Goal: Task Accomplishment & Management: Use online tool/utility

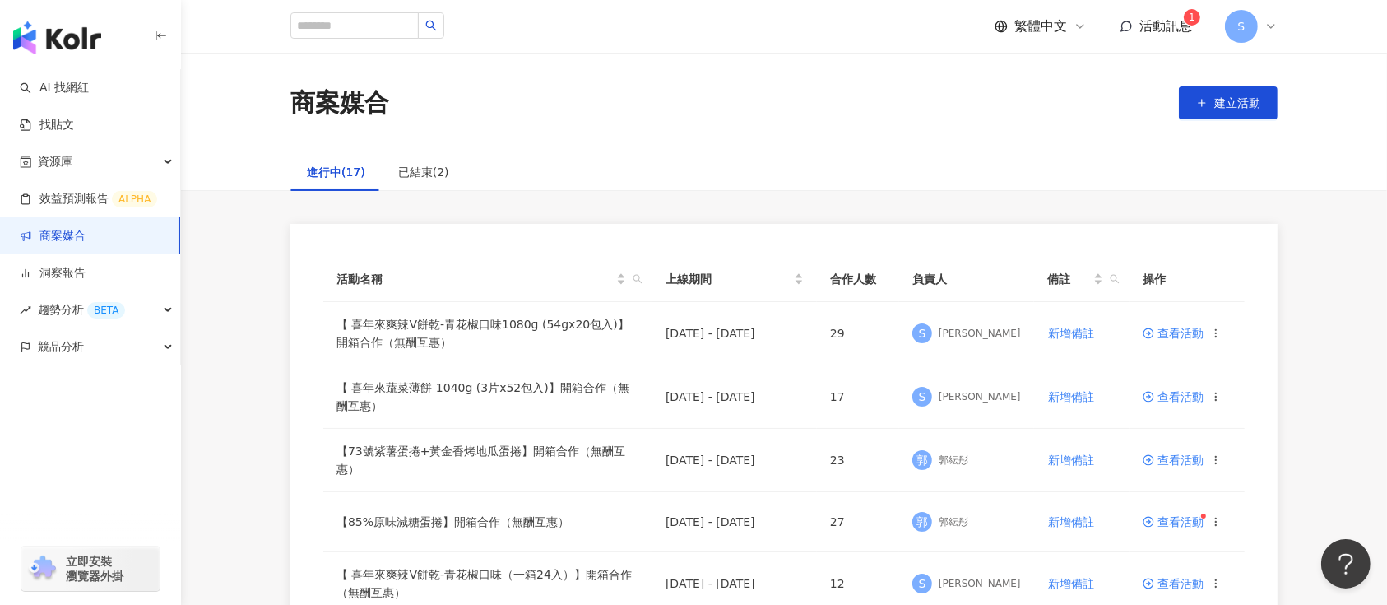
click at [1175, 25] on span "活動訊息" at bounding box center [1166, 26] width 53 height 16
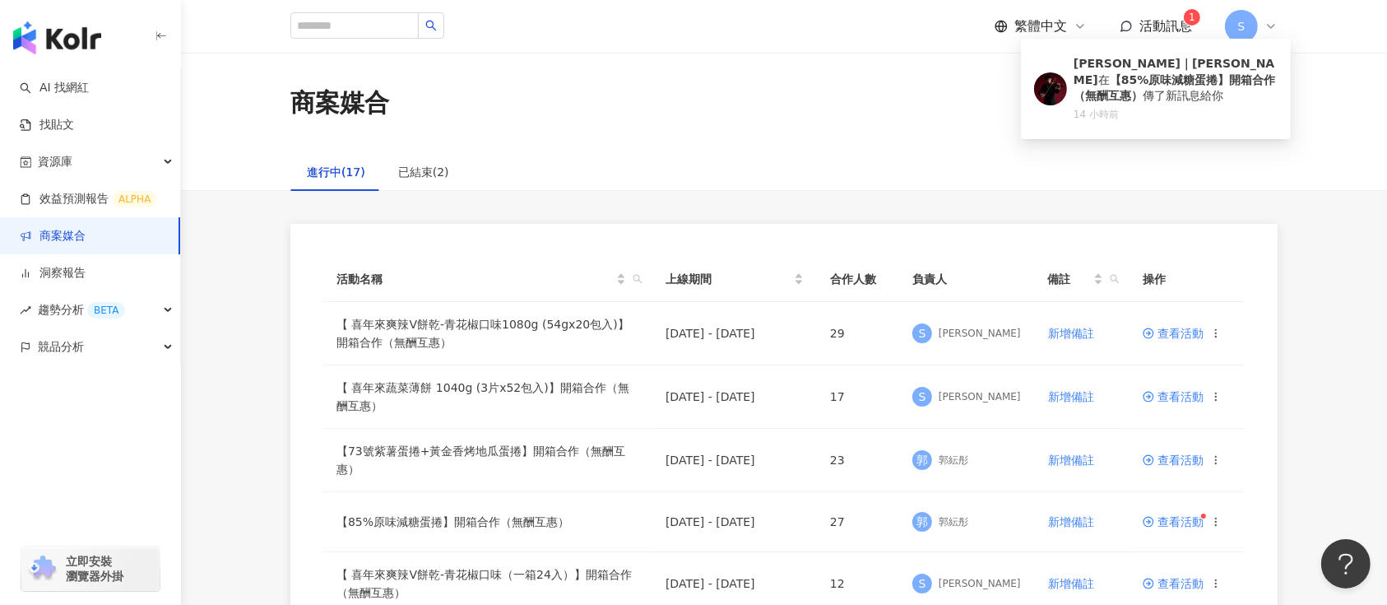
click at [1175, 25] on span "活動訊息" at bounding box center [1166, 26] width 53 height 16
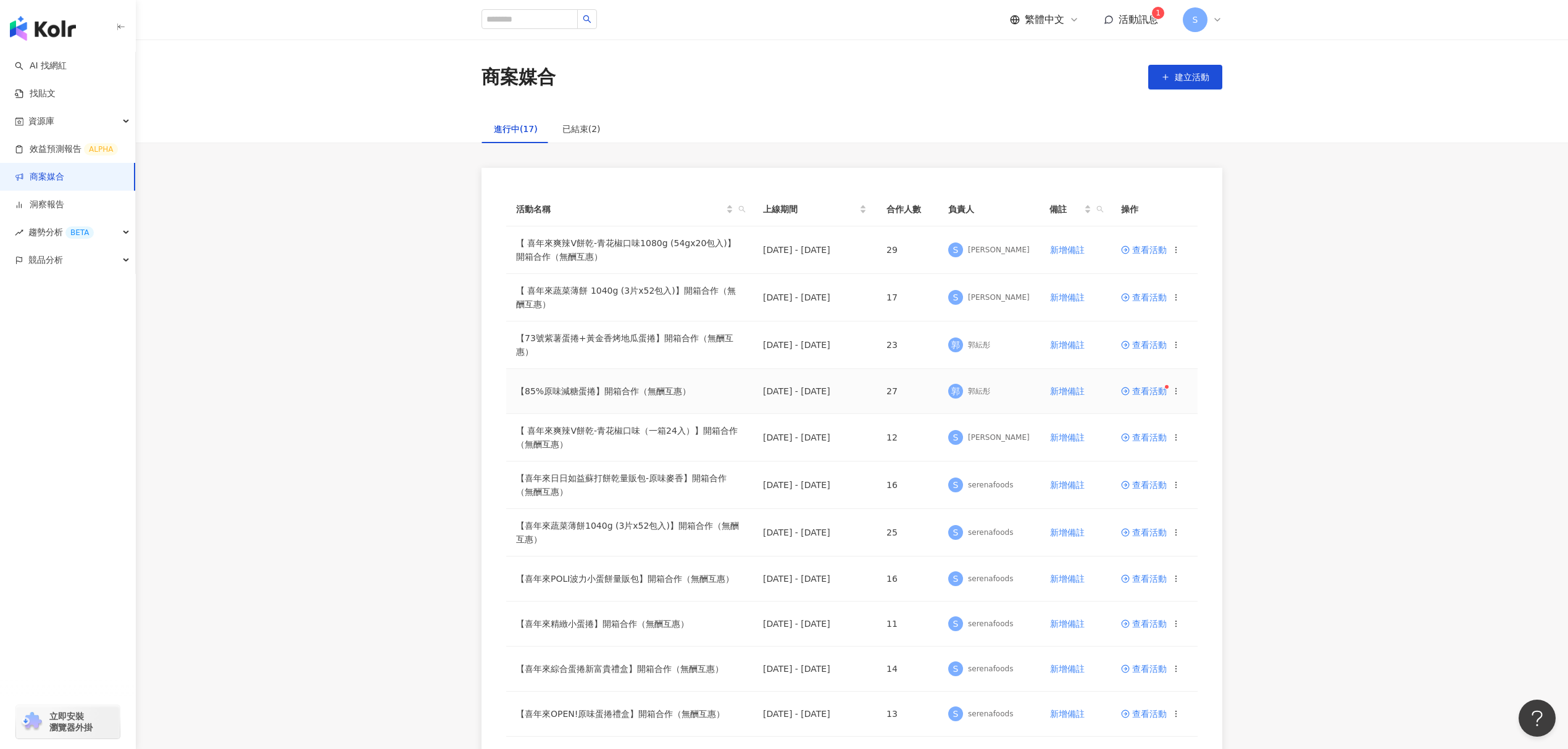
click at [1040, 392] on span "查看活動" at bounding box center [1143, 391] width 46 height 9
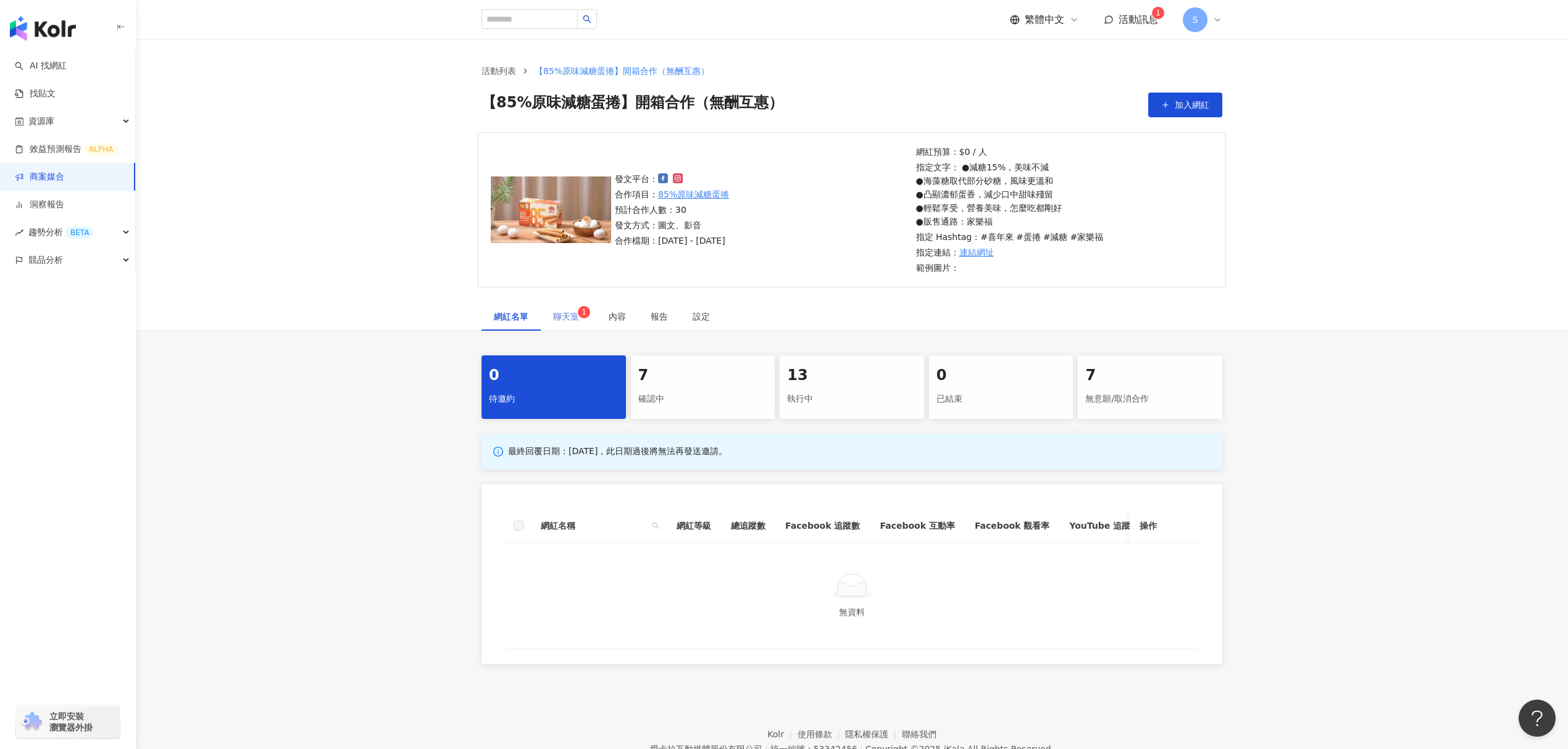
click at [570, 308] on div "聊天室 1" at bounding box center [569, 316] width 56 height 28
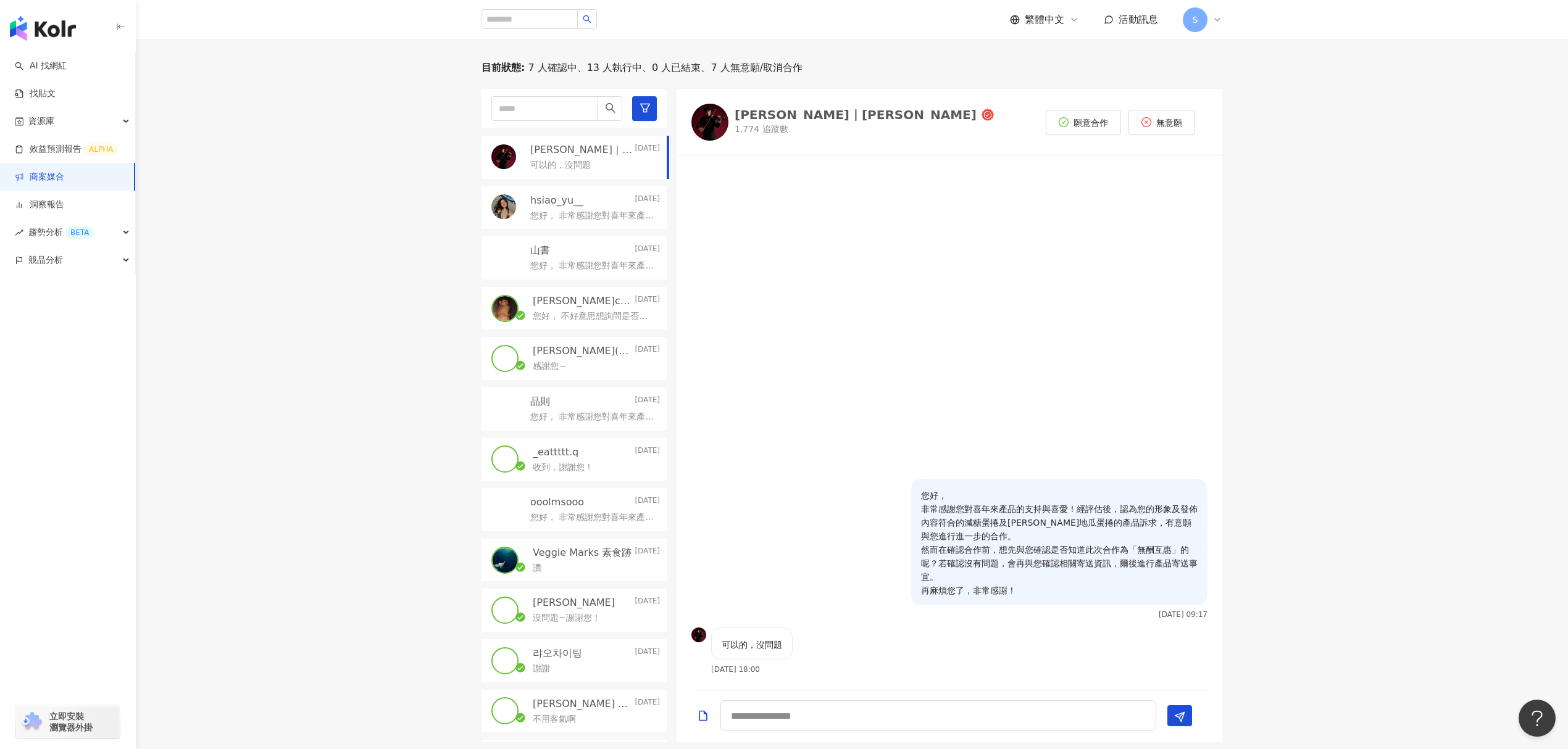
scroll to position [329, 0]
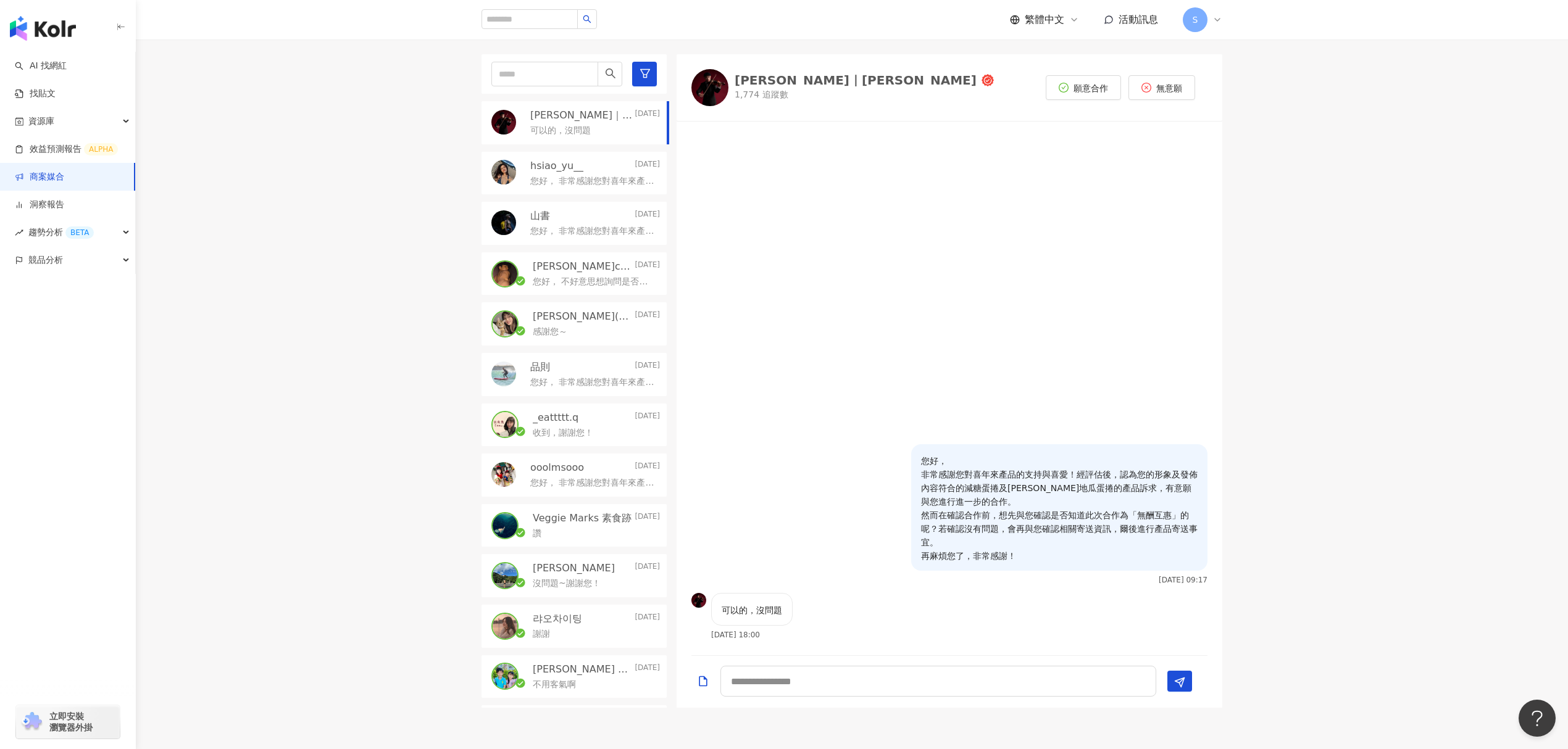
click at [753, 79] on div "[PERSON_NAME]｜[PERSON_NAME]" at bounding box center [855, 80] width 242 height 12
click at [573, 440] on div "讚" at bounding box center [596, 532] width 127 height 15
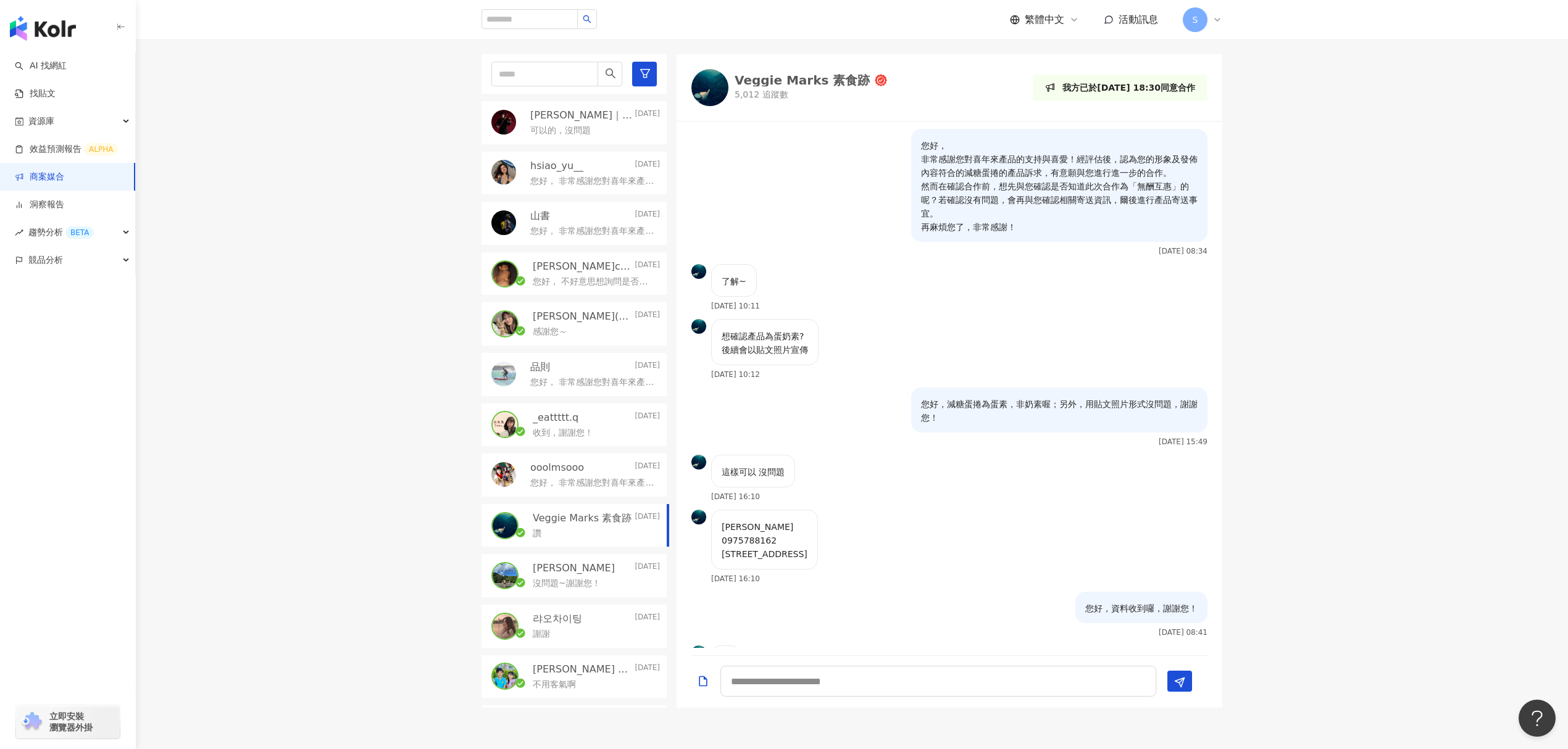
click at [588, 440] on p "沒問題~謝謝您！" at bounding box center [566, 583] width 68 height 12
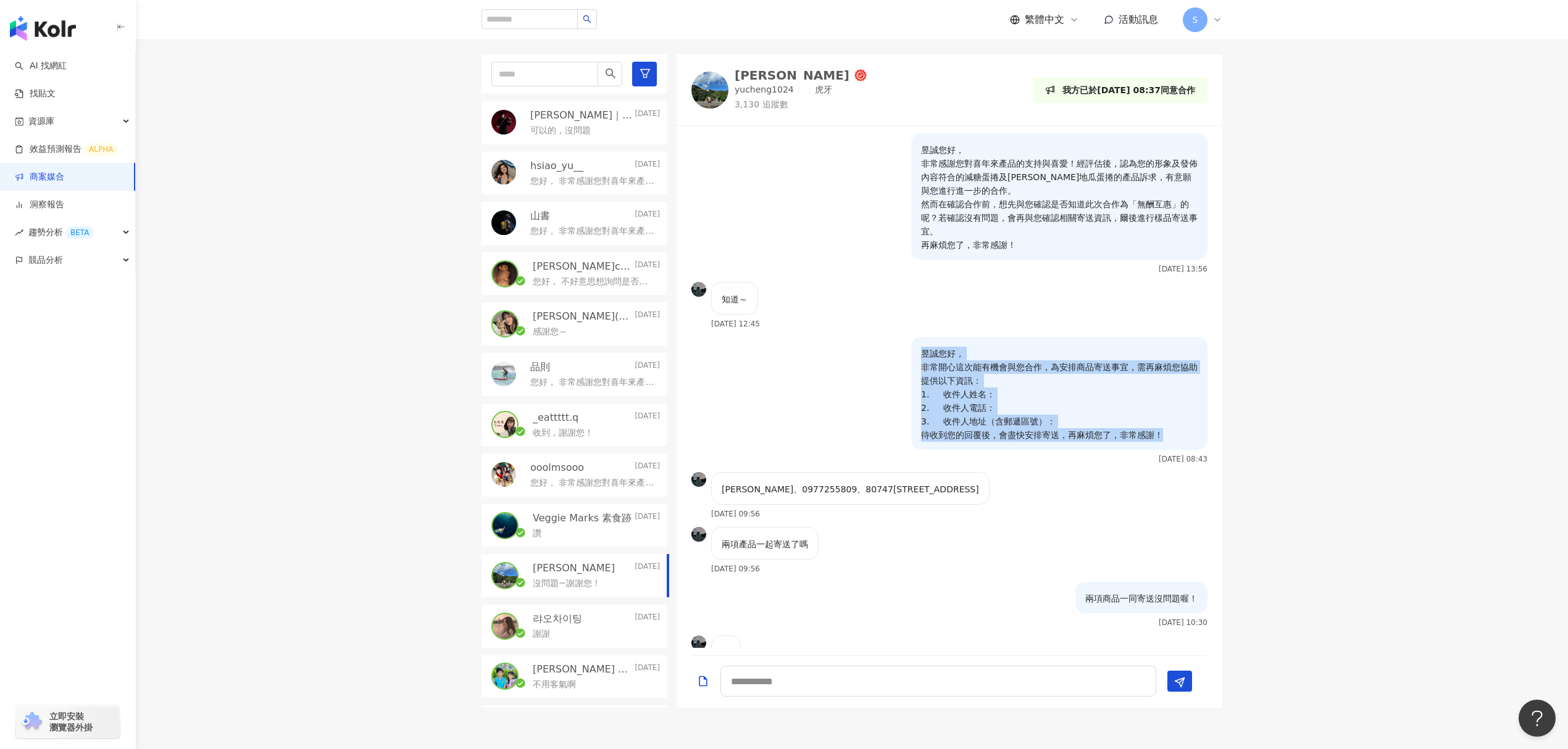
drag, startPoint x: 1161, startPoint y: 437, endPoint x: 911, endPoint y: 351, distance: 264.4
click at [921, 351] on p "昱誠您好， 非常開心這次能有機會與您合作，為安排商品寄送事宜，需再麻煩您協助提供以下資訊： 1. 收件人姓名： 2. 收件人電話： 3. 收件人地址（含郵遞區…" at bounding box center [1059, 394] width 277 height 95
click at [1040, 409] on p "昱誠您好， 非常開心這次能有機會與您合作，為安排商品寄送事宜，需再麻煩您協助提供以下資訊： 1. 收件人姓名： 2. 收件人電話： 3. 收件人地址（含郵遞區…" at bounding box center [1059, 394] width 277 height 95
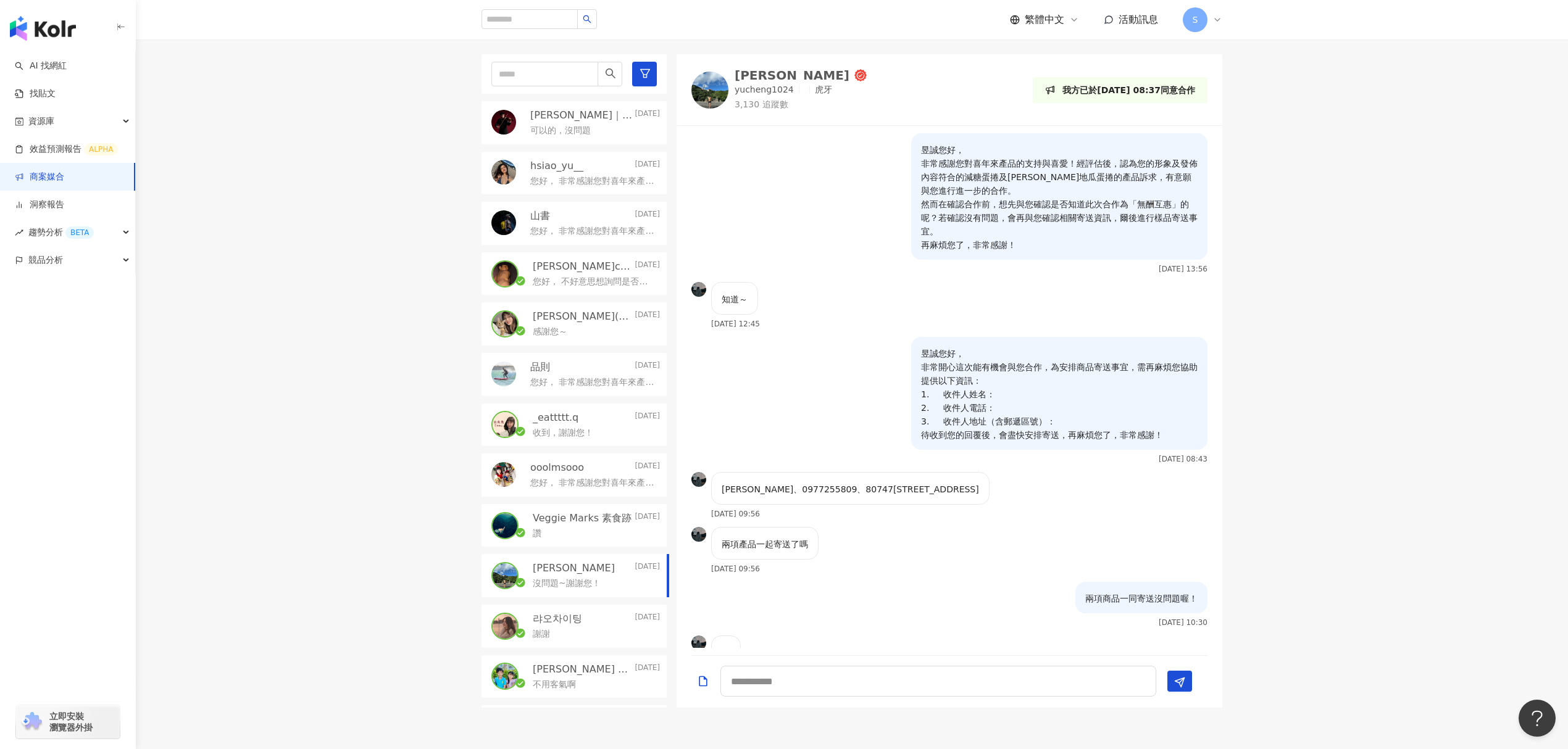
click at [593, 440] on div "랴오차이팅 2025/6/17" at bounding box center [596, 619] width 127 height 13
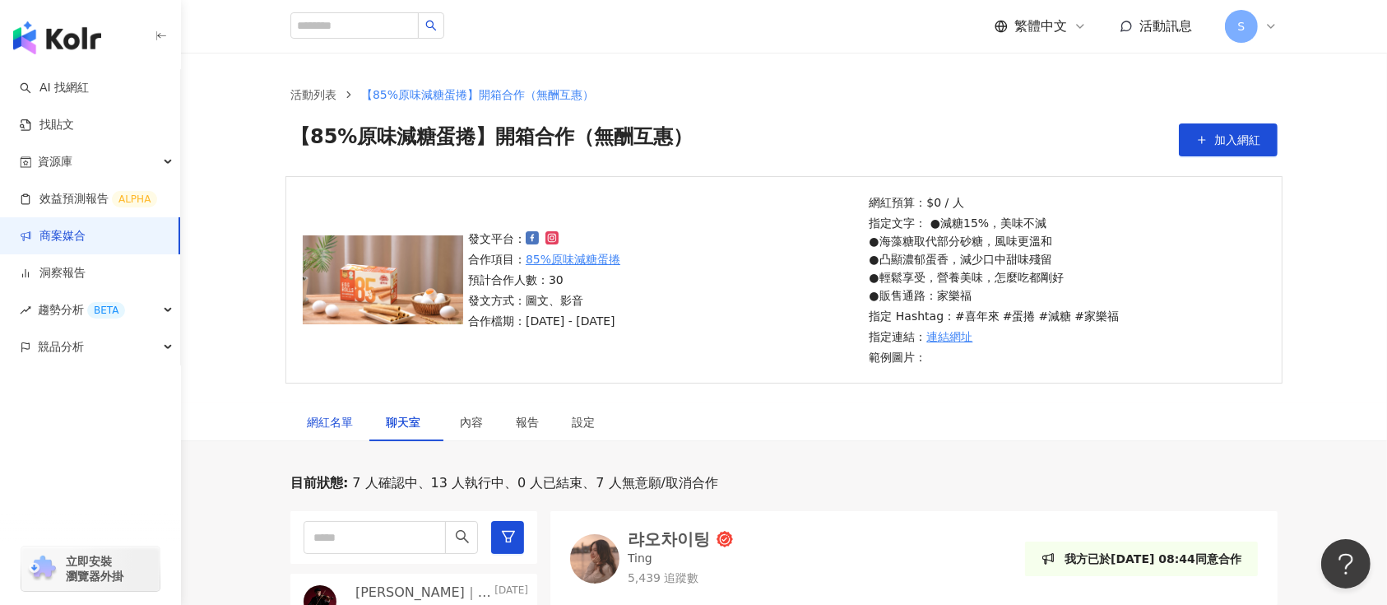
click at [323, 429] on div "網紅名單" at bounding box center [330, 422] width 46 height 18
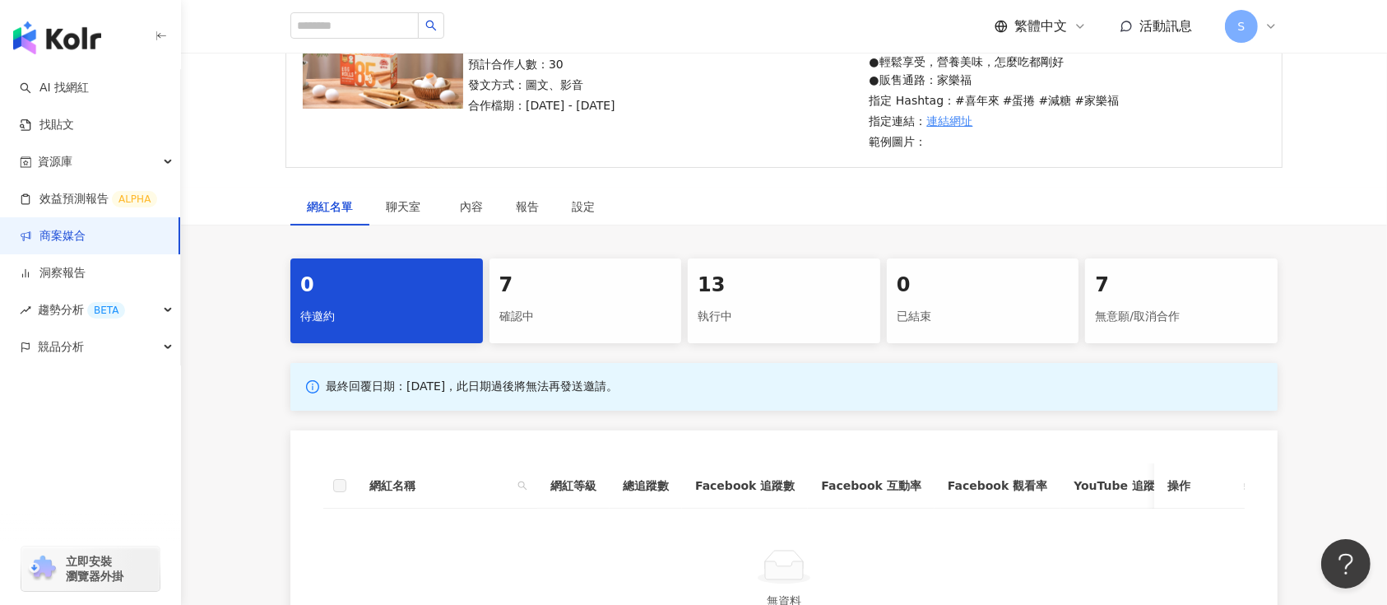
scroll to position [329, 0]
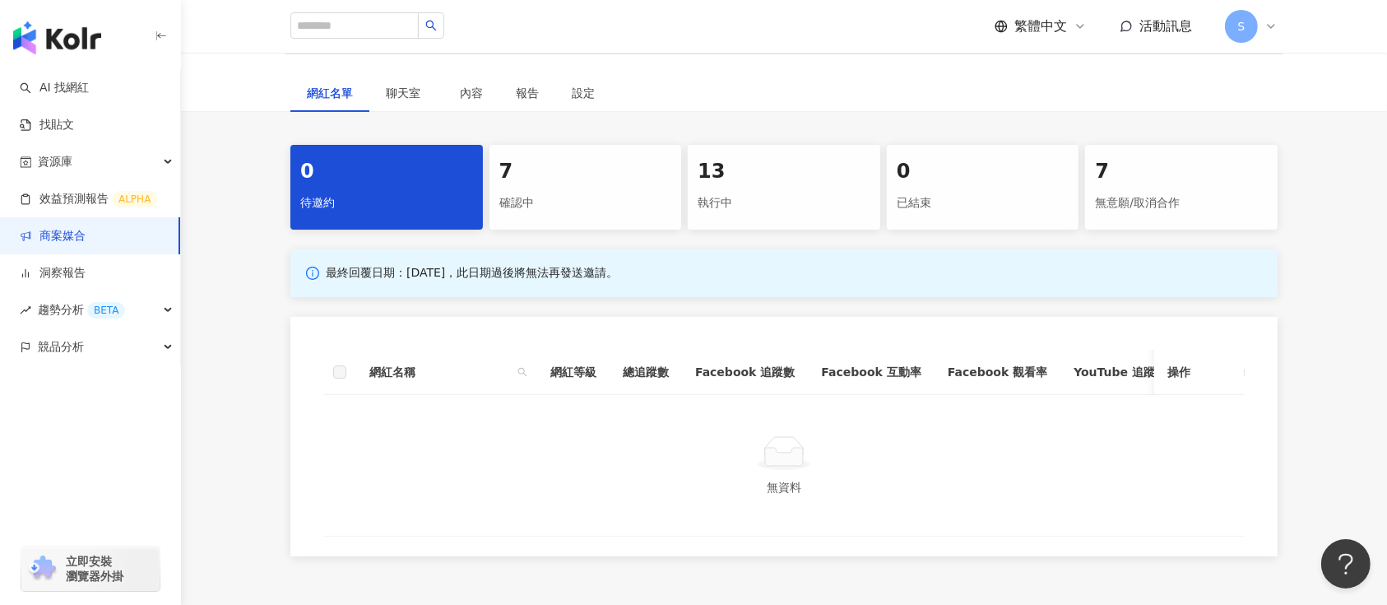
click at [503, 215] on div "確認中" at bounding box center [585, 203] width 173 height 28
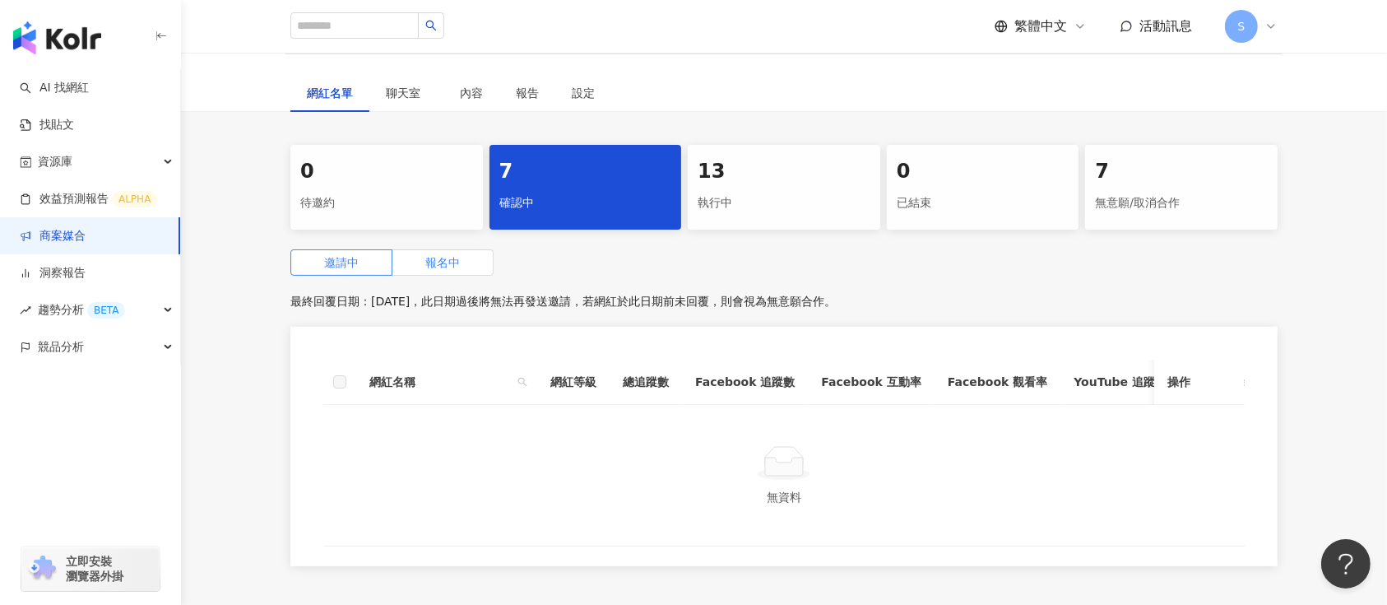
click at [434, 268] on span "報名中" at bounding box center [442, 262] width 35 height 13
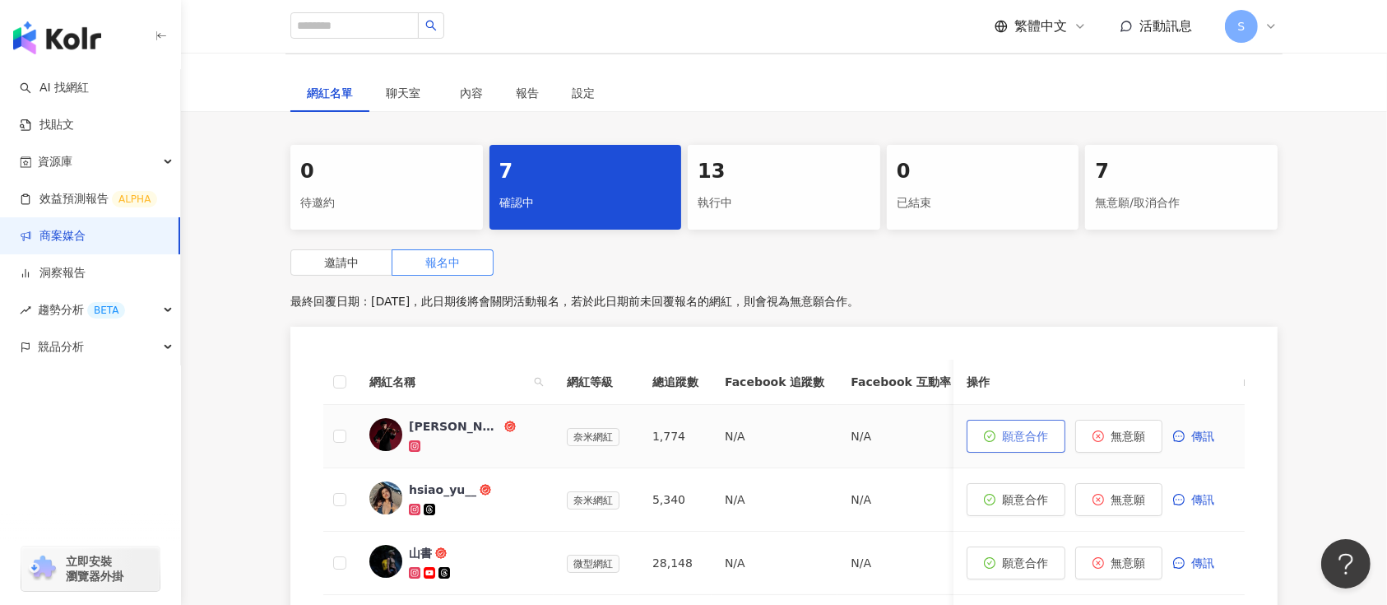
click at [987, 438] on icon "check-circle" at bounding box center [990, 436] width 12 height 12
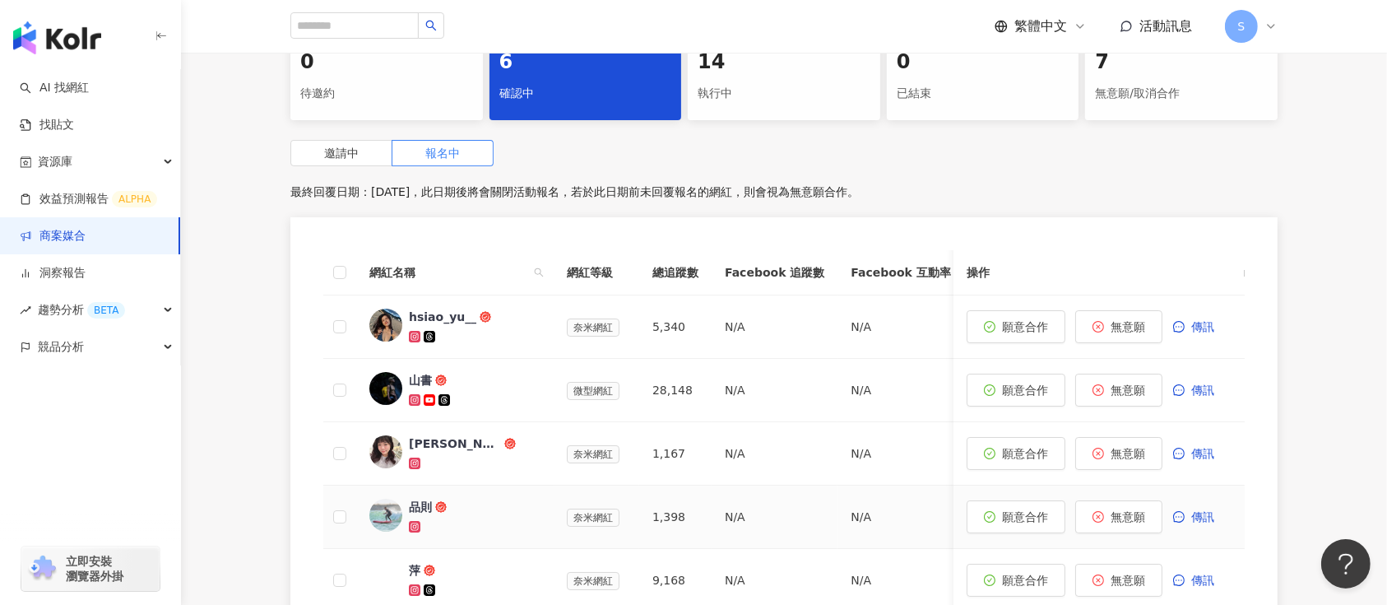
scroll to position [329, 0]
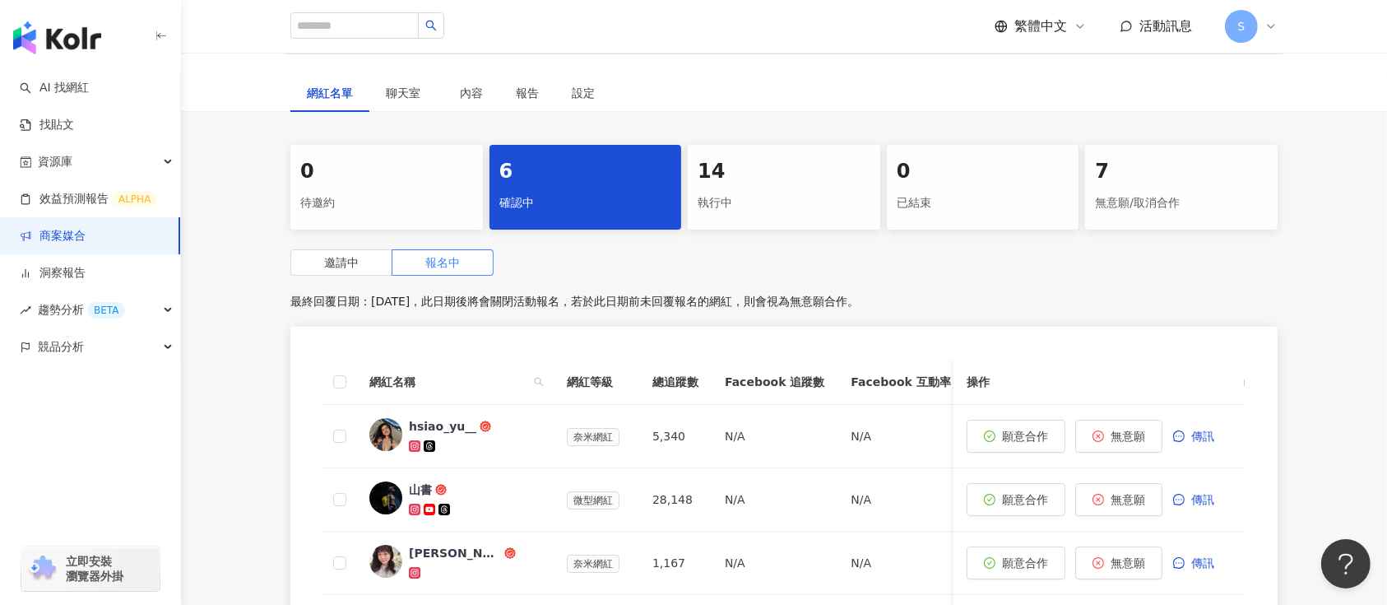
click at [778, 189] on div "執行中" at bounding box center [784, 203] width 173 height 28
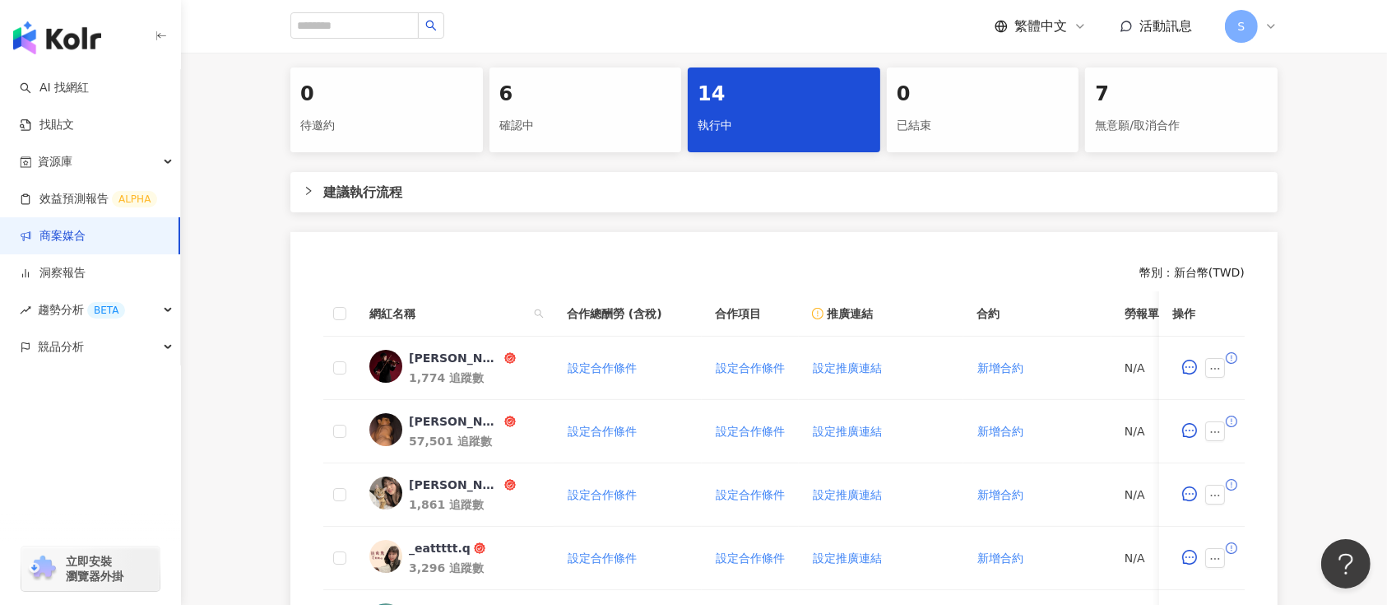
scroll to position [439, 0]
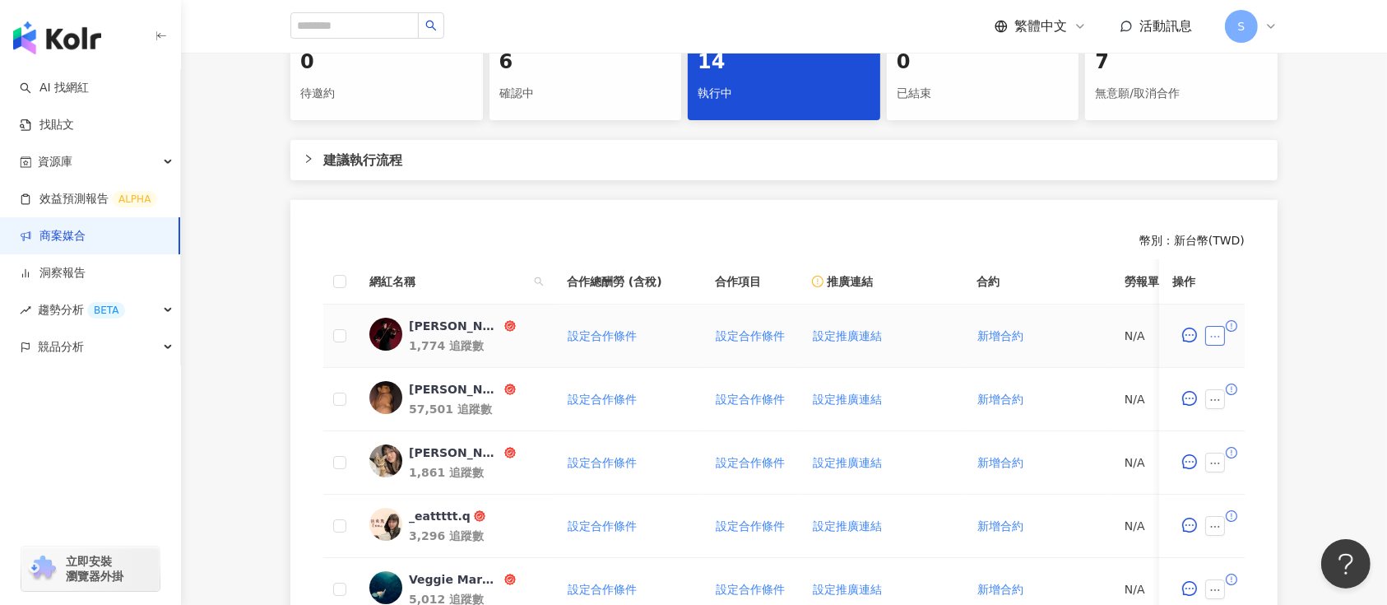
click at [1218, 337] on icon "ellipsis" at bounding box center [1216, 337] width 12 height 12
click at [1256, 85] on span "下載寄件資訊" at bounding box center [1261, 90] width 85 height 18
click at [1220, 326] on button "button" at bounding box center [1215, 336] width 20 height 20
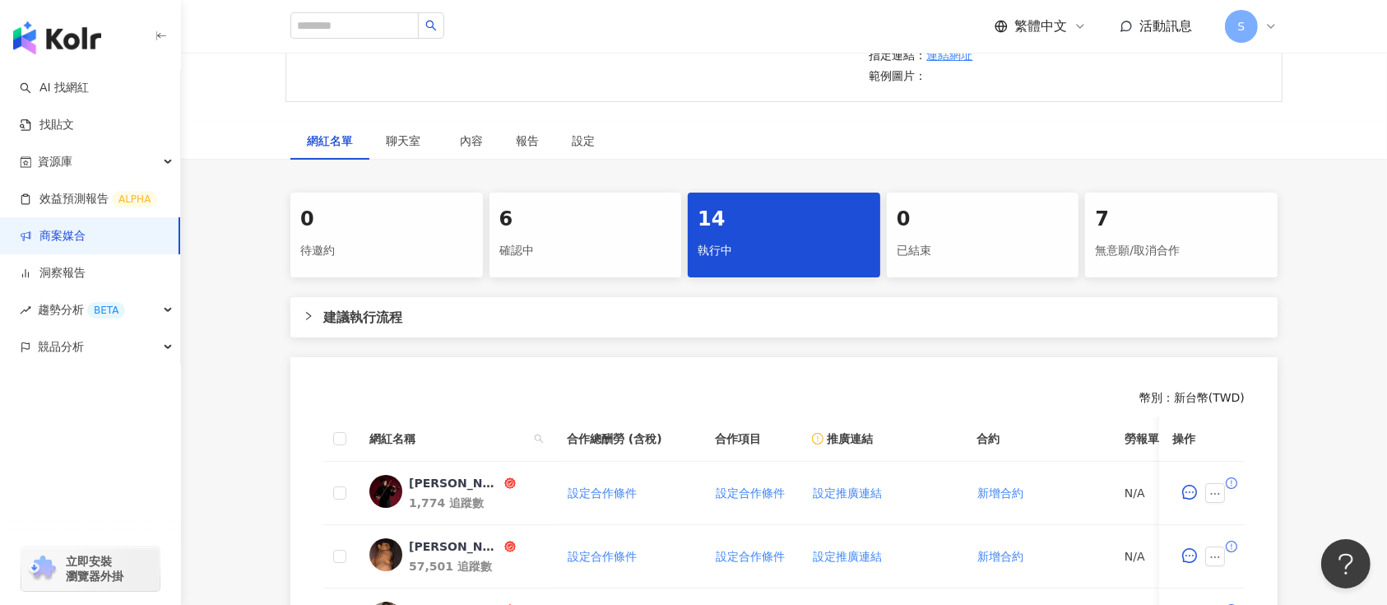
scroll to position [219, 0]
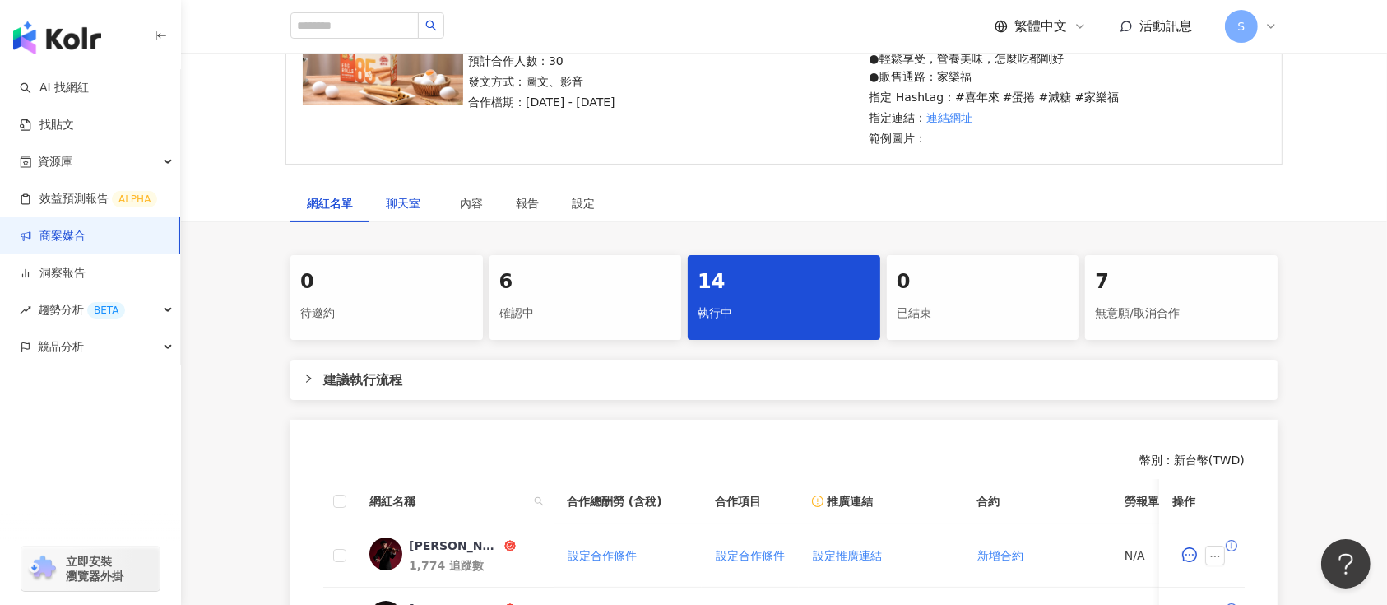
drag, startPoint x: 409, startPoint y: 205, endPoint x: 436, endPoint y: 235, distance: 40.8
click at [409, 205] on span "聊天室" at bounding box center [406, 203] width 41 height 12
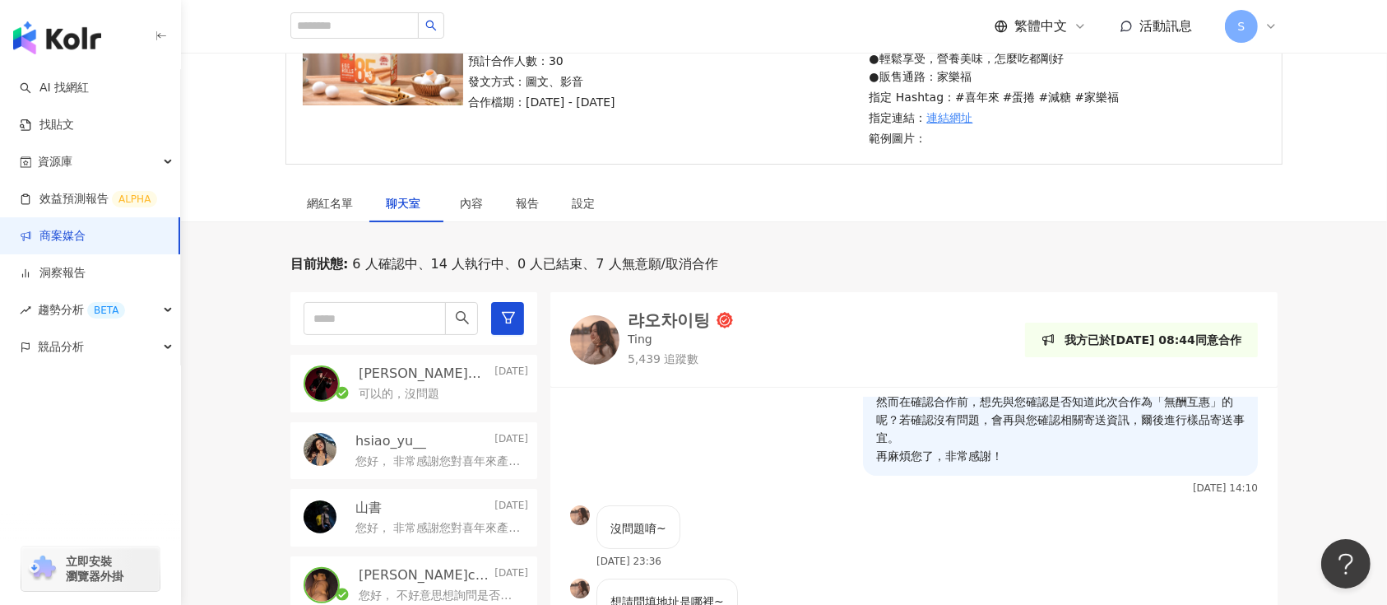
scroll to position [109, 0]
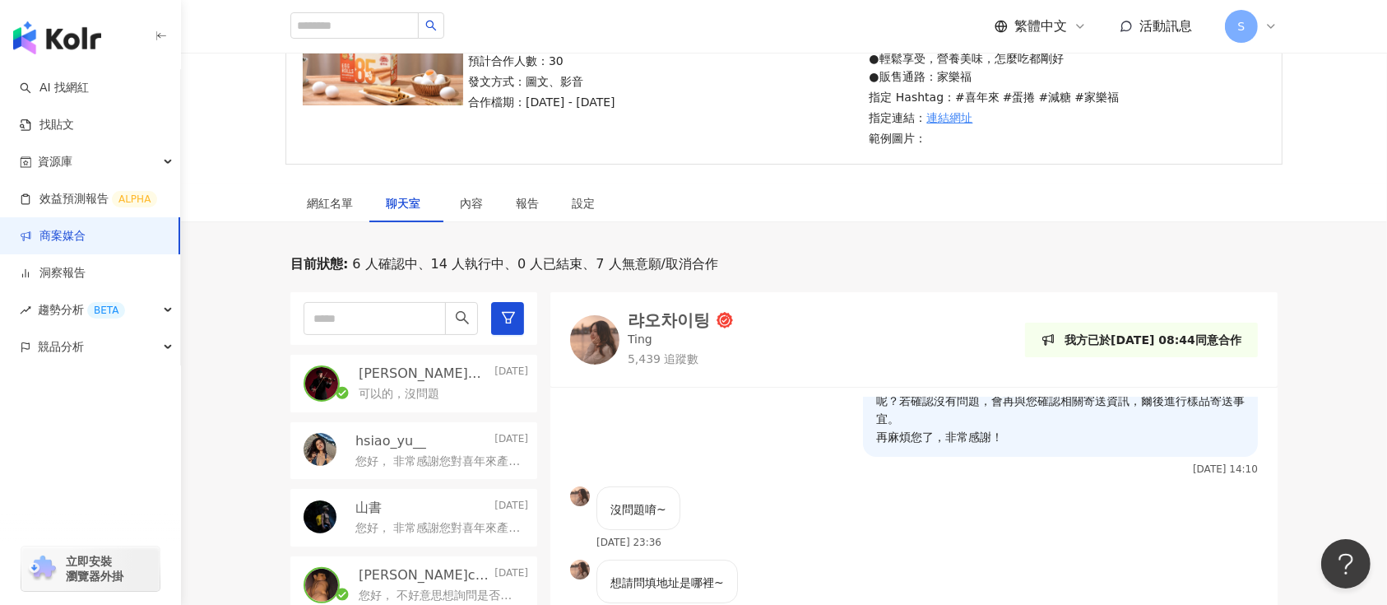
click at [413, 386] on p "可以的，沒問題" at bounding box center [399, 394] width 81 height 16
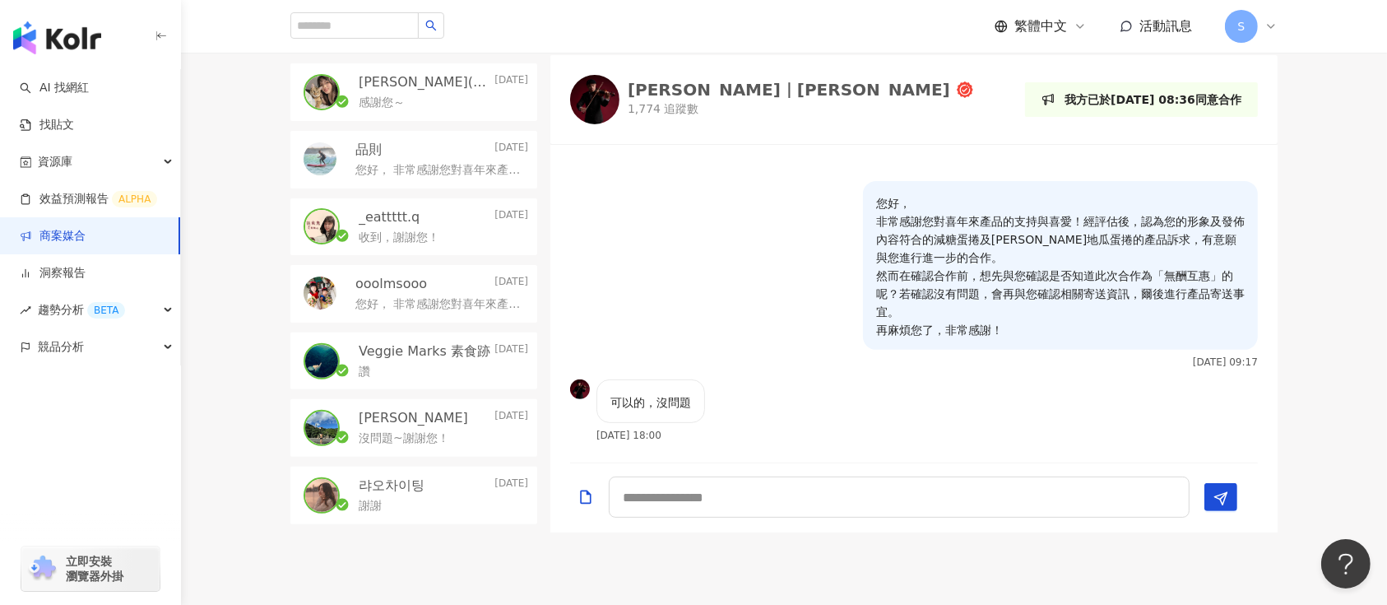
scroll to position [329, 0]
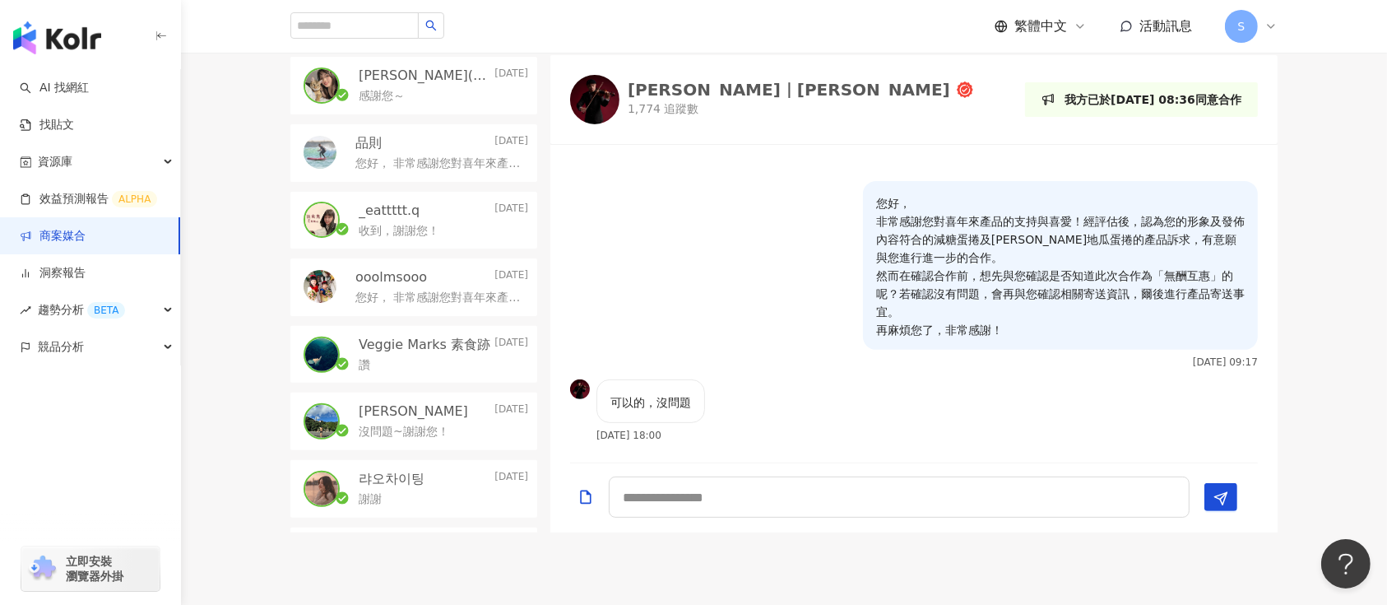
click at [495, 214] on p "2025/7/14" at bounding box center [512, 211] width 34 height 18
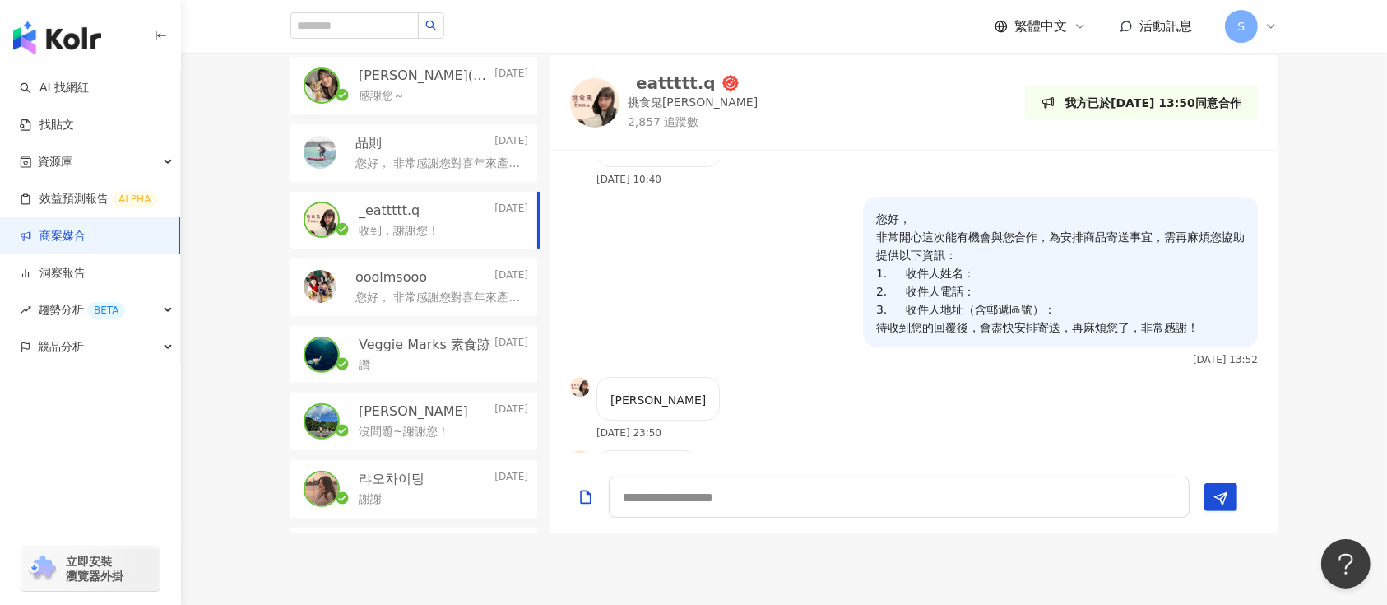
scroll to position [219, 0]
click at [1224, 334] on div "您好， 非常開心這次能有機會與您合作，為安排商品寄送事宜，需再麻煩您協助提供以下資訊： 1. 收件人姓名： 2. 收件人電話： 3. 收件人地址（含郵遞區號）…" at bounding box center [1060, 270] width 395 height 151
click at [361, 411] on p "陳昱誠" at bounding box center [413, 411] width 109 height 18
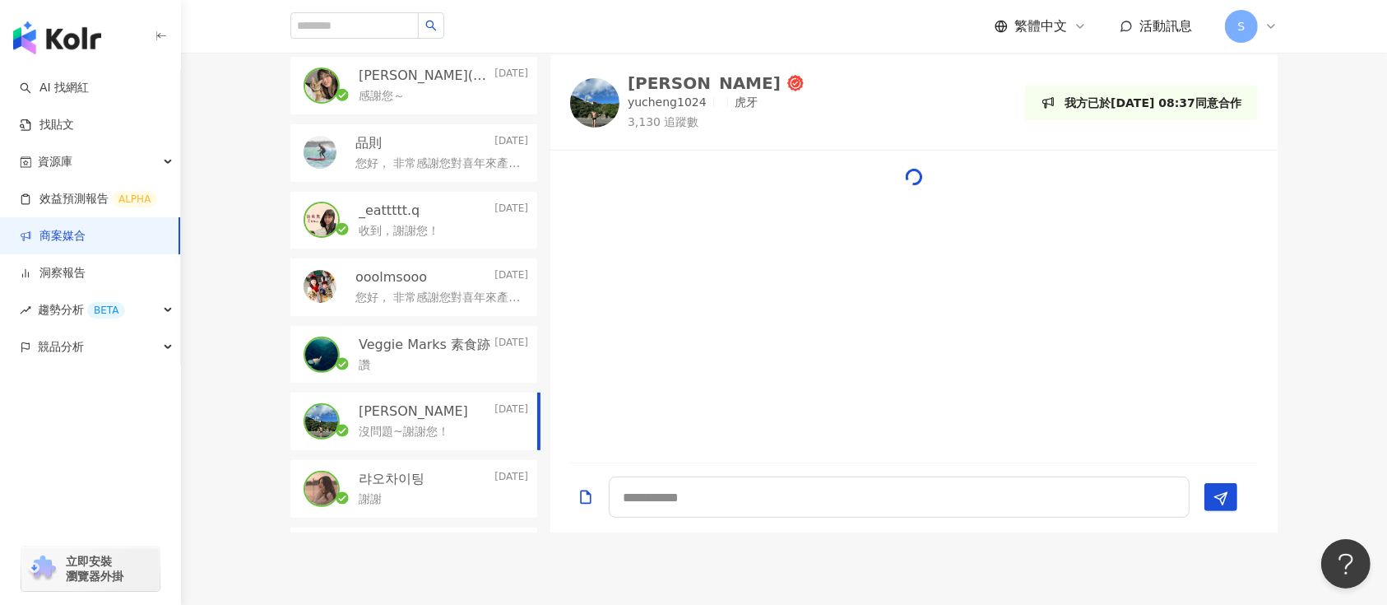
click at [407, 488] on div "謝謝" at bounding box center [443, 498] width 169 height 20
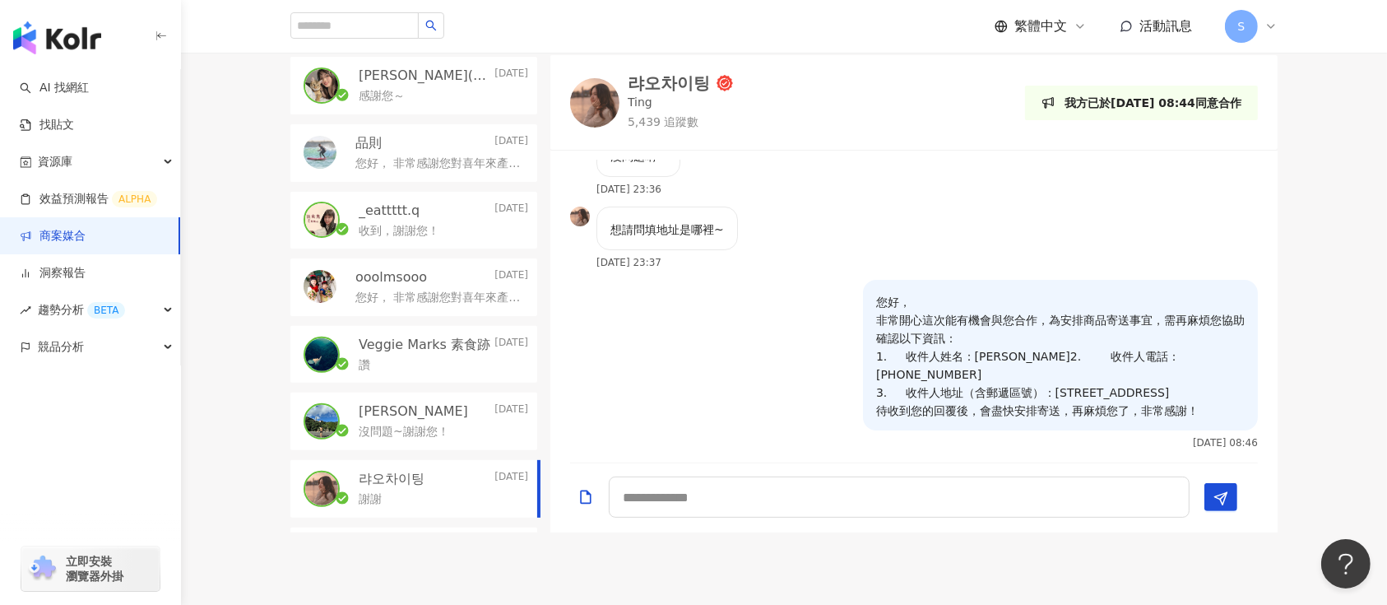
scroll to position [218, 0]
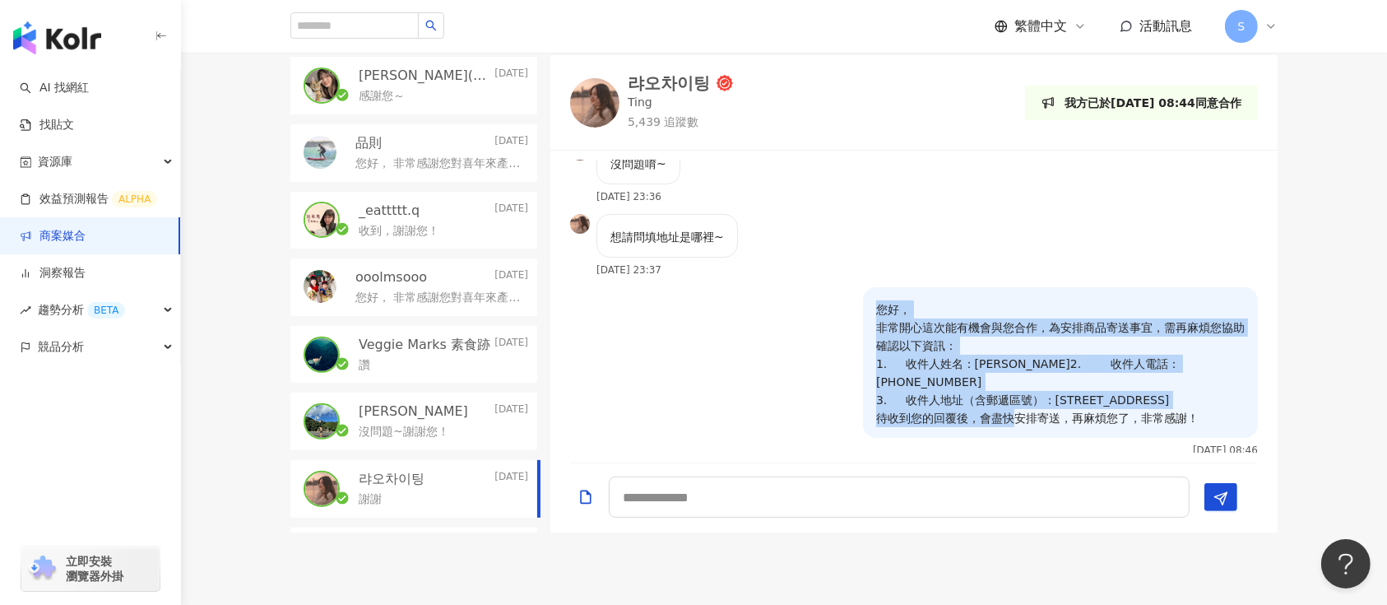
drag, startPoint x: 1198, startPoint y: 404, endPoint x: 857, endPoint y: 286, distance: 361.2
click at [863, 287] on div "您好， 非常開心這次能有機會與您合作，為安排商品寄送事宜，需再麻煩您協助確認以下資訊： 1. 收件人姓名：陳彩婷 2. 收件人電話：0971702968 3.…" at bounding box center [1060, 362] width 395 height 151
copy p "您好， 非常開心這次能有機會與您合作，為安排商品寄送事宜，需再麻煩您協助確認以下資訊： 1. 收件人姓名：陳彩婷 2. 收件人電話：0971702968 3.…"
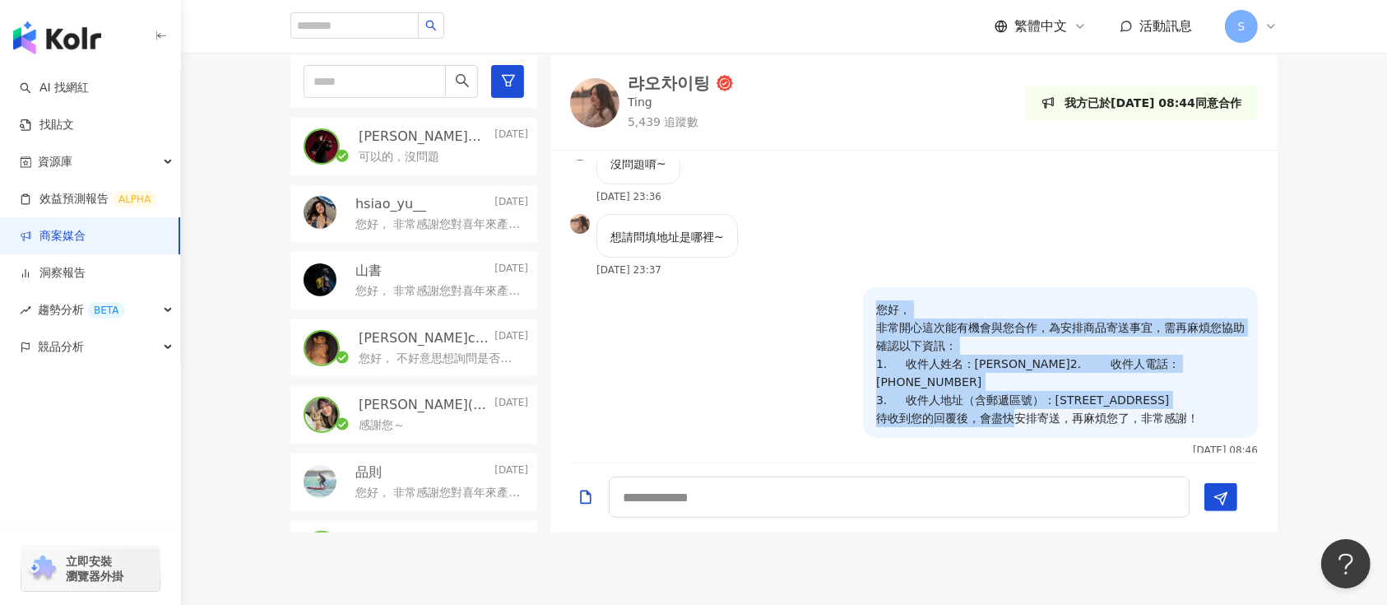
scroll to position [237, 0]
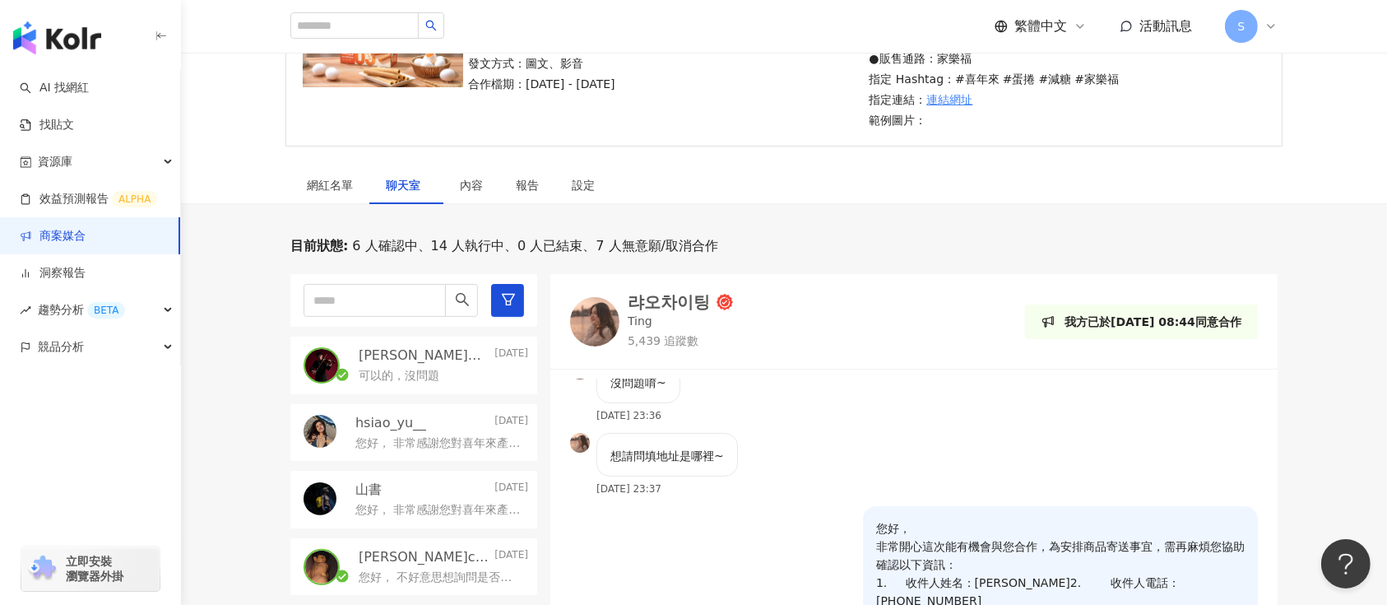
click at [425, 376] on p "可以的，沒問題" at bounding box center [399, 376] width 81 height 16
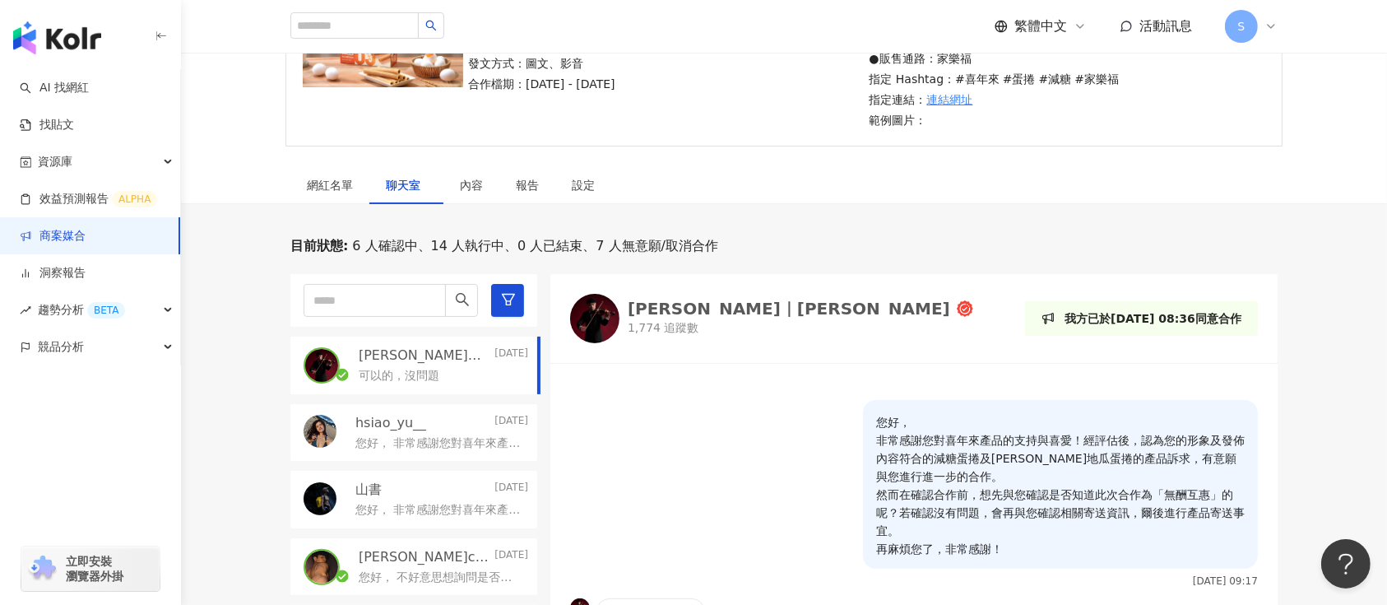
scroll to position [566, 0]
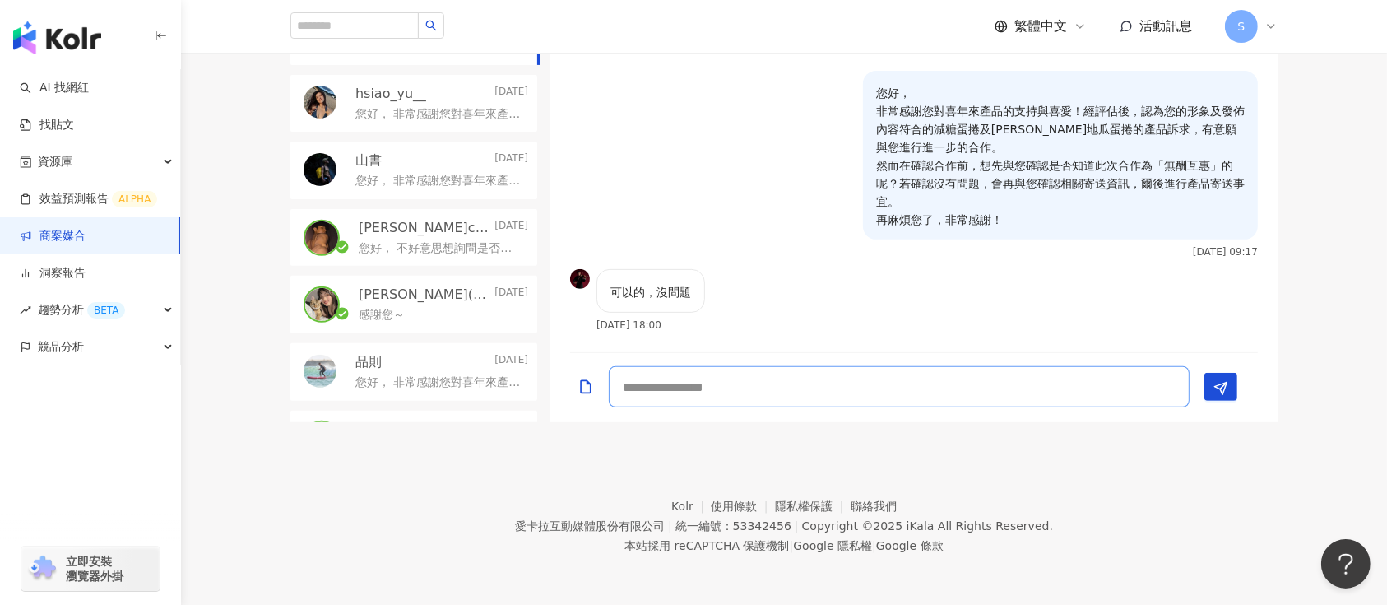
click at [875, 381] on textarea at bounding box center [899, 386] width 581 height 41
paste textarea "**********"
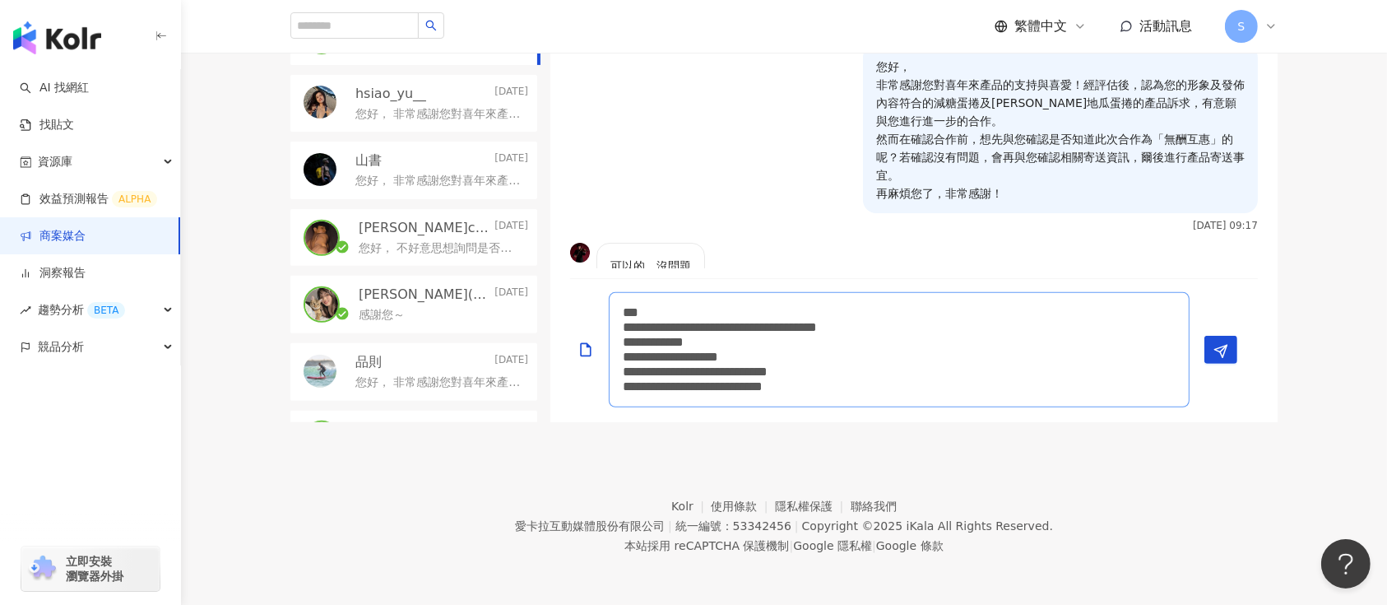
scroll to position [47, 0]
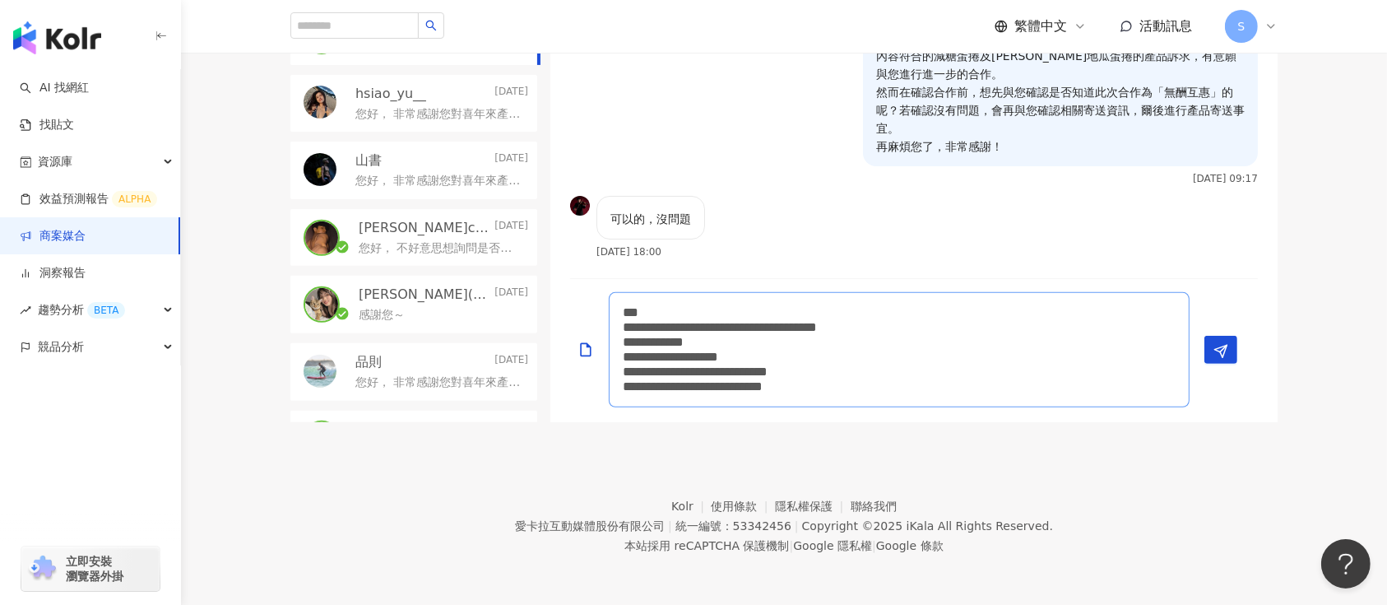
drag, startPoint x: 780, startPoint y: 339, endPoint x: 731, endPoint y: 339, distance: 49.4
click at [731, 339] on textarea "**********" at bounding box center [899, 349] width 581 height 115
paste textarea
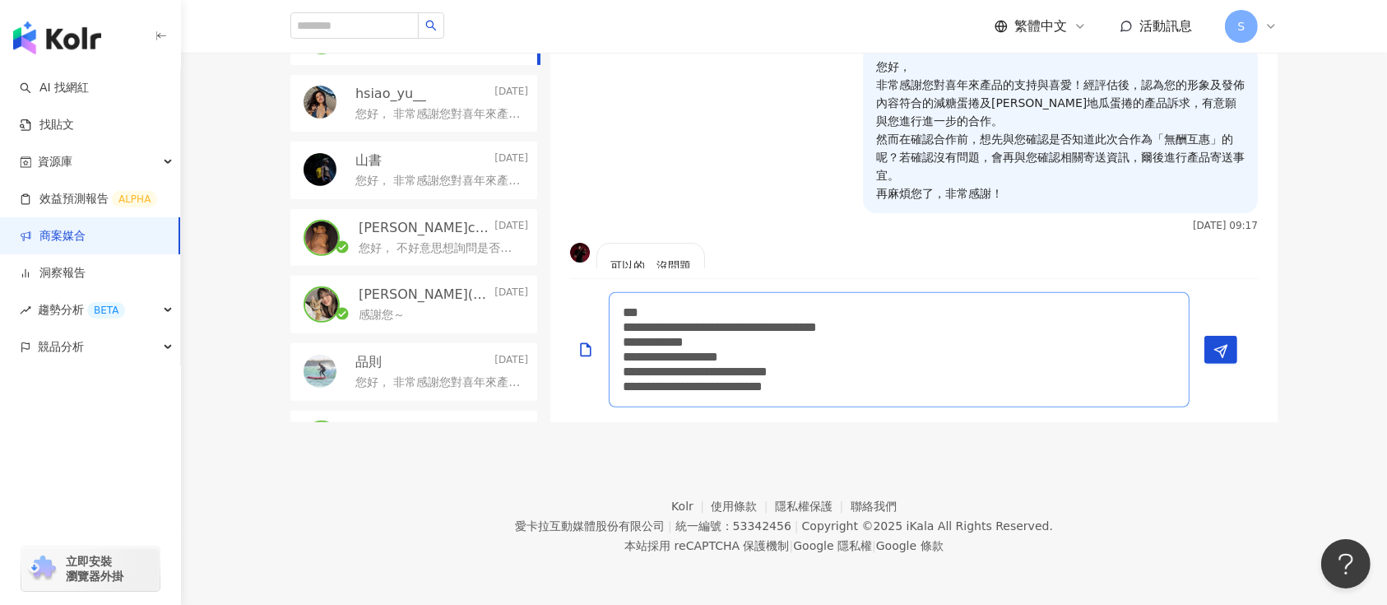
drag, startPoint x: 818, startPoint y: 357, endPoint x: 724, endPoint y: 352, distance: 93.9
click at [724, 352] on textarea "**********" at bounding box center [899, 349] width 581 height 115
paste textarea
drag, startPoint x: 810, startPoint y: 374, endPoint x: 1013, endPoint y: 368, distance: 203.3
click at [1013, 368] on textarea "**********" at bounding box center [899, 349] width 581 height 115
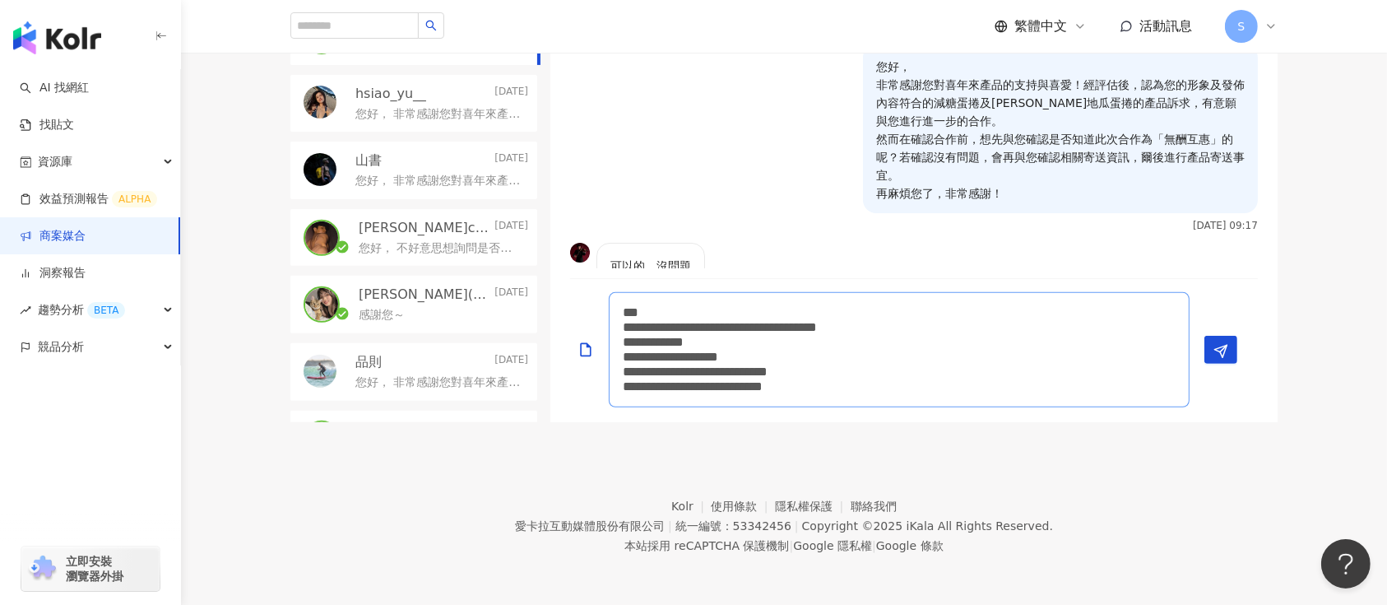
paste textarea "*******"
drag, startPoint x: 801, startPoint y: 375, endPoint x: 713, endPoint y: 371, distance: 88.1
click at [713, 371] on textarea "**********" at bounding box center [899, 349] width 581 height 115
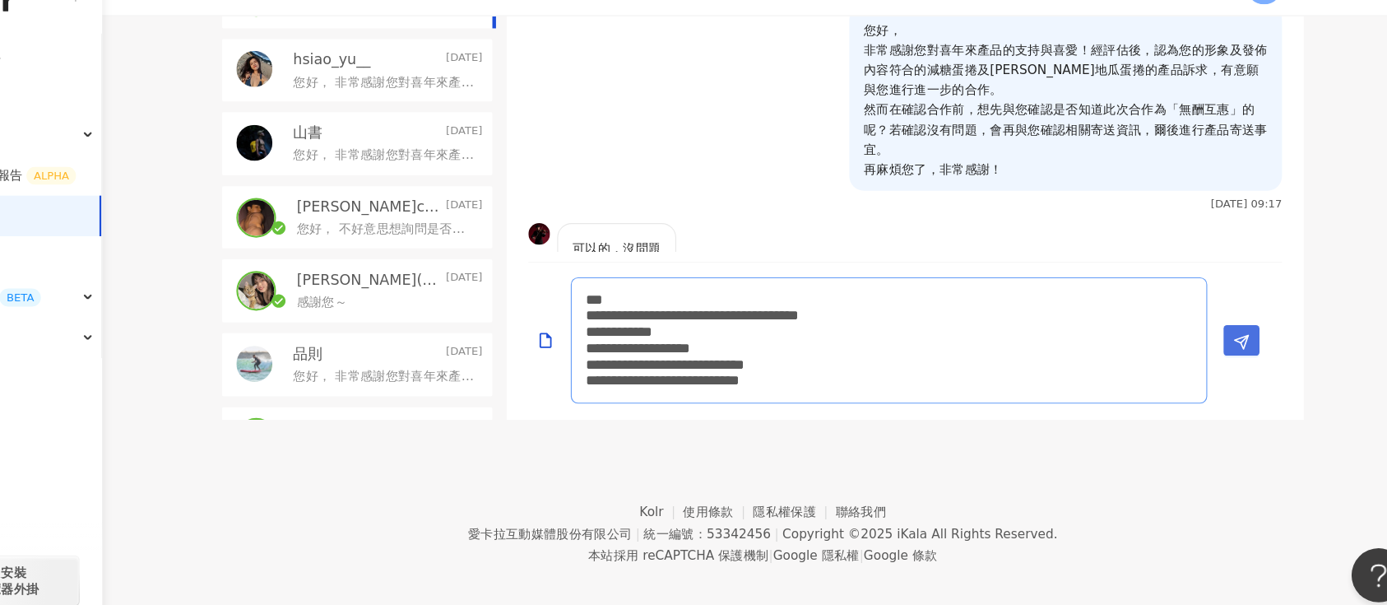
type textarea "**********"
click at [1223, 348] on line "Send" at bounding box center [1223, 349] width 7 height 7
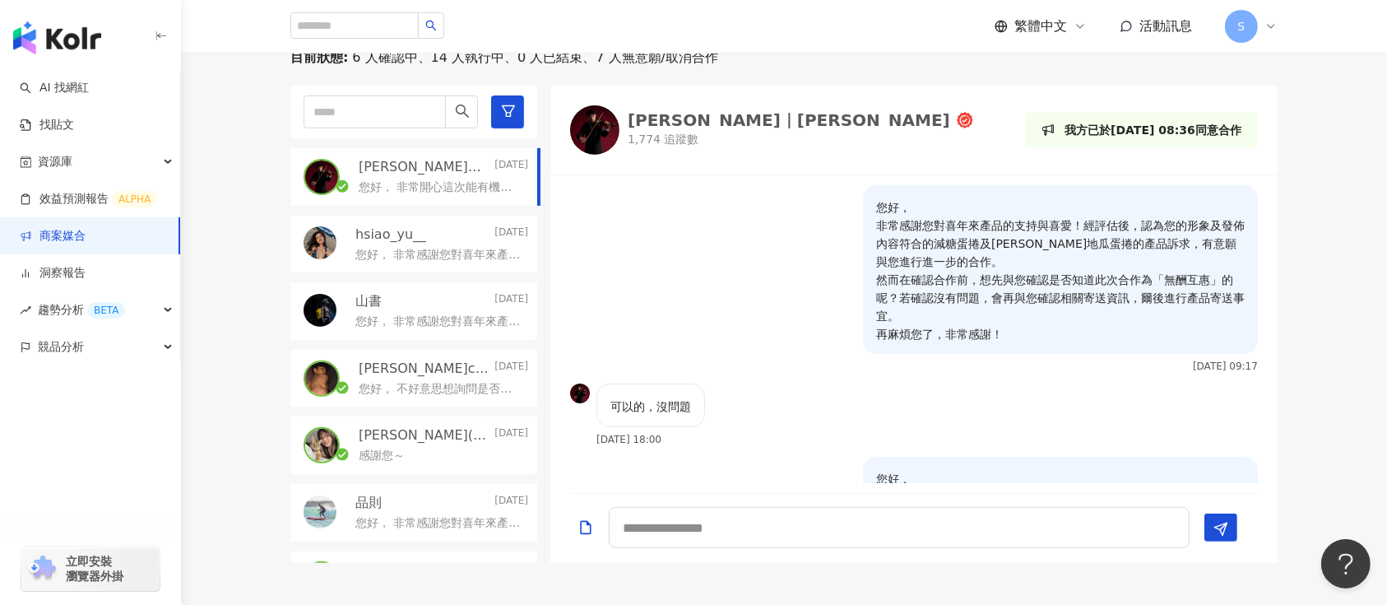
scroll to position [346, 0]
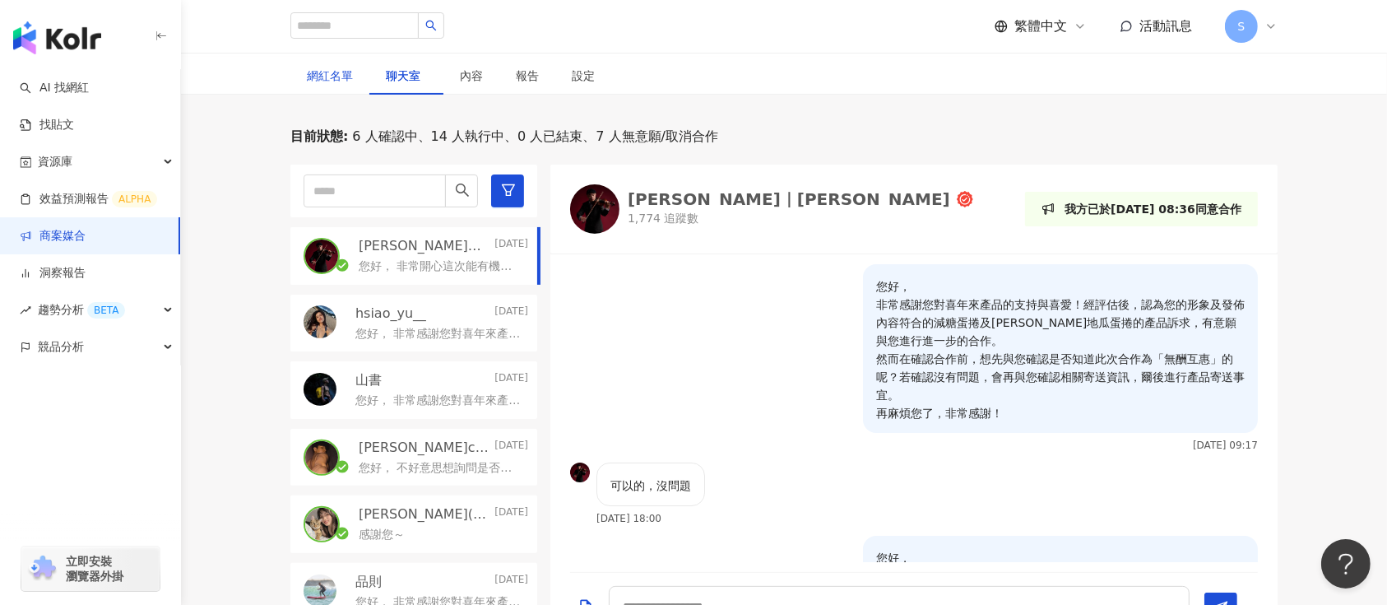
click at [344, 81] on div "網紅名單" at bounding box center [330, 76] width 46 height 18
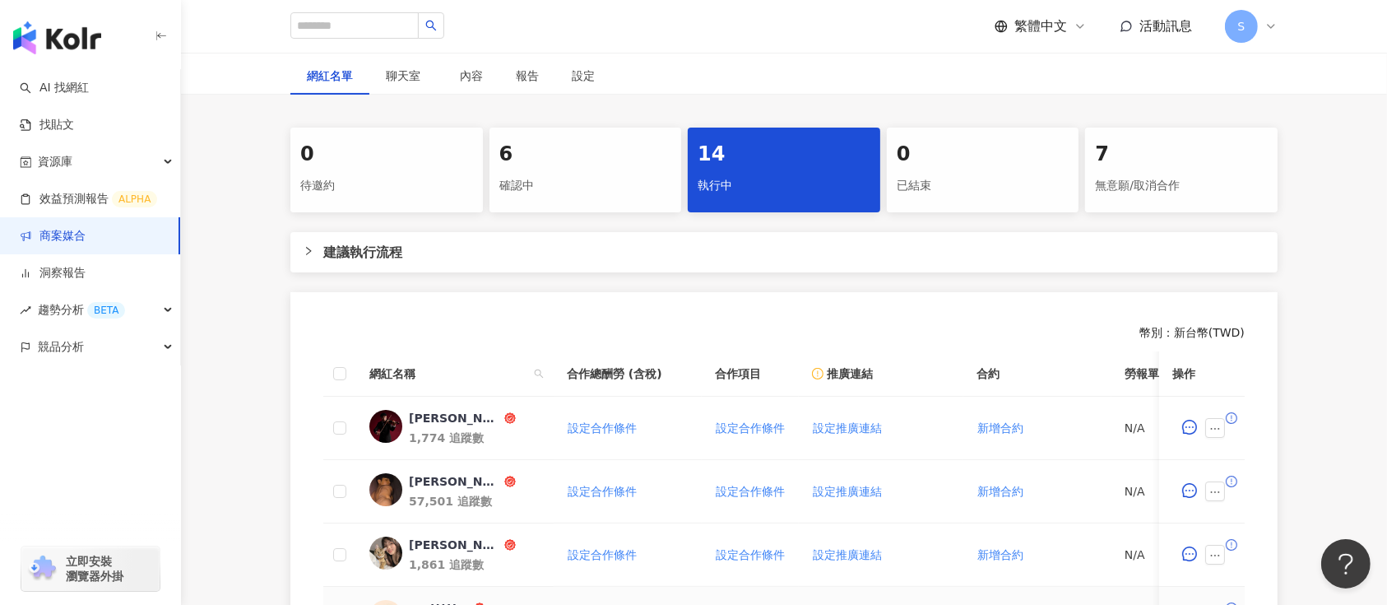
scroll to position [127, 0]
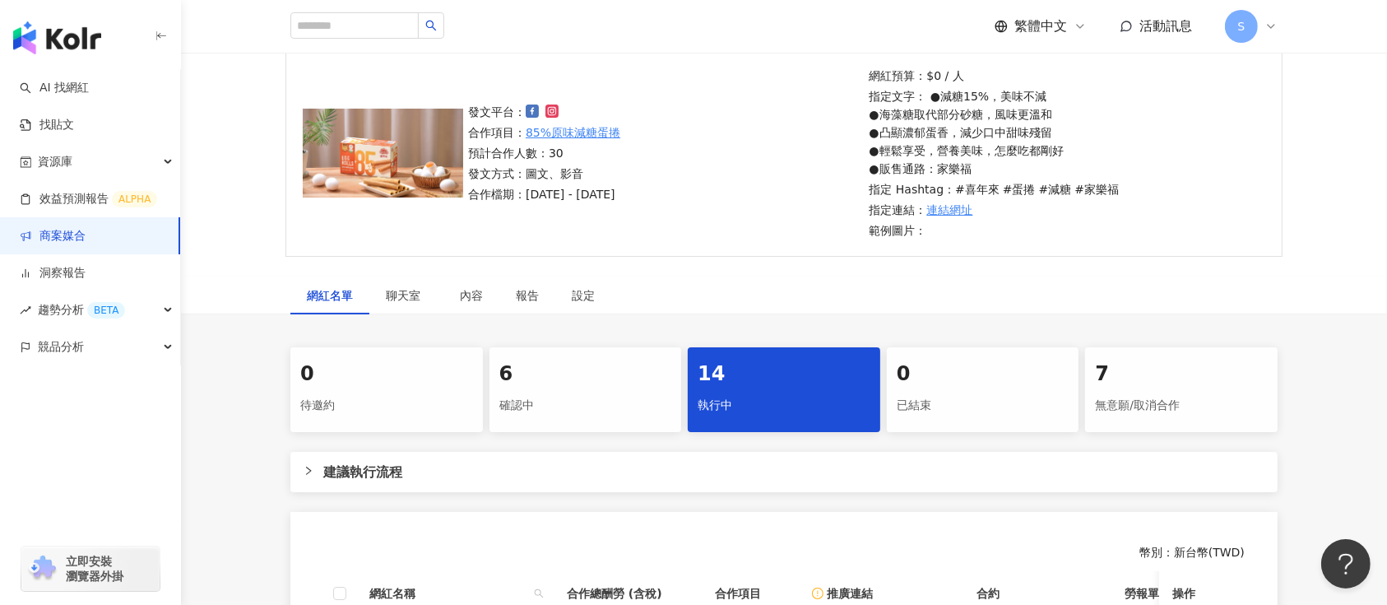
click at [549, 381] on div "6" at bounding box center [585, 374] width 173 height 28
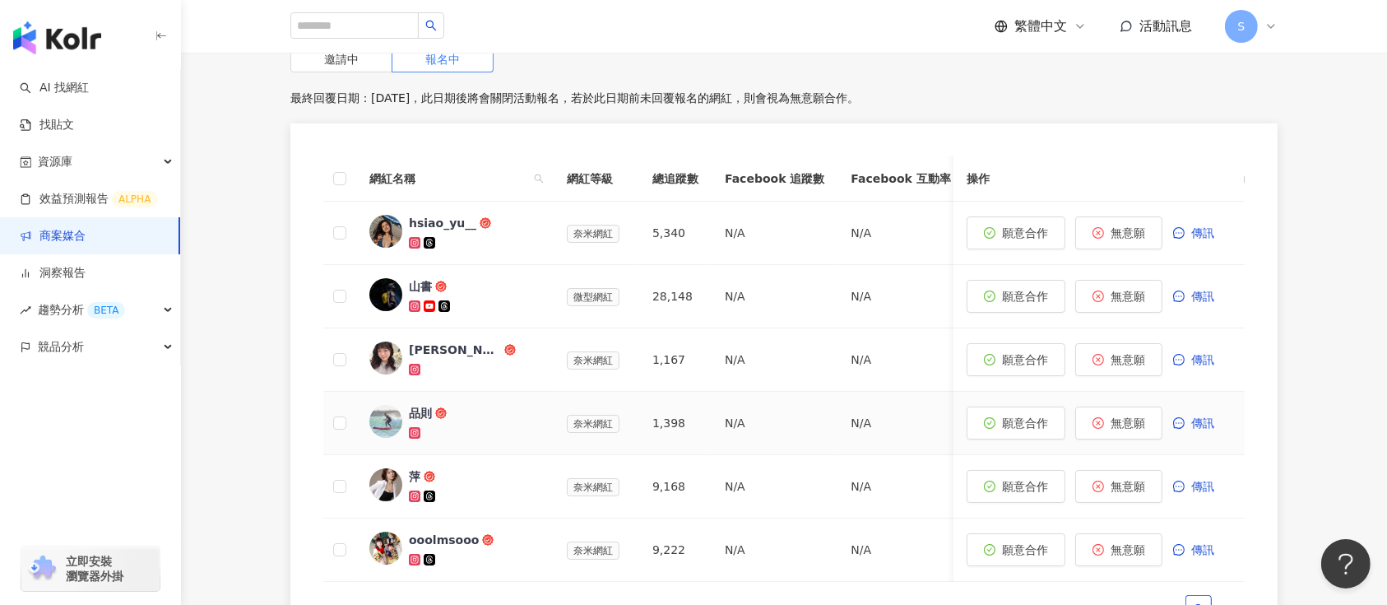
scroll to position [566, 0]
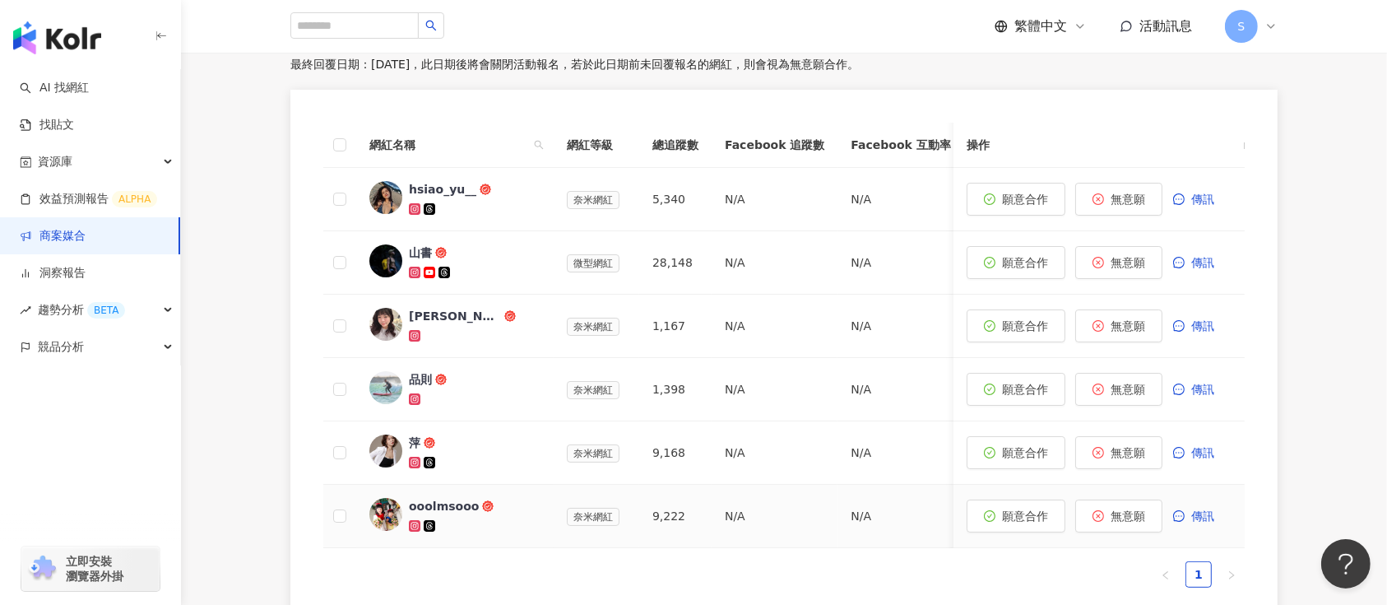
click at [439, 511] on div "ooolmsooo" at bounding box center [444, 506] width 70 height 16
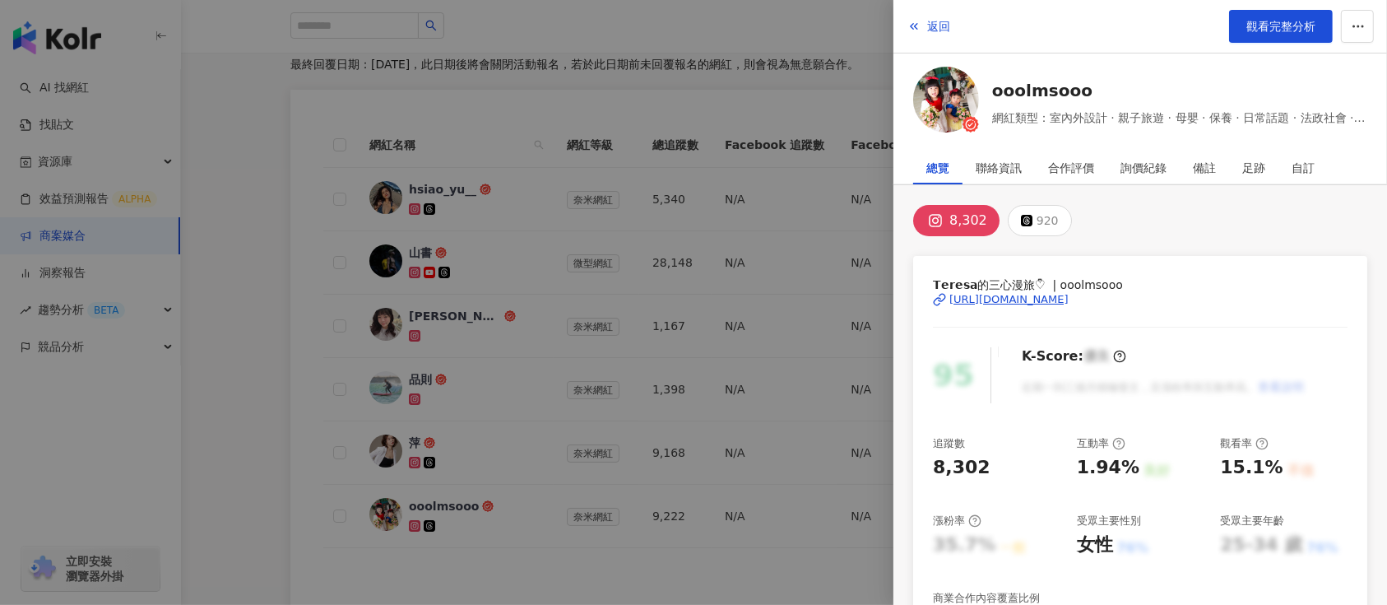
drag, startPoint x: 1028, startPoint y: 93, endPoint x: 1117, endPoint y: 54, distance: 97.7
click at [1117, 54] on div "返回 觀看完整分析 ooolmsooo 網紅類型：室內外設計 · 親子旅遊 · 母嬰 · 保養 · 日常話題 · 法政社會 · 生活風格 · 旅遊" at bounding box center [1141, 69] width 494 height 138
drag, startPoint x: 986, startPoint y: 93, endPoint x: 1091, endPoint y: 92, distance: 105.3
click at [1091, 92] on div "ooolmsooo 網紅類型：室內外設計 · 親子旅遊 · 母嬰 · 保養 · 日常話題 · 法政社會 · 生活風格 · 旅遊" at bounding box center [1140, 103] width 454 height 72
copy div "ooolmsooo"
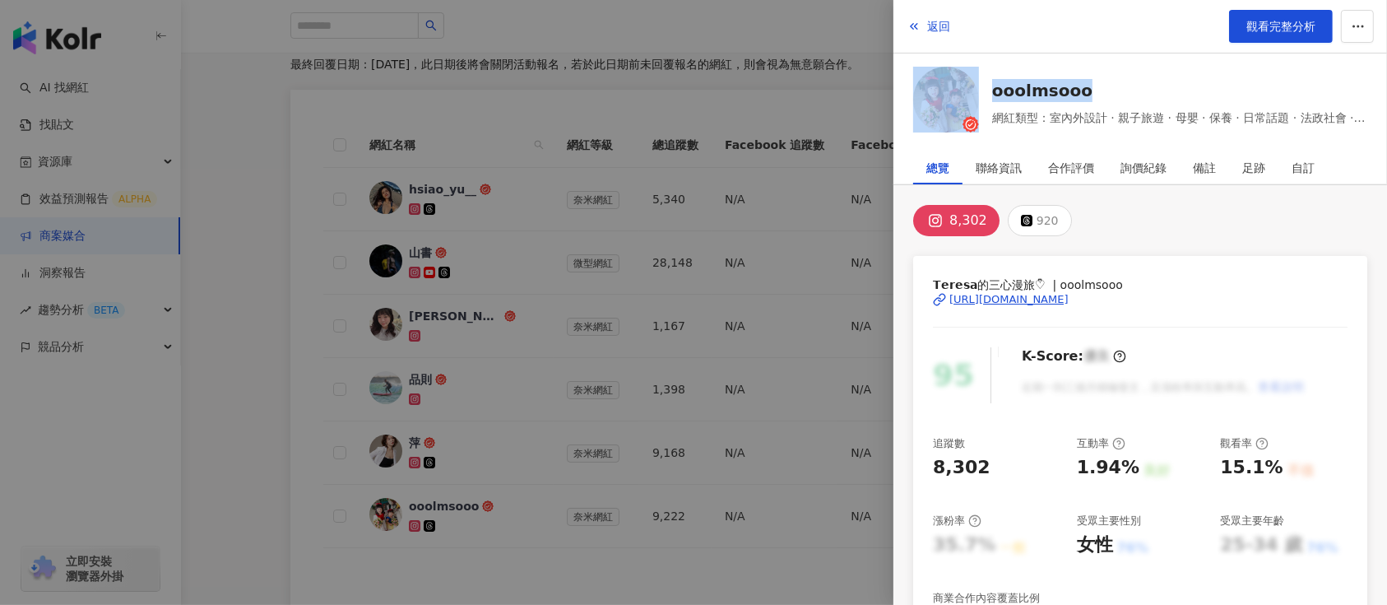
drag, startPoint x: 926, startPoint y: 293, endPoint x: 1158, endPoint y: 304, distance: 232.3
click at [1158, 304] on div "𝗧𝗲𝗿𝗲𝘀𝗮的三心漫旅♡ ྀི | ooolmsooo https://www.instagram.com/ooolmsooo/ 95 K-Score : 優…" at bounding box center [1140, 555] width 454 height 599
copy div "https://www.instagram.com/ooolmsooo/"
drag, startPoint x: 541, startPoint y: 243, endPoint x: 1254, endPoint y: 551, distance: 777.2
click at [573, 266] on div at bounding box center [693, 302] width 1387 height 605
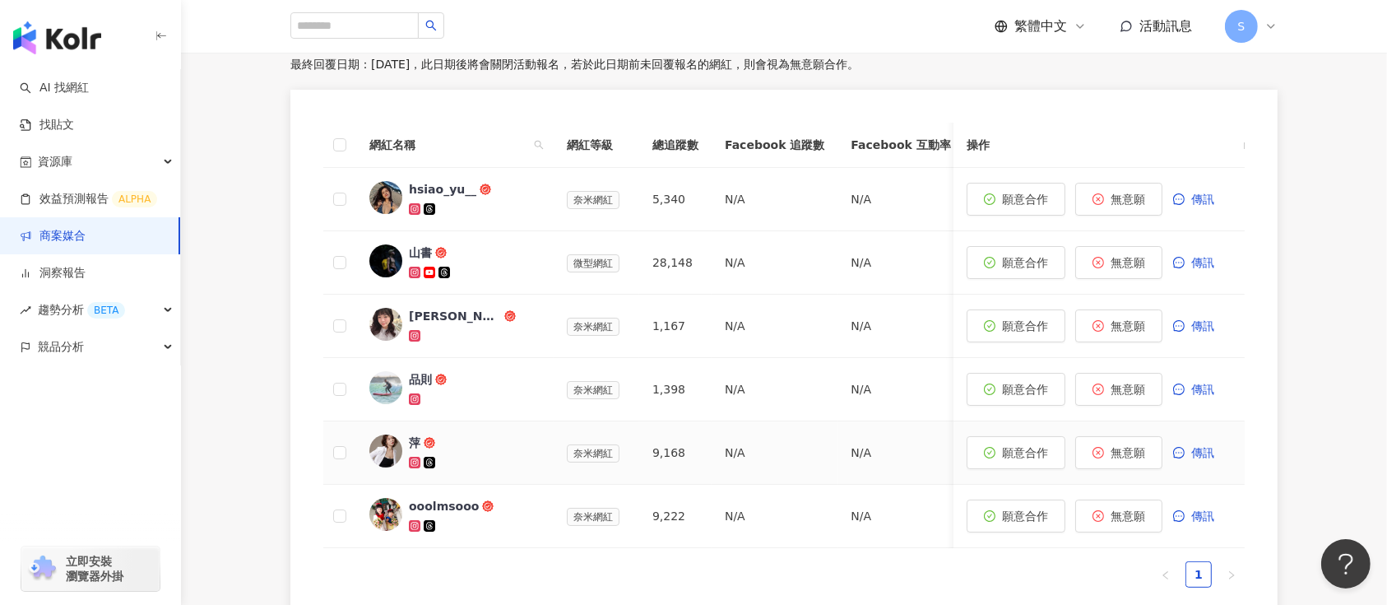
click at [421, 438] on span "萍" at bounding box center [462, 442] width 107 height 16
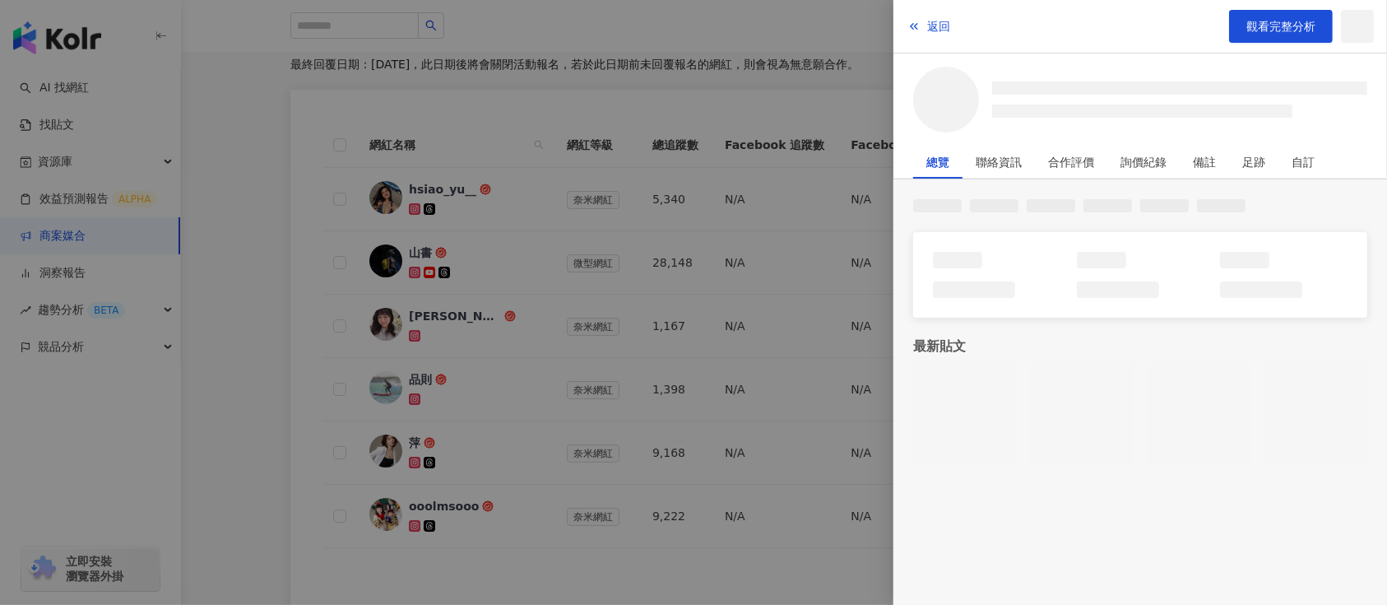
drag, startPoint x: 421, startPoint y: 438, endPoint x: 1324, endPoint y: 207, distance: 931.5
click at [492, 411] on div at bounding box center [693, 302] width 1387 height 605
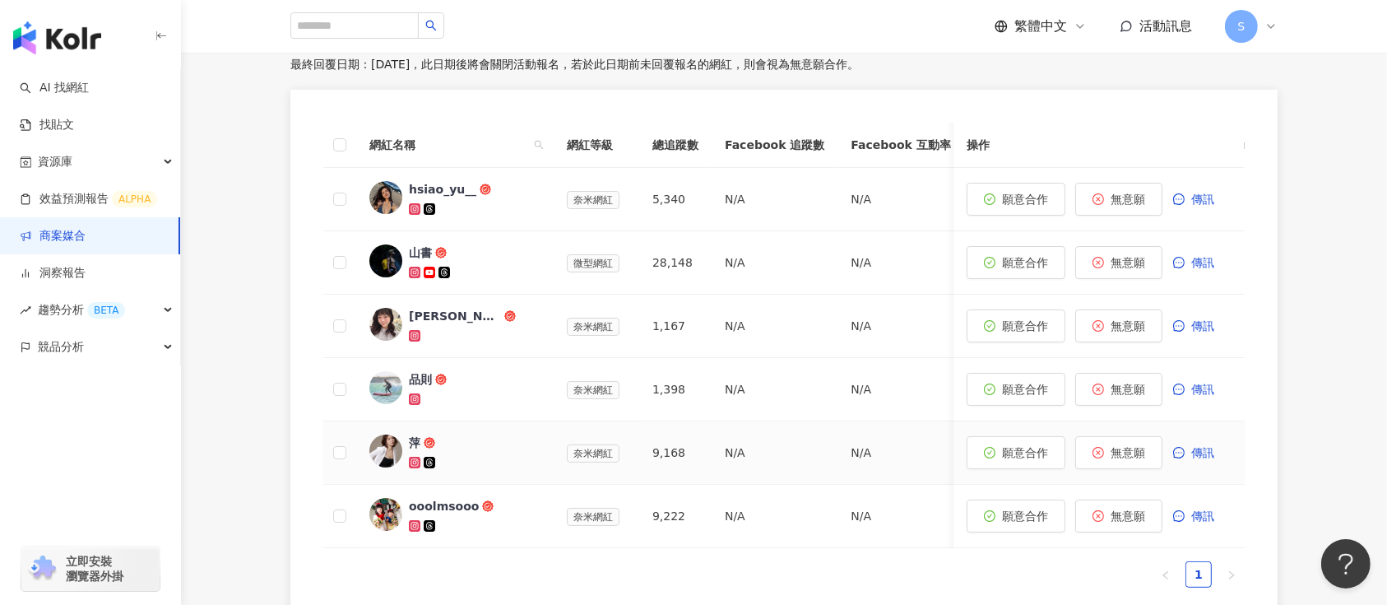
click at [409, 448] on div "萍" at bounding box center [415, 442] width 12 height 16
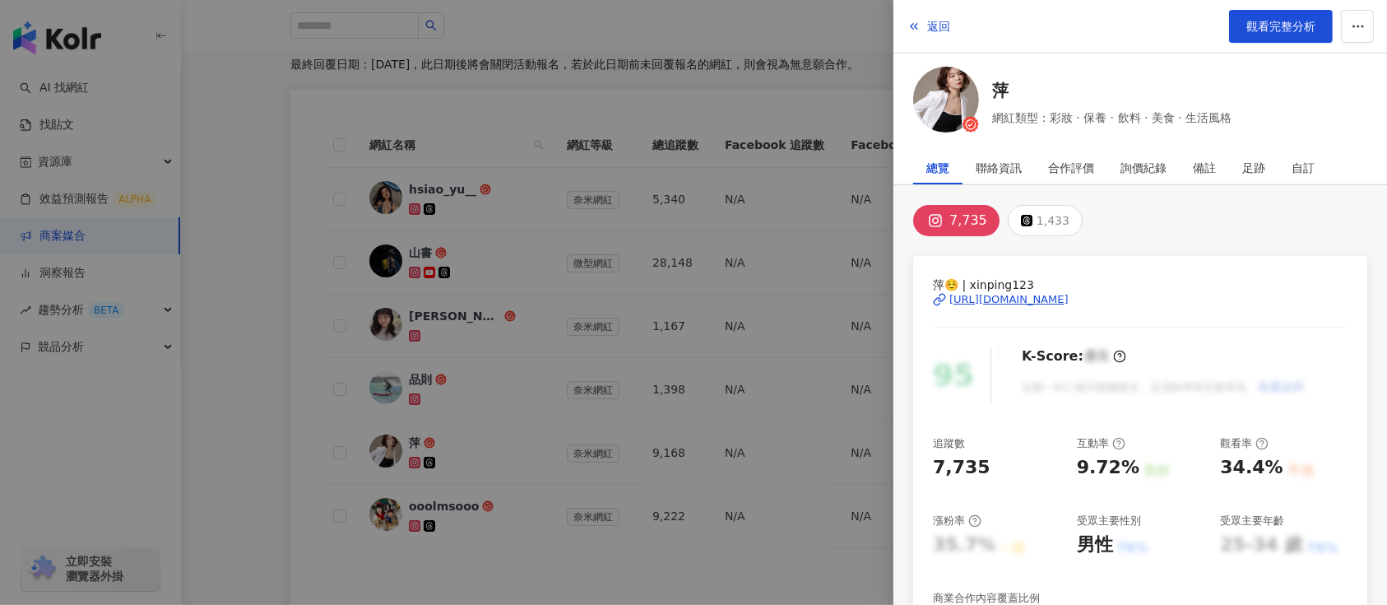
drag, startPoint x: 1307, startPoint y: 73, endPoint x: 1247, endPoint y: 75, distance: 59.3
click at [1307, 73] on div "萍 網紅類型：彩妝 · 保養 · 飲料 · 美食 · 生活風格" at bounding box center [1140, 103] width 454 height 72
drag, startPoint x: 981, startPoint y: 94, endPoint x: 1016, endPoint y: 94, distance: 35.4
click at [1016, 94] on div "萍 網紅類型：彩妝 · 保養 · 飲料 · 美食 · 生活風格" at bounding box center [1140, 103] width 454 height 72
copy div "萍"
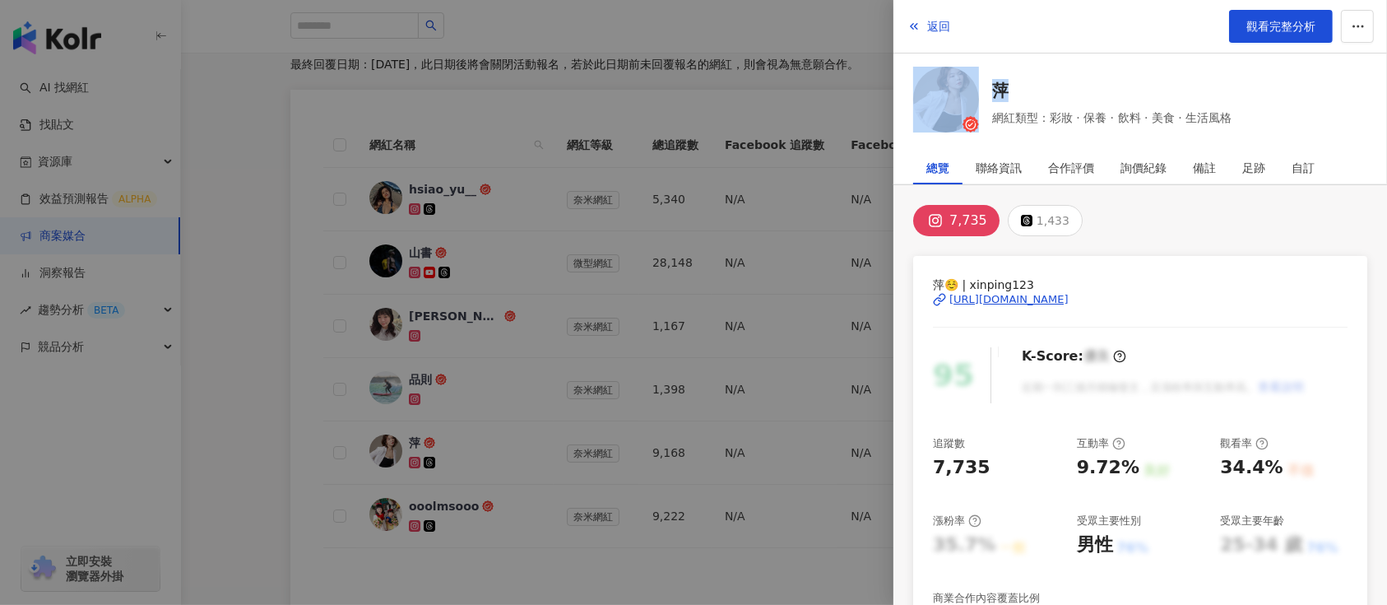
drag, startPoint x: 1329, startPoint y: 290, endPoint x: 1060, endPoint y: 287, distance: 269.1
click at [1060, 287] on div "萍☺️ | xinping123 https://www.instagram.com/xinping123/ 95 K-Score : 優良 近期一到三個月積…" at bounding box center [1140, 555] width 454 height 599
copy div "萍☺️ | xinping123 https://www.instagram.com/xinping123/"
drag, startPoint x: 547, startPoint y: 222, endPoint x: 532, endPoint y: 264, distance: 44.5
click at [547, 222] on div at bounding box center [693, 302] width 1387 height 605
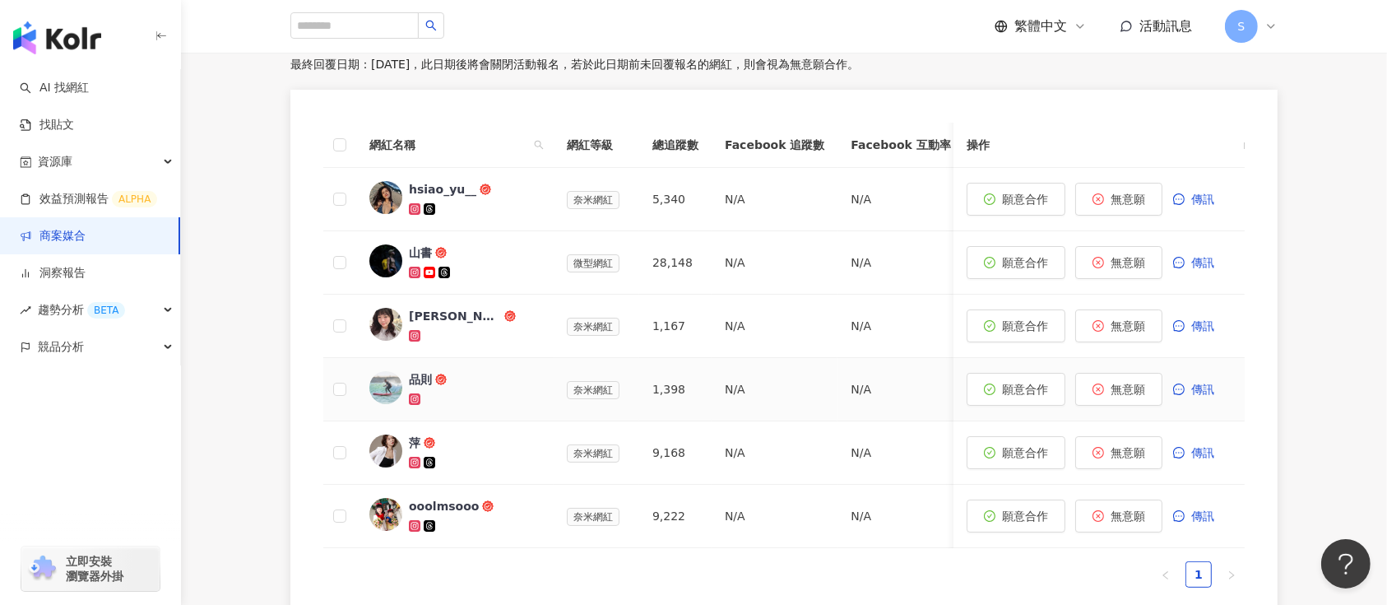
click at [414, 385] on div "品則" at bounding box center [420, 379] width 23 height 16
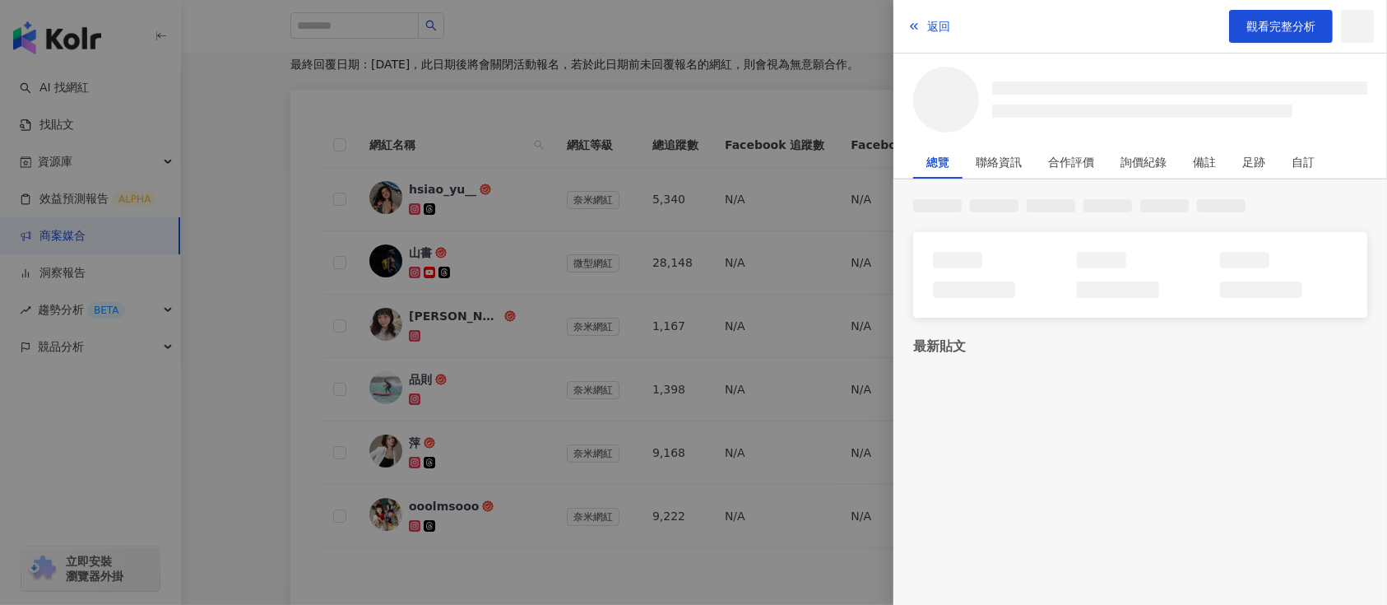
click at [981, 199] on div "返回 觀看完整分析 總覽 聯絡資訊 合作評價 詢價紀錄 備註 足跡 自訂 最新貼文" at bounding box center [693, 302] width 1387 height 605
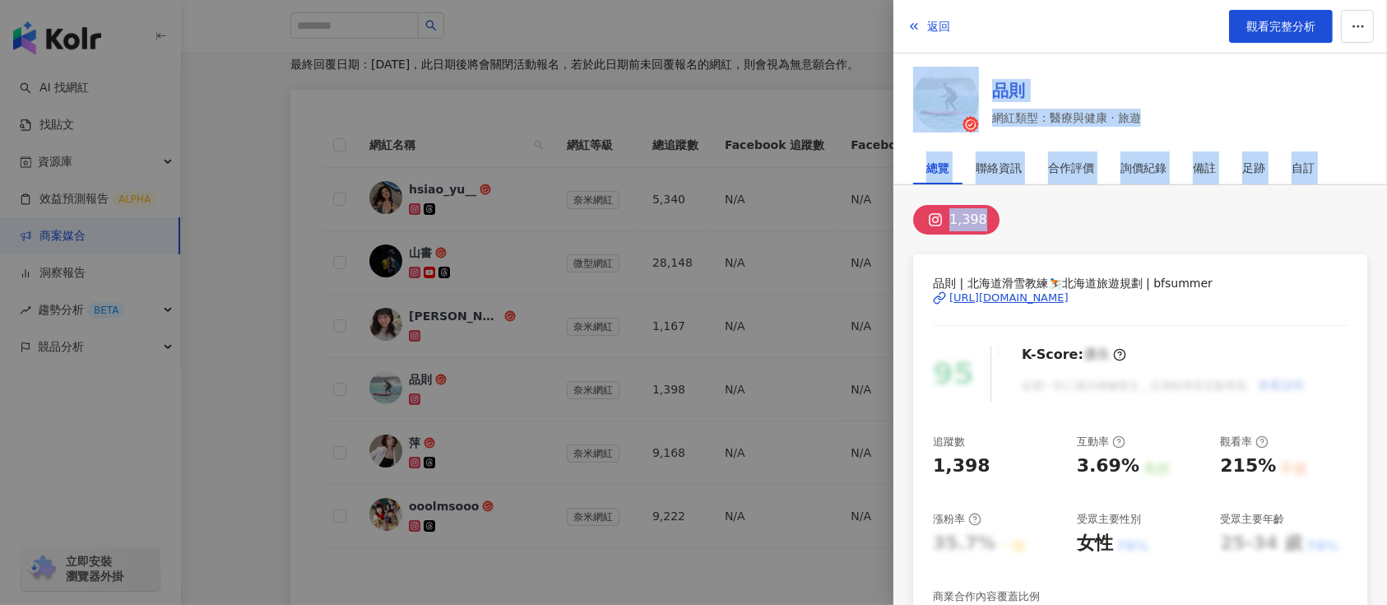
click at [1132, 81] on link "品則" at bounding box center [1066, 90] width 149 height 23
click at [1363, 144] on div "返回 觀看完整分析 品則 網紅類型：醫療與健康 · 旅遊 總覽 聯絡資訊 合作評價 詢價紀錄 備註 足跡 自訂 1,398 品則 | 北海道滑雪教練⛷️北海道…" at bounding box center [1141, 302] width 494 height 605
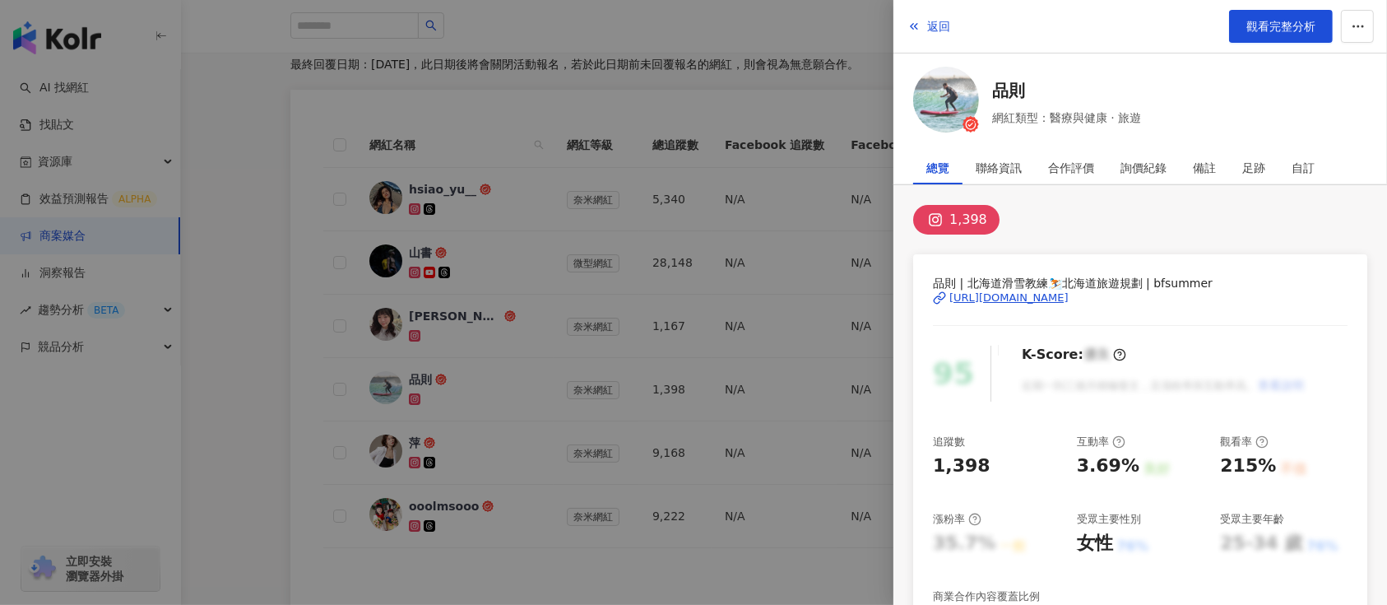
drag, startPoint x: 1033, startPoint y: 87, endPoint x: 982, endPoint y: 86, distance: 50.2
drag, startPoint x: 987, startPoint y: 86, endPoint x: 1027, endPoint y: 86, distance: 40.3
click at [1027, 86] on div "品則 網紅類型：醫療與健康 · 旅遊" at bounding box center [1140, 103] width 454 height 72
copy link "品則"
click at [1227, 295] on div "https://www.instagram.com/bfsummer/" at bounding box center [1140, 297] width 415 height 15
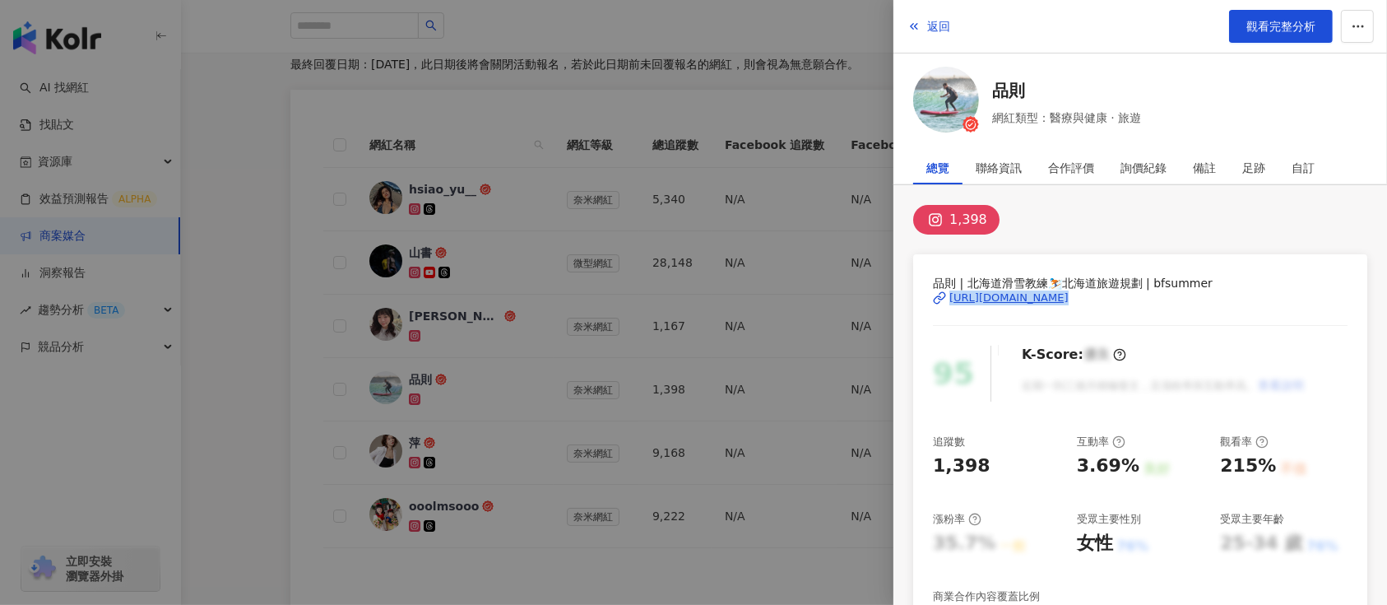
drag, startPoint x: 1095, startPoint y: 315, endPoint x: 950, endPoint y: 298, distance: 146.7
click at [950, 298] on div "品則 | 北海道滑雪教練⛷️北海道旅遊規劃 | bfsummer https://www.instagram.com/bfsummer/" at bounding box center [1140, 310] width 415 height 72
copy div "https://www.instagram.com/bfsummer/"
drag, startPoint x: 411, startPoint y: 304, endPoint x: 436, endPoint y: 330, distance: 35.5
click at [411, 304] on div at bounding box center [693, 302] width 1387 height 605
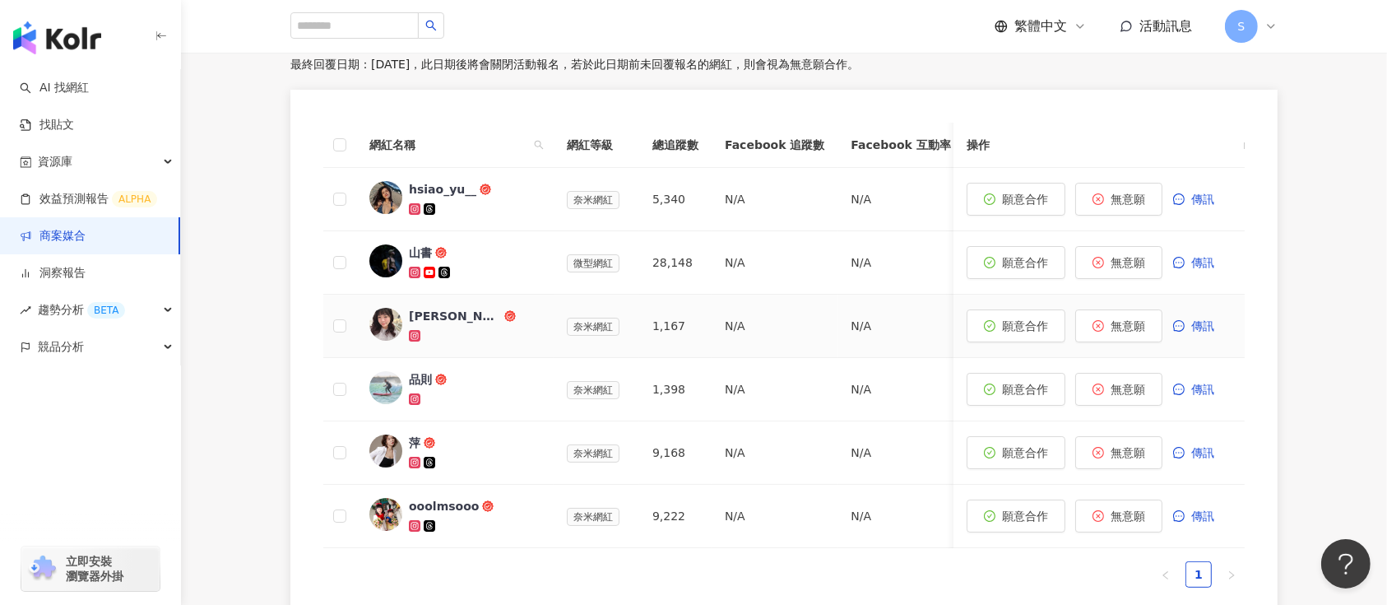
click at [421, 313] on div "黃 琳珊" at bounding box center [455, 316] width 92 height 16
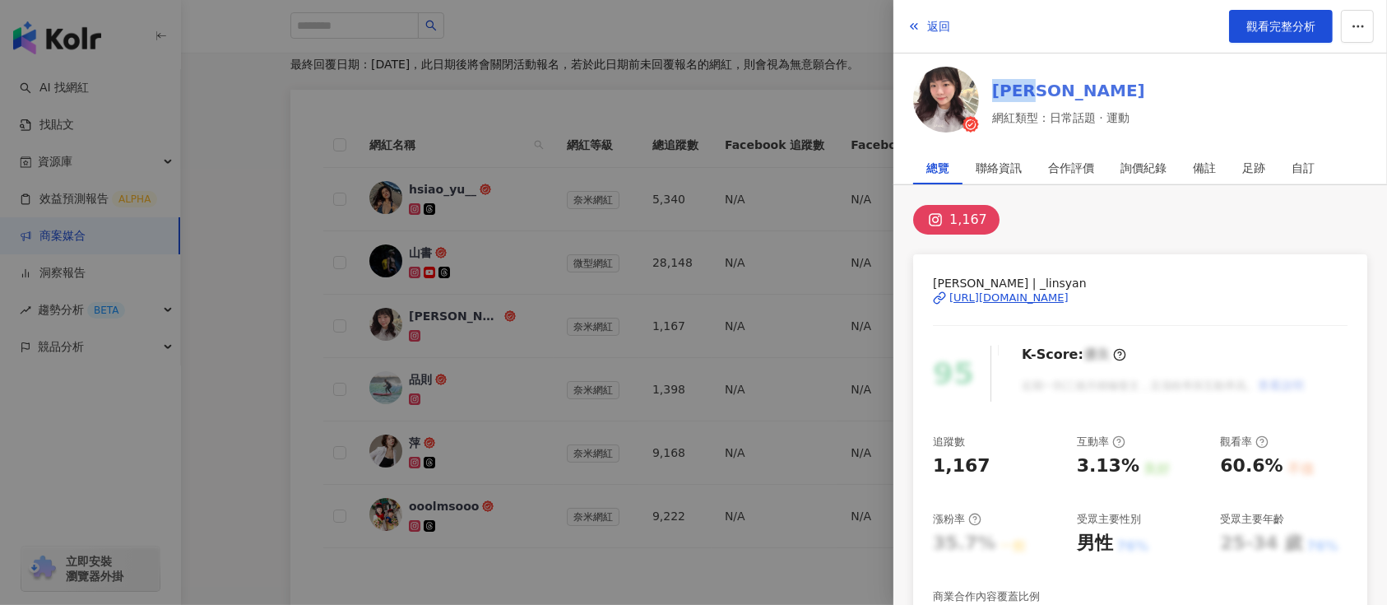
drag, startPoint x: 1292, startPoint y: 81, endPoint x: 996, endPoint y: 100, distance: 296.8
click at [996, 100] on div "黃 琳珊 網紅類型：日常話題 · 運動" at bounding box center [1140, 103] width 454 height 72
copy link "黃 琳珊"
drag, startPoint x: 1331, startPoint y: 293, endPoint x: 925, endPoint y: 296, distance: 406.5
click at [925, 296] on div "琳珊linsyan | _linsyan https://www.instagram.com/_linsyan/ 95 K-Score : 優良 近期一到三個…" at bounding box center [1140, 553] width 454 height 599
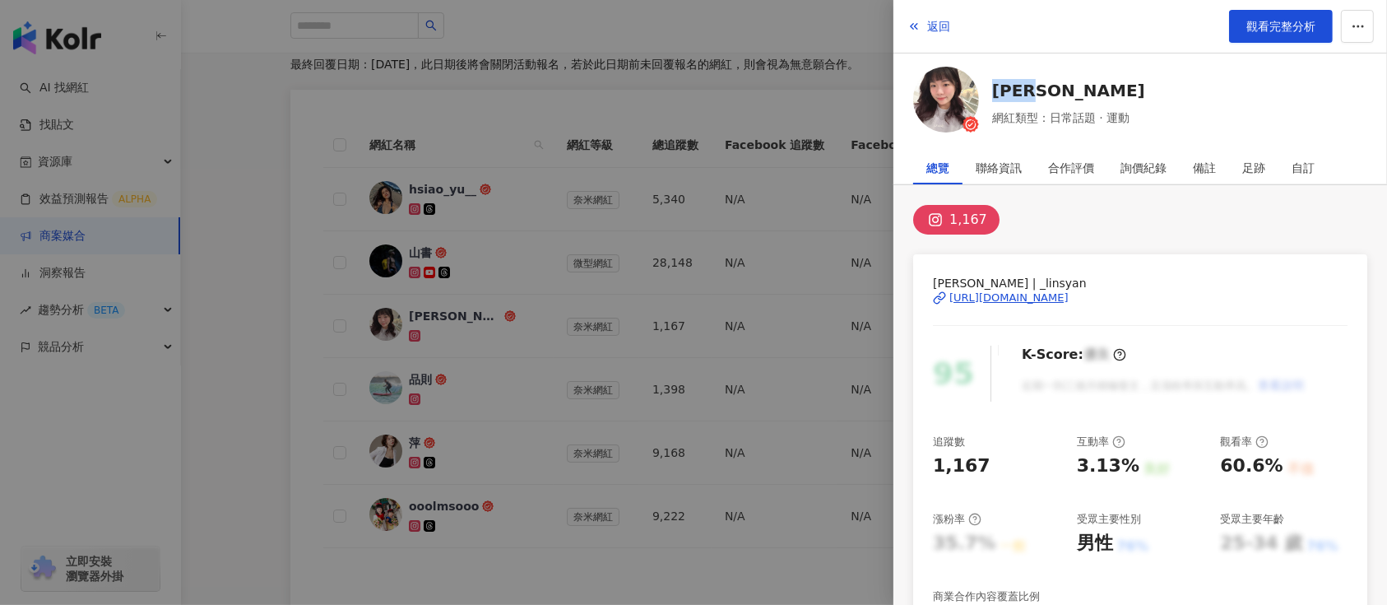
copy div "https://www.instagram.com/_linsyan/"
drag, startPoint x: 717, startPoint y: 412, endPoint x: 700, endPoint y: 402, distance: 19.2
click at [717, 412] on div at bounding box center [693, 302] width 1387 height 605
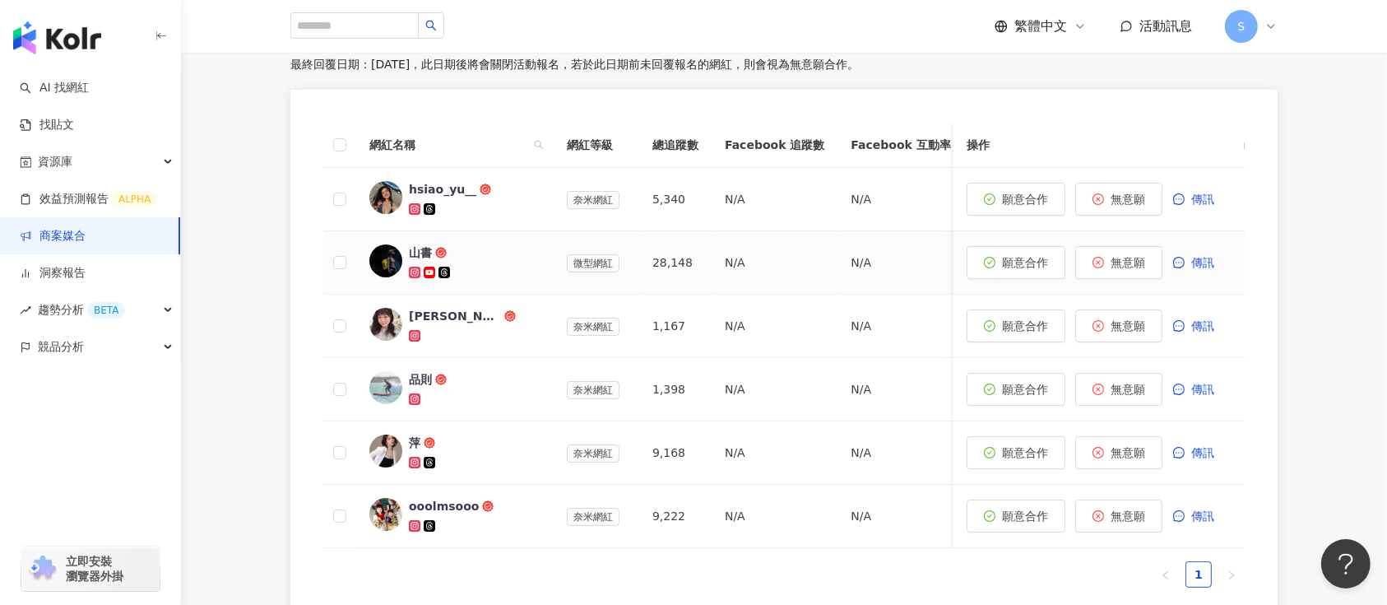
click at [423, 254] on div "山書" at bounding box center [420, 252] width 23 height 16
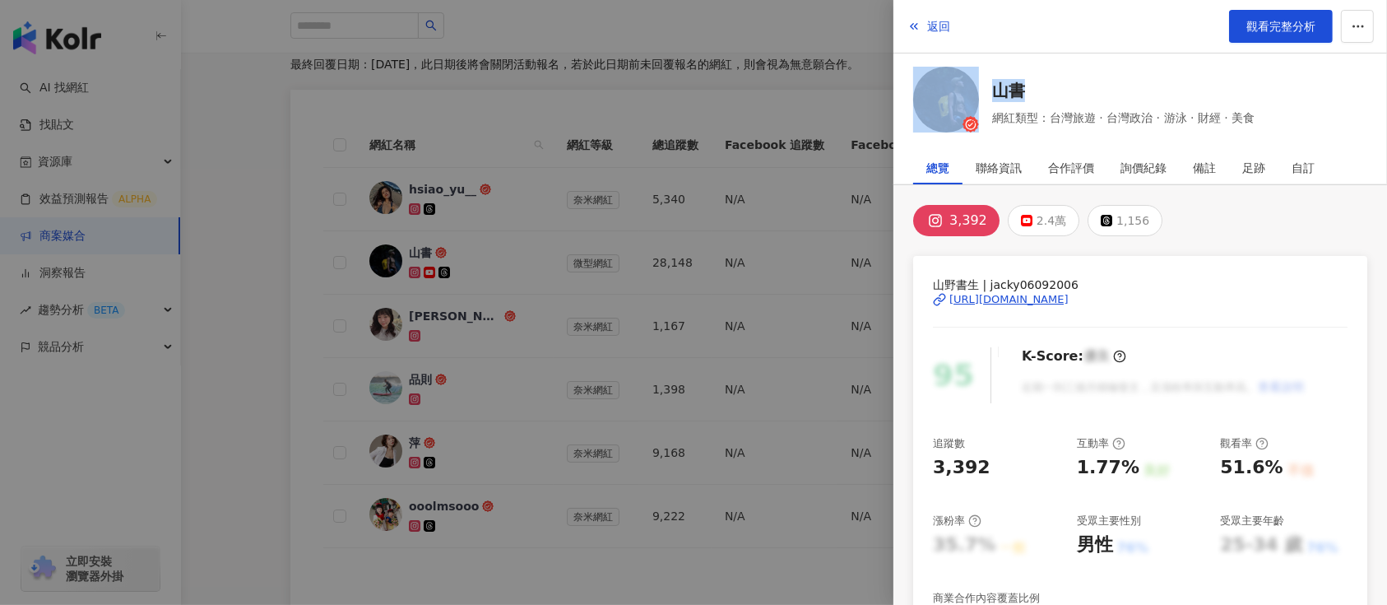
drag, startPoint x: 1340, startPoint y: 71, endPoint x: 982, endPoint y: 69, distance: 357.9
click at [982, 69] on div "山書 網紅類型：台灣旅遊 · 台灣政治 · 游泳 · 財經 · 美食" at bounding box center [1140, 103] width 454 height 72
copy div "山書"
drag, startPoint x: 1337, startPoint y: 299, endPoint x: 1085, endPoint y: 281, distance: 252.4
click at [1085, 281] on div "山野書生 | jacky06092006 https://www.instagram.com/jacky06092006/ 95 K-Score : 優良 近…" at bounding box center [1140, 555] width 454 height 599
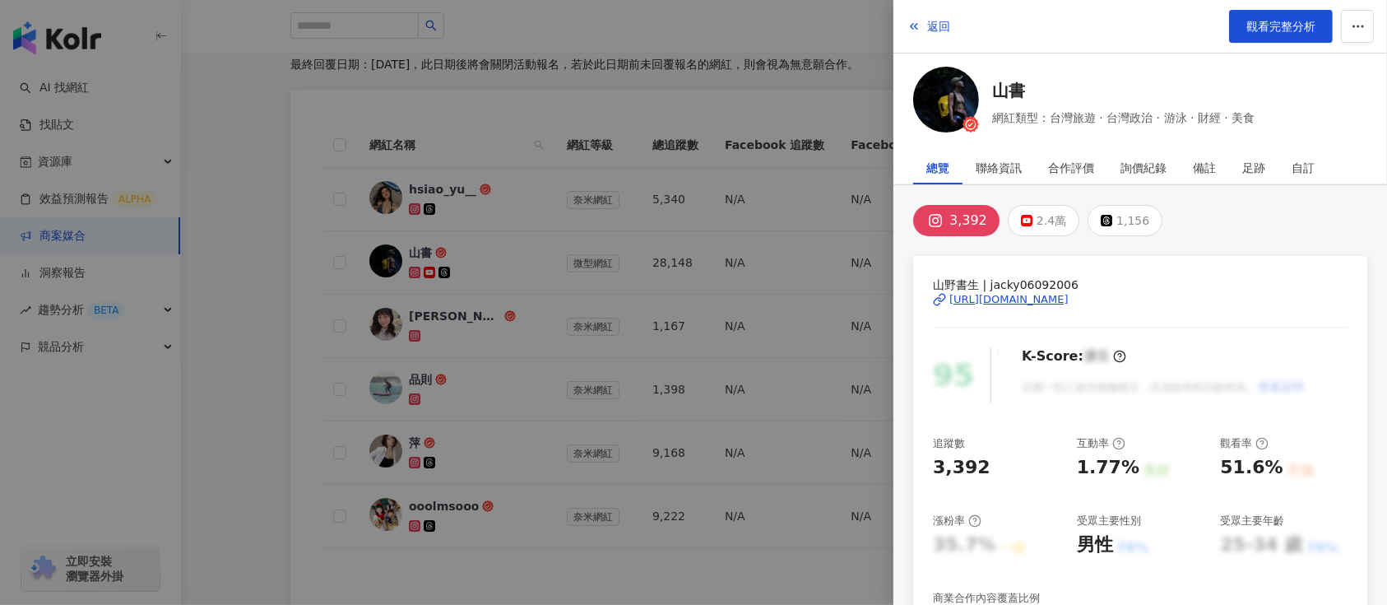
drag, startPoint x: 709, startPoint y: 374, endPoint x: 527, endPoint y: 229, distance: 233.1
click at [709, 374] on div at bounding box center [693, 302] width 1387 height 605
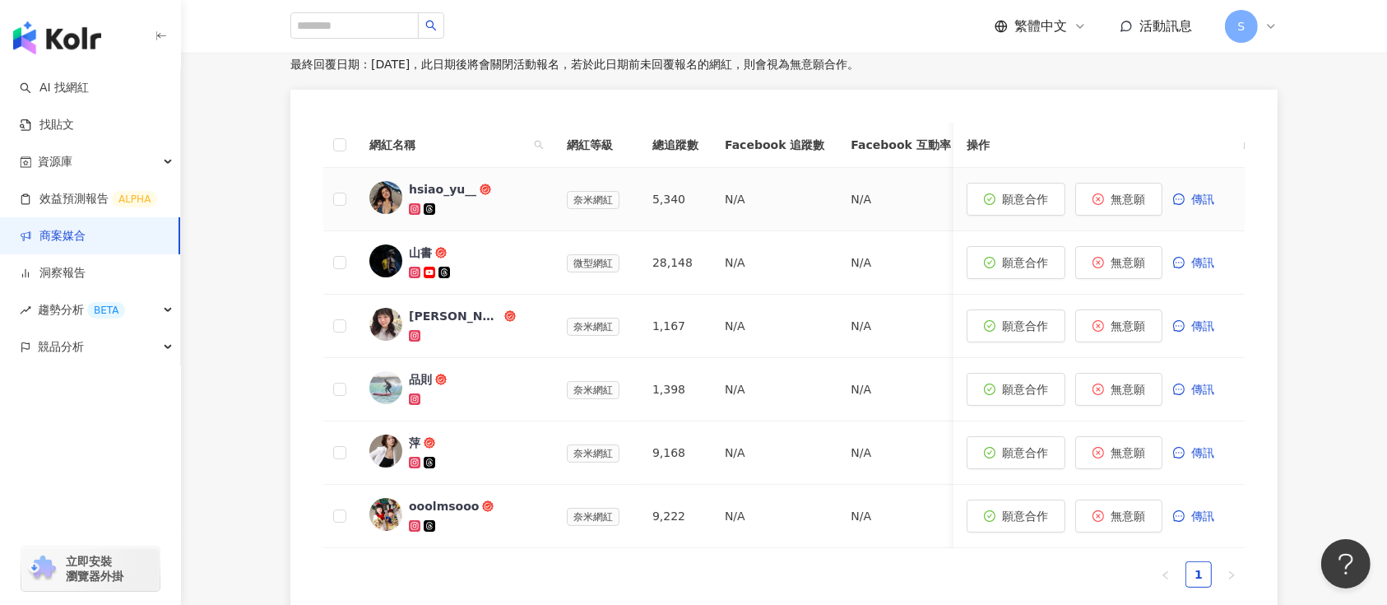
click at [434, 196] on div "hsiao_yu__" at bounding box center [442, 189] width 67 height 16
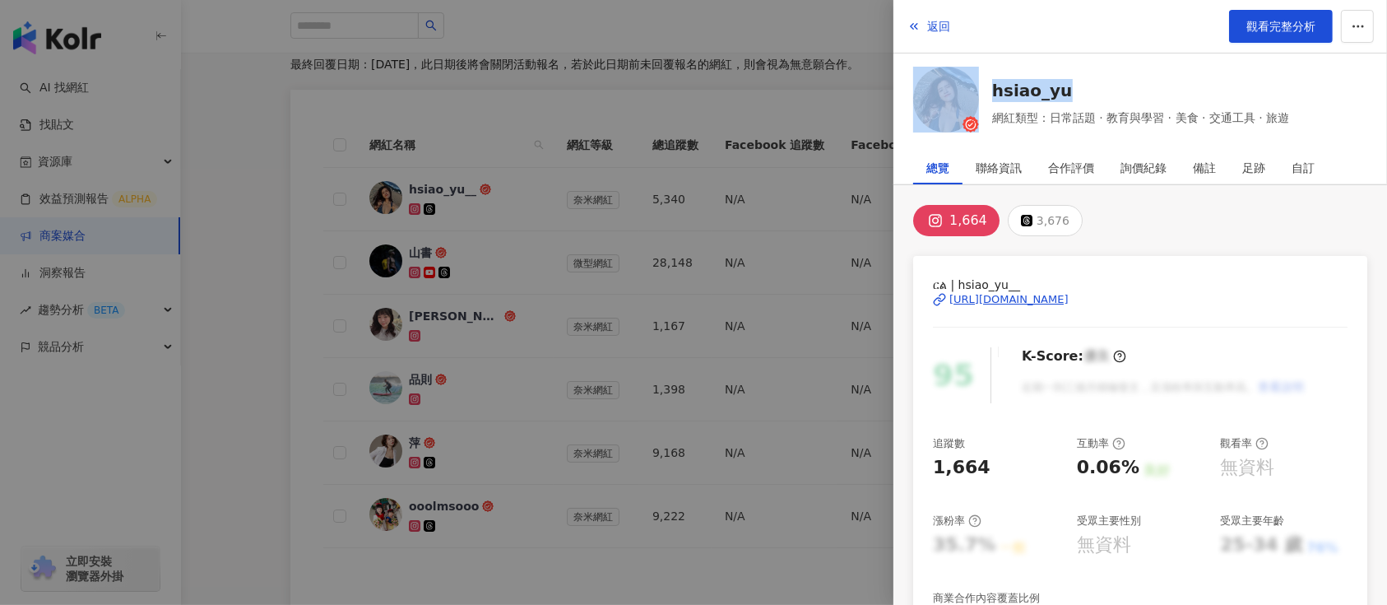
drag, startPoint x: 1366, startPoint y: 82, endPoint x: 973, endPoint y: 74, distance: 392.6
click at [973, 74] on div "hsiao_yu 網紅類型：日常話題 · 教育與學習 · 美食 · 交通工具 · 旅遊" at bounding box center [1141, 103] width 494 height 72
click at [1346, 282] on div "ርል | hsiao_yu__ https://www.instagram.com/hsiao_yu__/ 95 K-Score : 優良 近期一到三個月積極…" at bounding box center [1140, 555] width 454 height 599
drag, startPoint x: 1335, startPoint y: 292, endPoint x: 1095, endPoint y: 272, distance: 240.2
click at [1095, 272] on div "ርል | hsiao_yu__ https://www.instagram.com/hsiao_yu__/ 95 K-Score : 優良 近期一到三個月積極…" at bounding box center [1140, 555] width 454 height 599
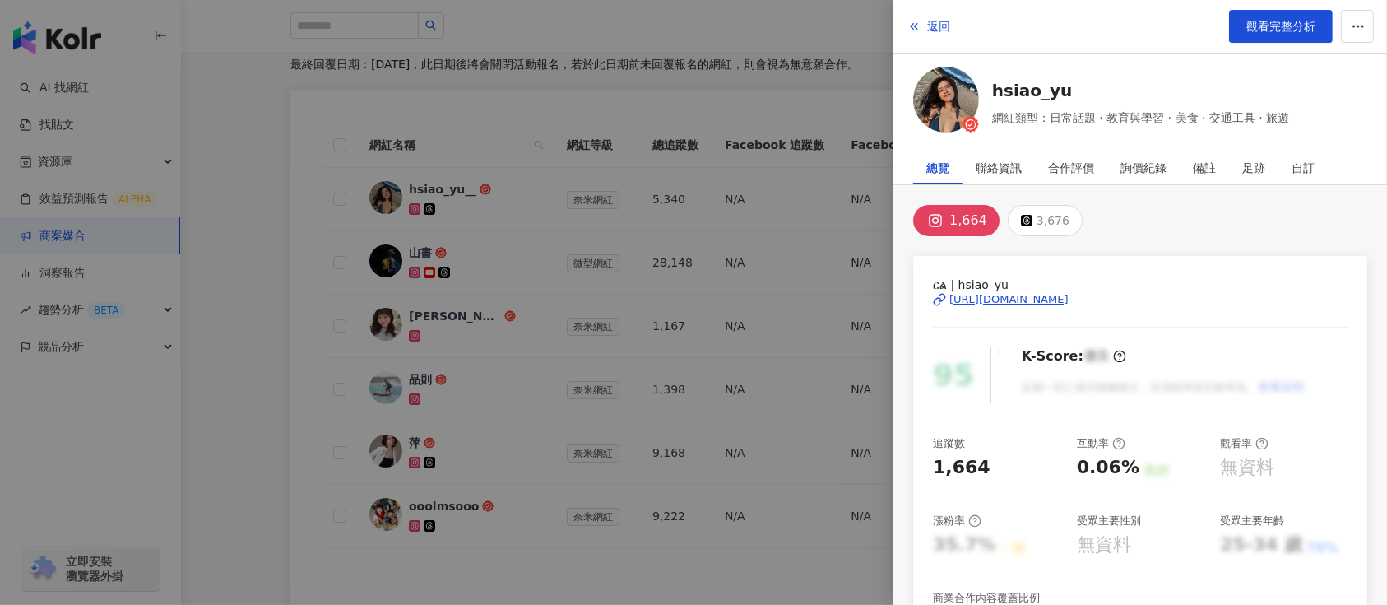
click at [597, 378] on div at bounding box center [693, 302] width 1387 height 605
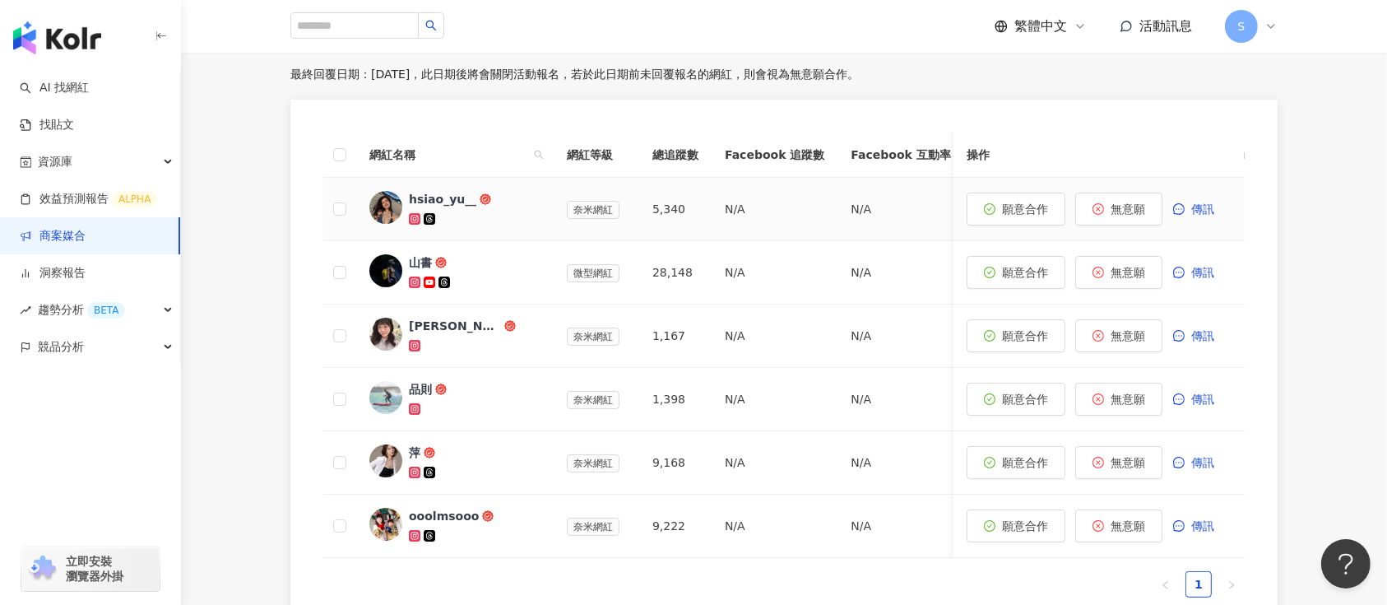
scroll to position [346, 0]
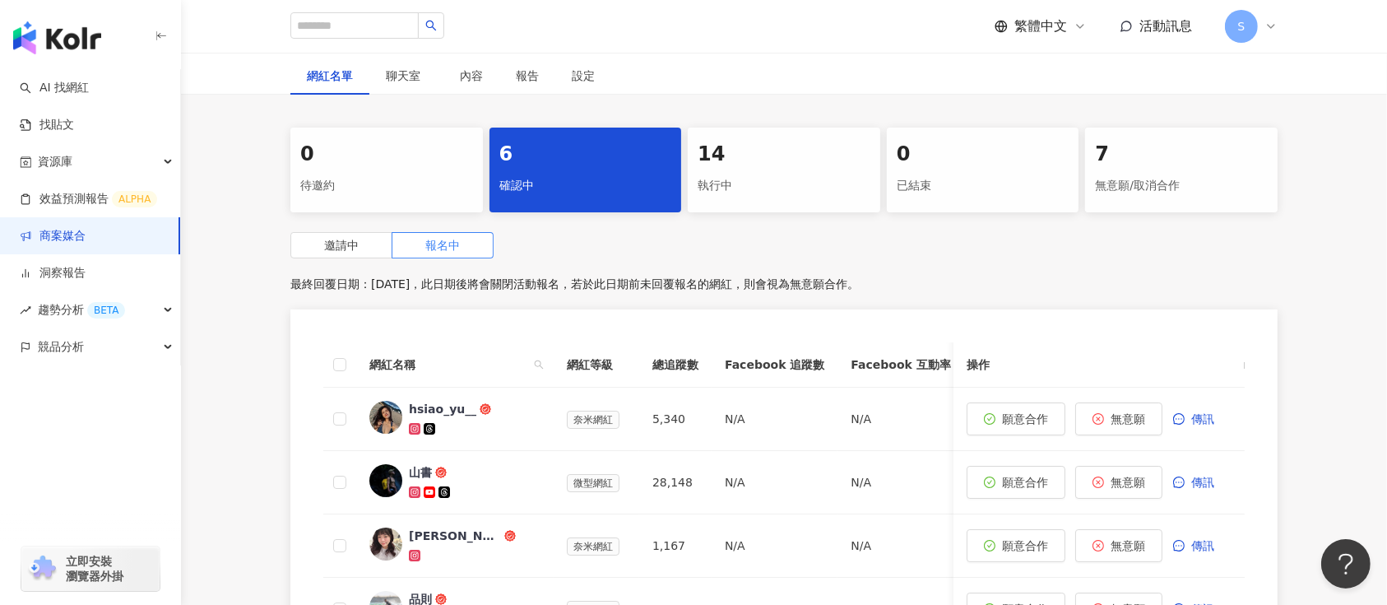
click at [755, 177] on div "執行中" at bounding box center [784, 186] width 173 height 28
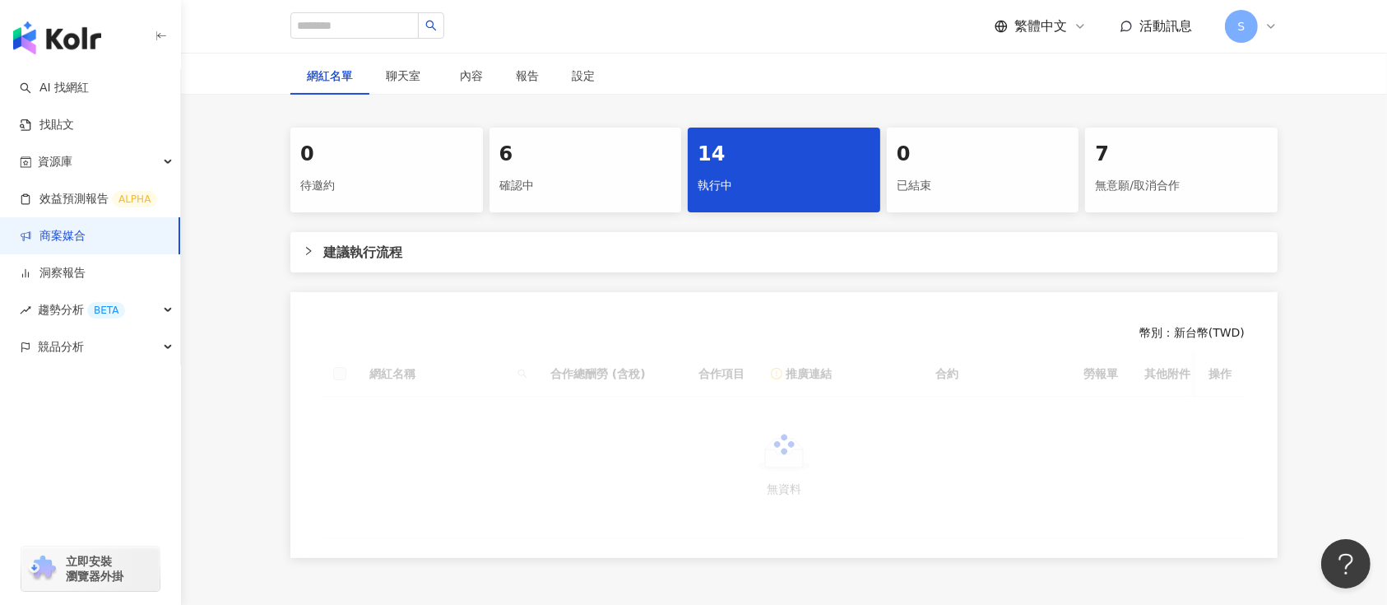
click at [781, 397] on div at bounding box center [784, 444] width 922 height 187
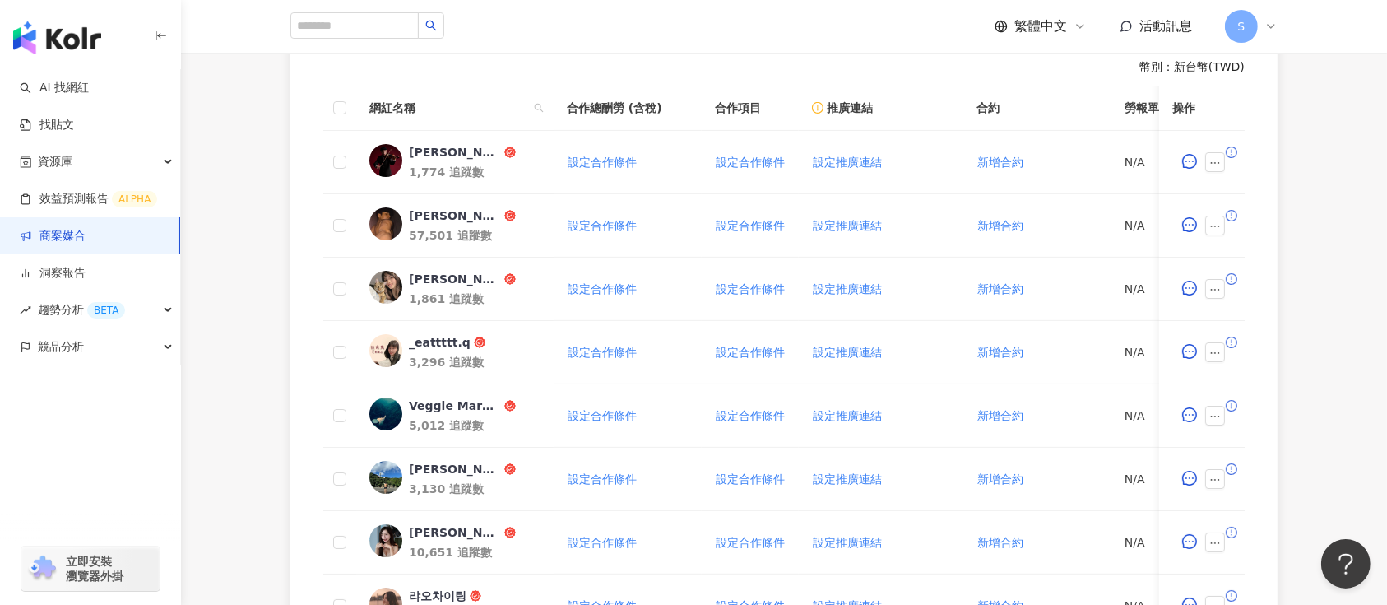
scroll to position [676, 0]
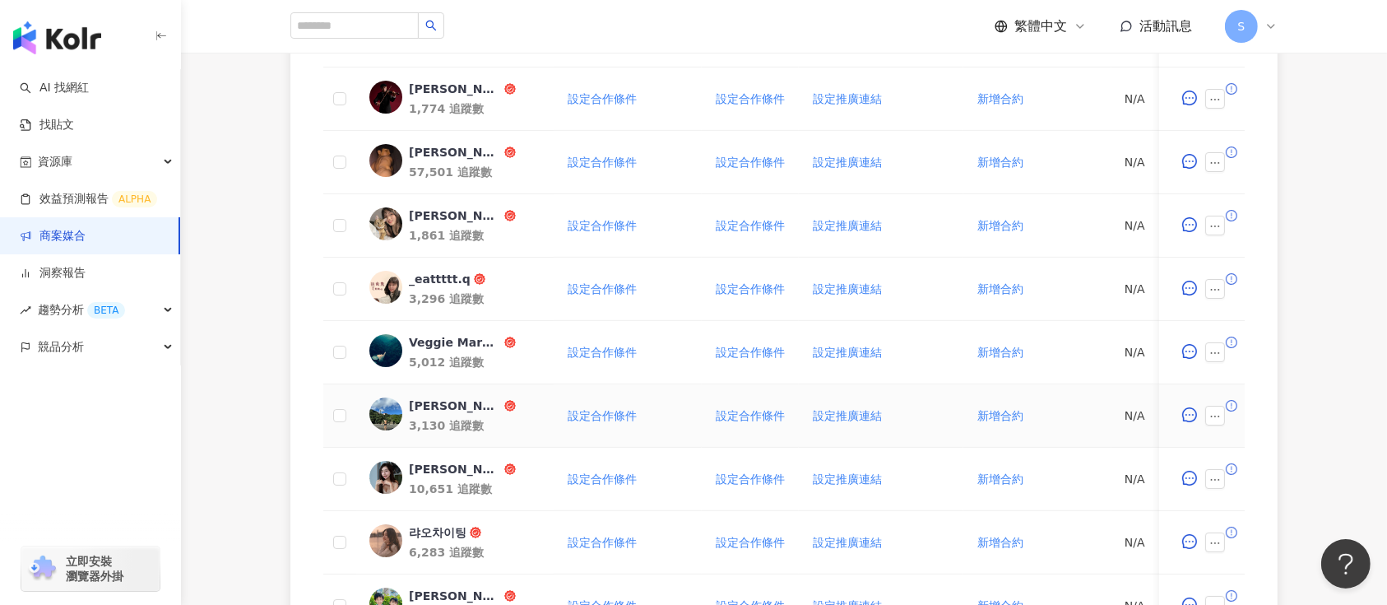
click at [781, 397] on td "設定合作條件" at bounding box center [750, 415] width 97 height 63
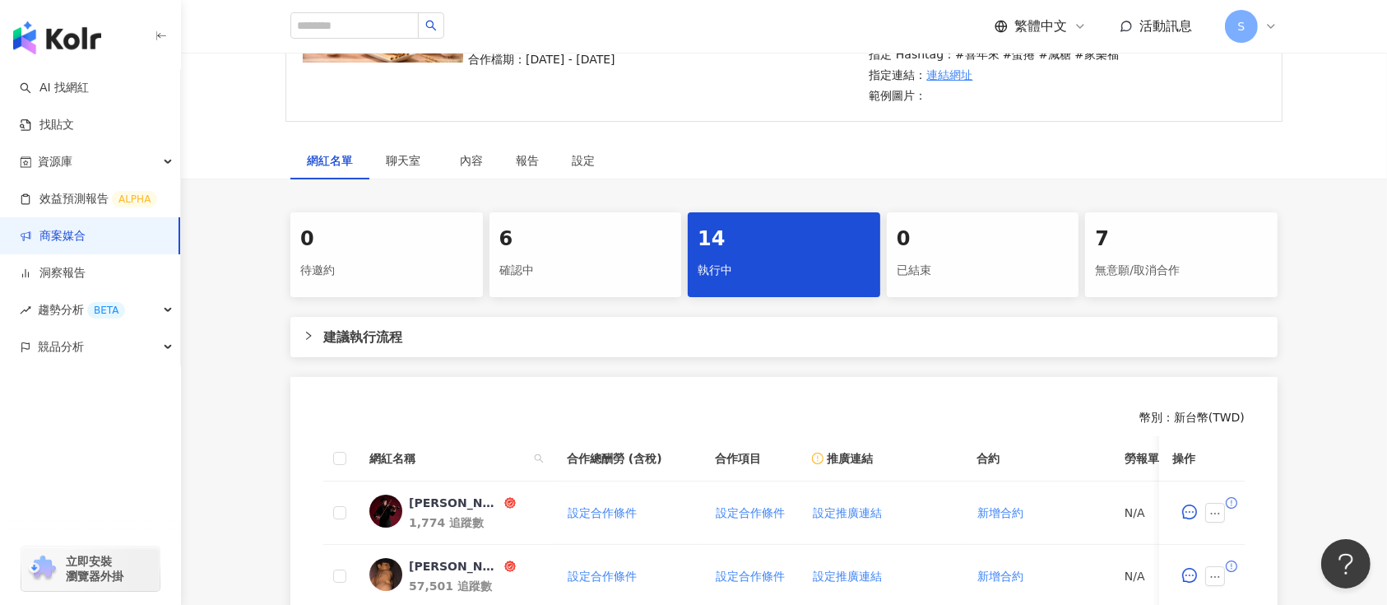
scroll to position [127, 0]
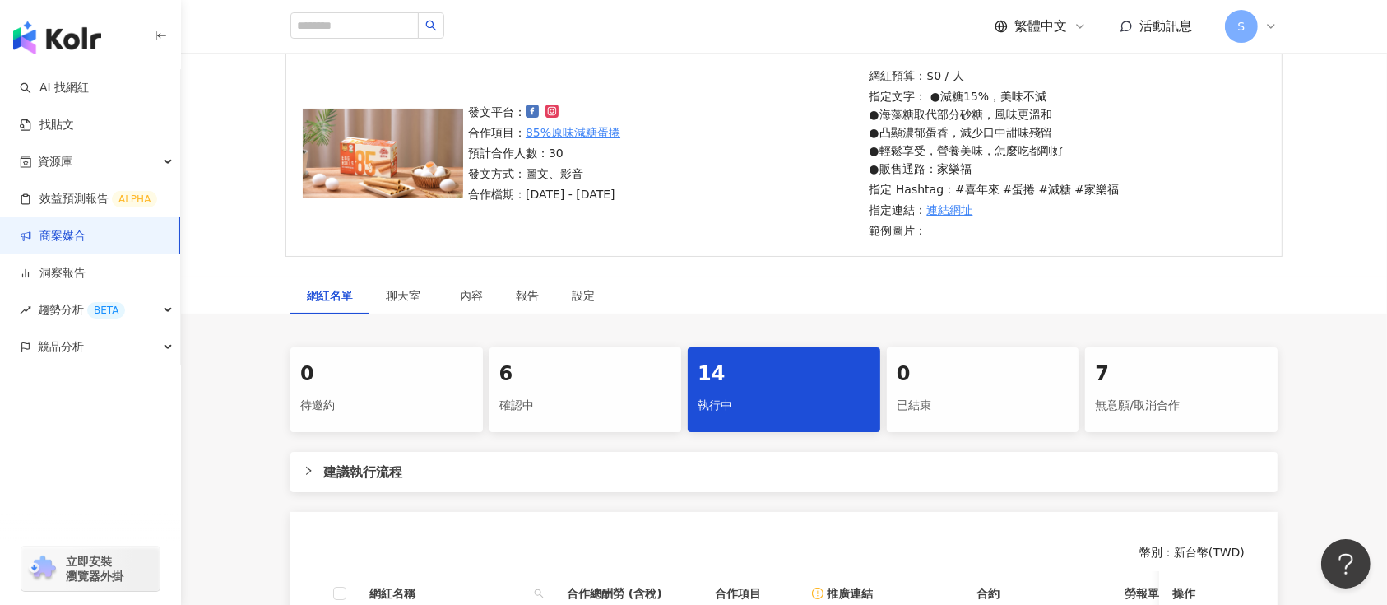
click at [1139, 385] on div "7" at bounding box center [1181, 374] width 173 height 28
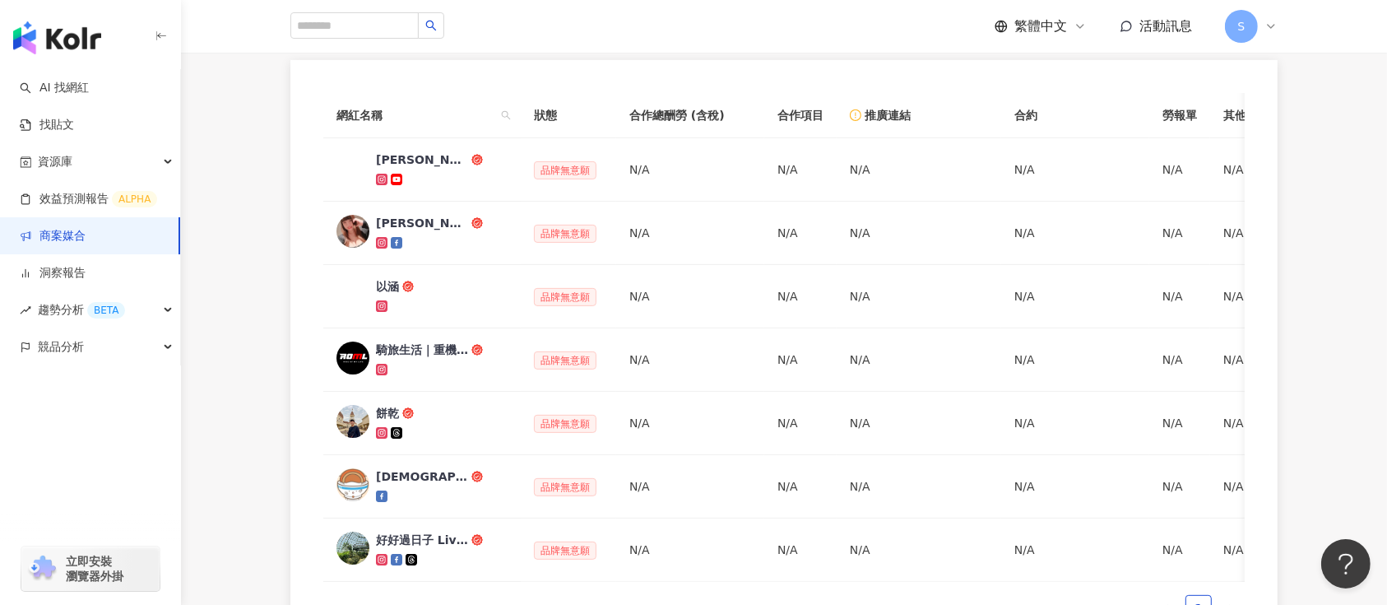
scroll to position [566, 0]
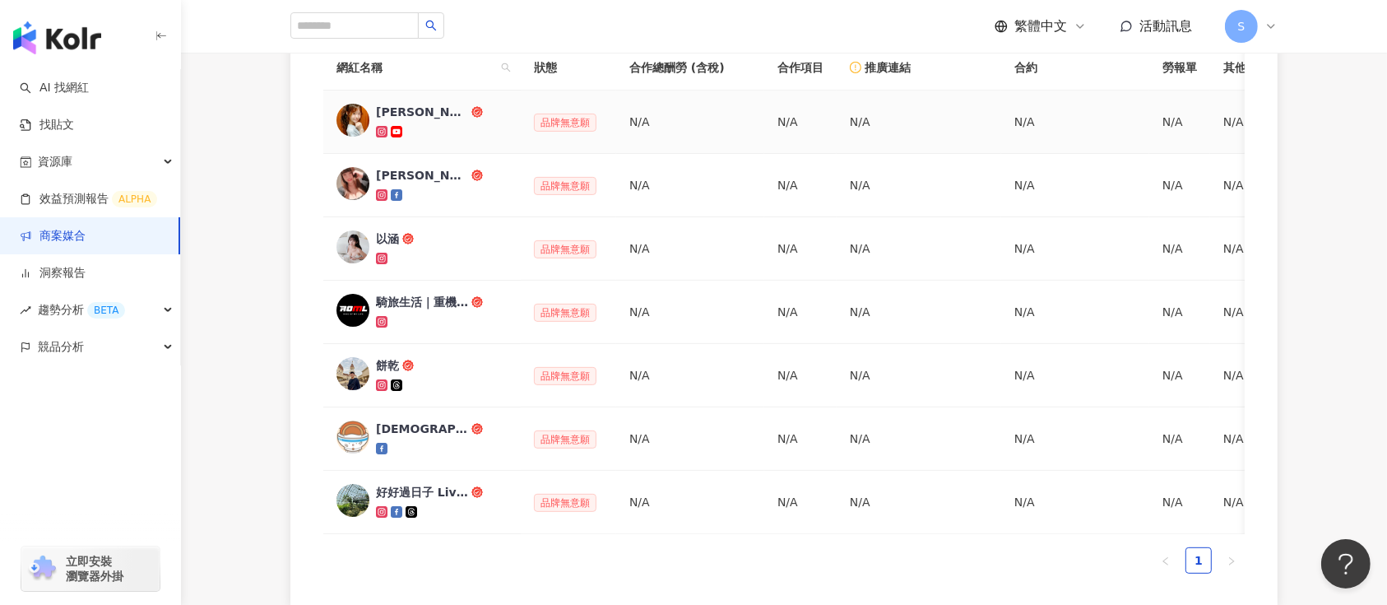
click at [395, 112] on div "相原莉奈" at bounding box center [422, 112] width 92 height 16
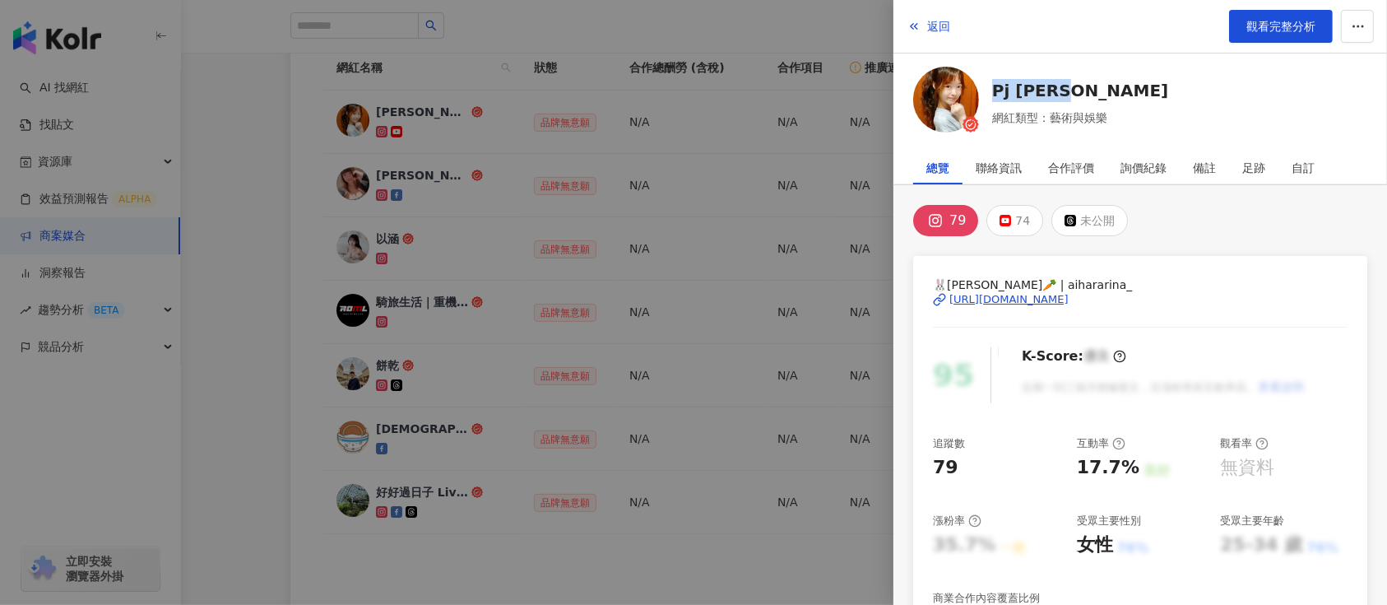
drag, startPoint x: 1298, startPoint y: 82, endPoint x: 987, endPoint y: 74, distance: 311.1
click at [987, 74] on div "Pj Katie 網紅類型：藝術與娛樂" at bounding box center [1140, 103] width 454 height 72
click at [1328, 304] on div "https://www.instagram.com/aihararina_/" at bounding box center [1140, 299] width 415 height 15
drag, startPoint x: 1341, startPoint y: 295, endPoint x: 1105, endPoint y: 284, distance: 236.4
click at [1105, 284] on div "🐰𝕐𝕌🥕 | aihararina_ https://www.instagram.com/aihararina_/ 95 K-Score : 優良 近期一到三…" at bounding box center [1140, 555] width 454 height 599
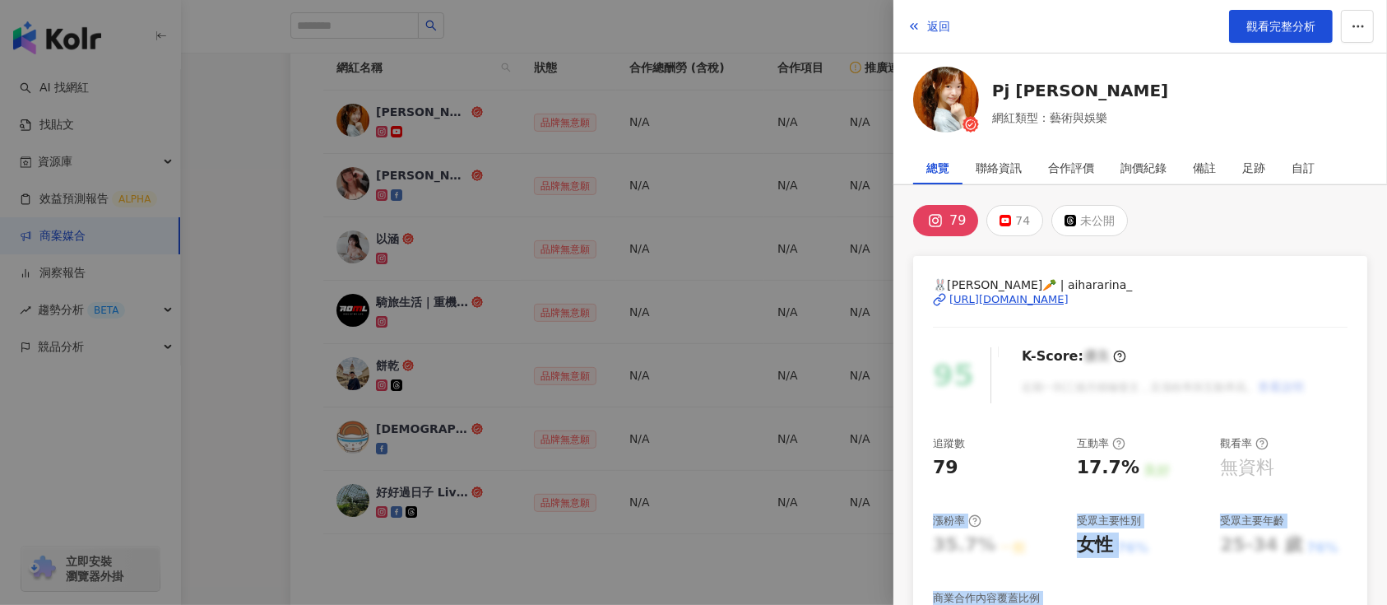
drag, startPoint x: 1310, startPoint y: 463, endPoint x: 2017, endPoint y: 596, distance: 719.1
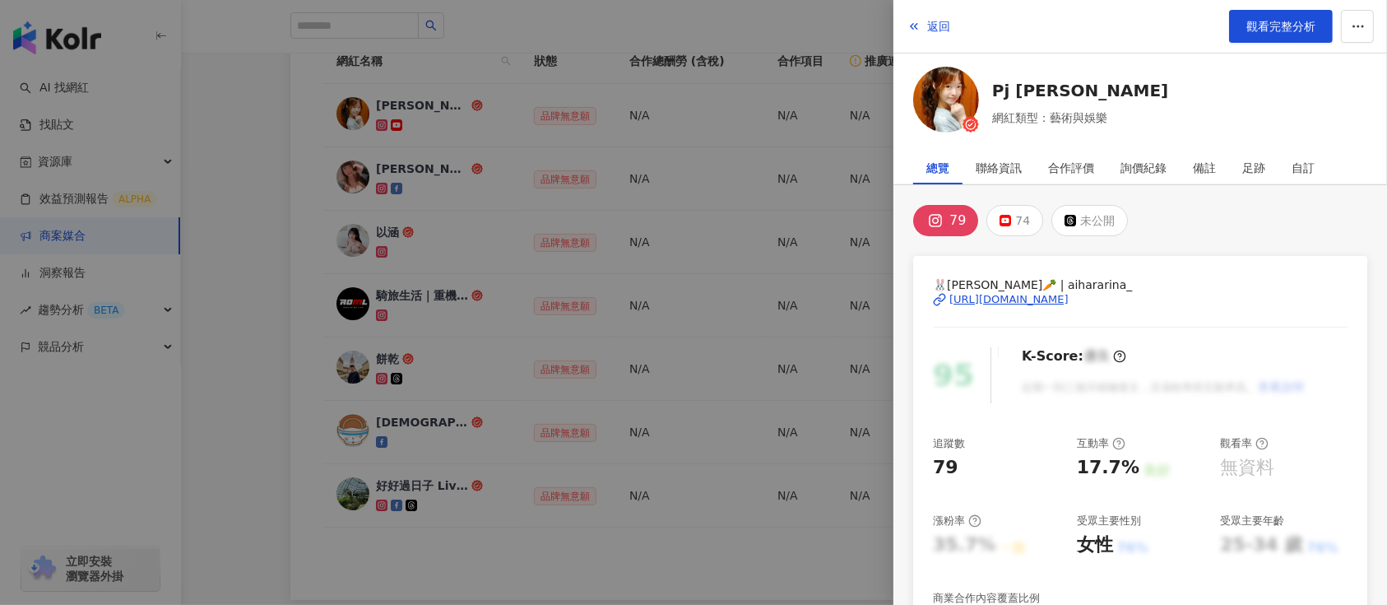
drag, startPoint x: 1152, startPoint y: 337, endPoint x: 1186, endPoint y: 411, distance: 81.4
click at [1186, 398] on div "🐰𝕐𝕌🥕 | aihararina_ https://www.instagram.com/aihararina_/ 95 K-Score : 優良 近期一到三…" at bounding box center [1140, 555] width 454 height 599
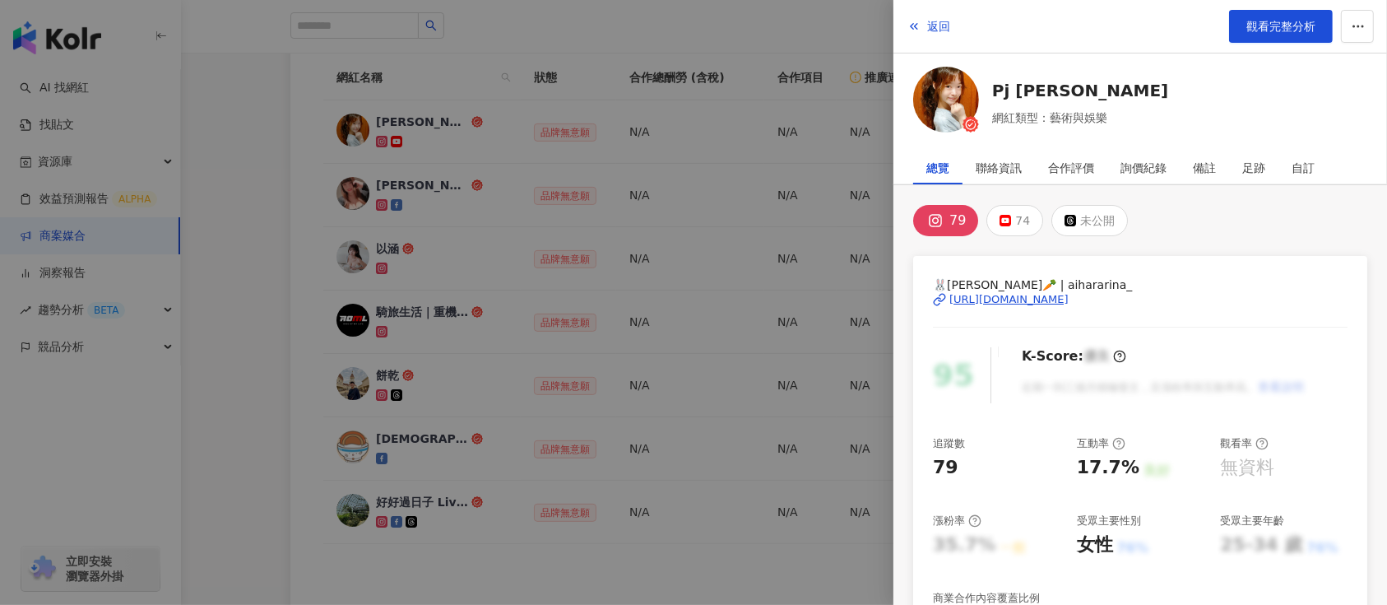
click at [726, 424] on div at bounding box center [693, 302] width 1387 height 605
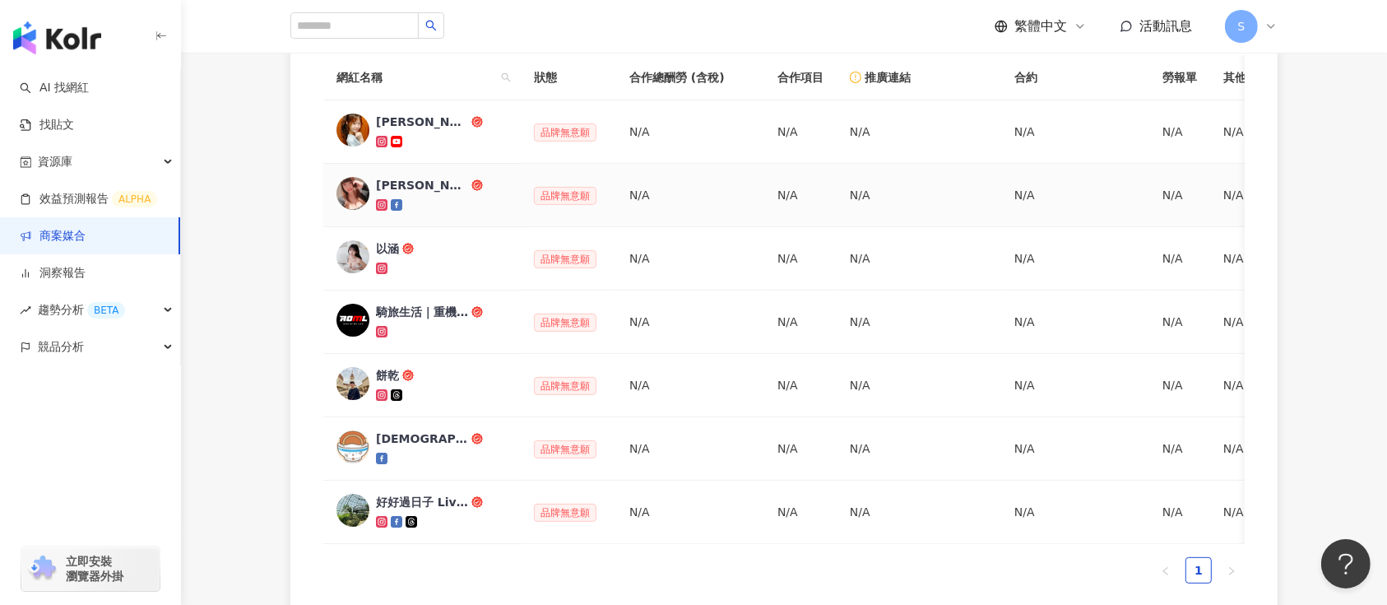
click at [413, 187] on div "欸娜ANA" at bounding box center [422, 185] width 92 height 16
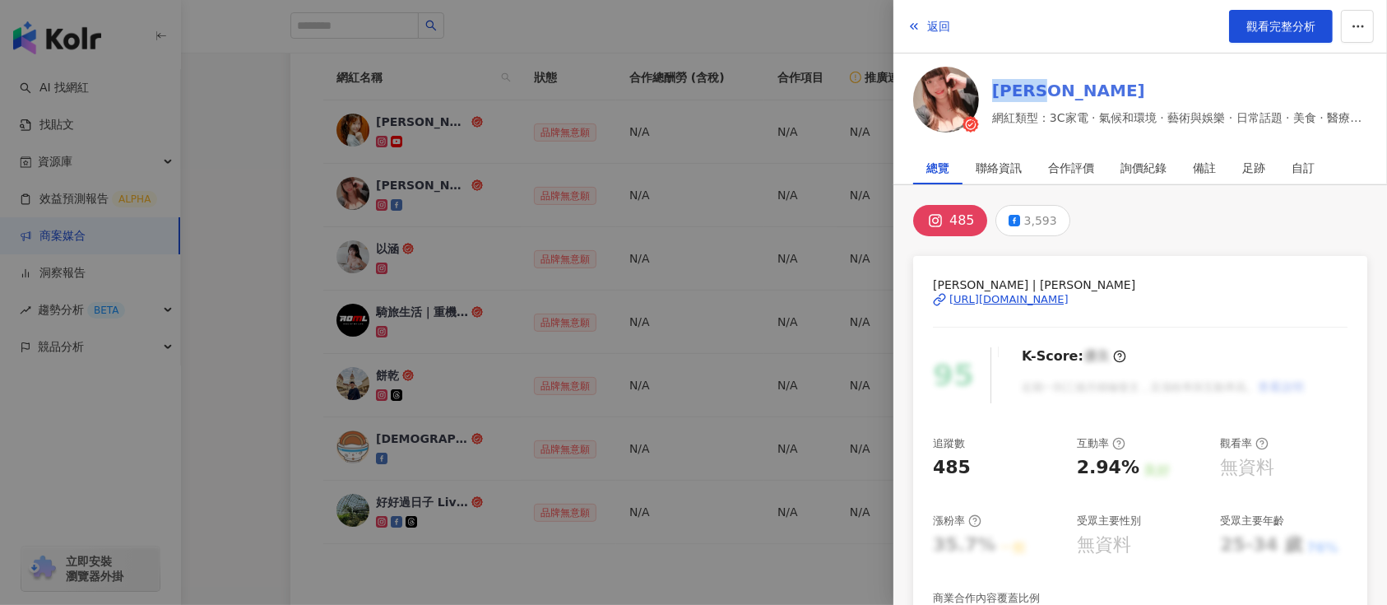
drag, startPoint x: 1375, startPoint y: 86, endPoint x: 997, endPoint y: 83, distance: 377.7
click at [997, 83] on div "欸娜ANA 網紅類型：3C家電 · 氣候和環境 · 藝術與娛樂 · 日常話題 · 美食 · 醫療與健康" at bounding box center [1141, 103] width 494 height 72
drag, startPoint x: 1346, startPoint y: 297, endPoint x: 948, endPoint y: 311, distance: 398.5
click at [948, 311] on div "欸娜ANA | ariana__isme https://www.instagram.com/ariana__isme/ 95 K-Score : 優良 近期…" at bounding box center [1140, 555] width 454 height 599
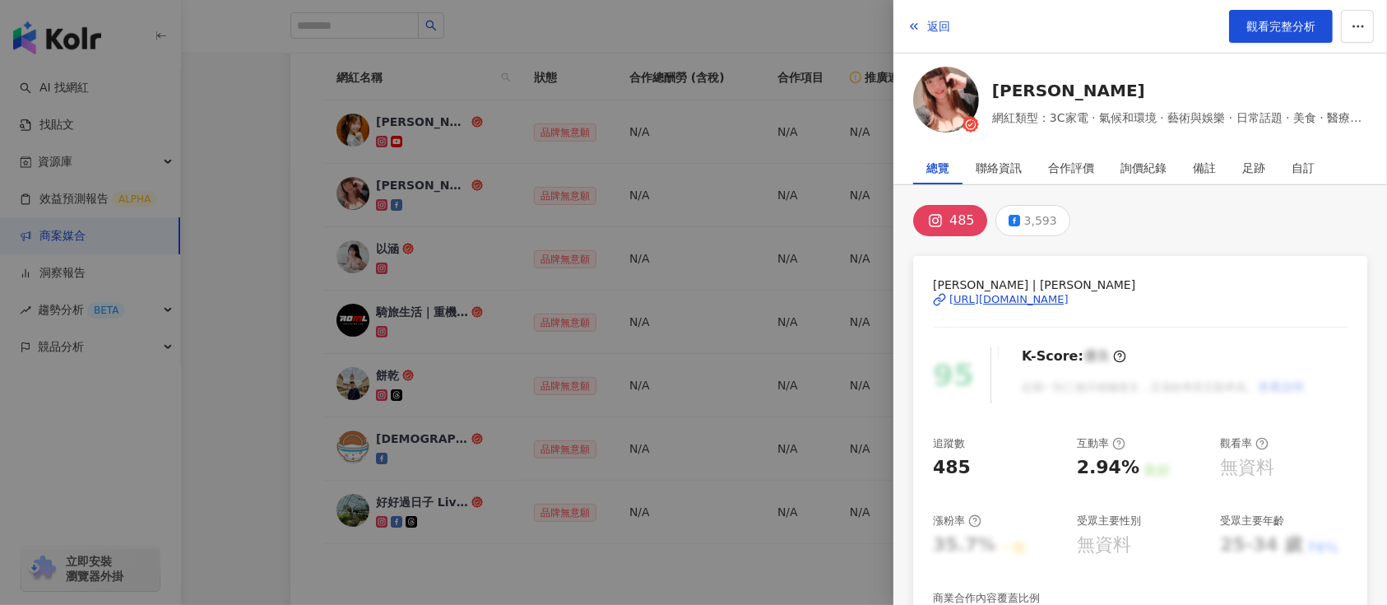
drag, startPoint x: 726, startPoint y: 313, endPoint x: 657, endPoint y: 287, distance: 72.9
click at [726, 312] on div at bounding box center [693, 302] width 1387 height 605
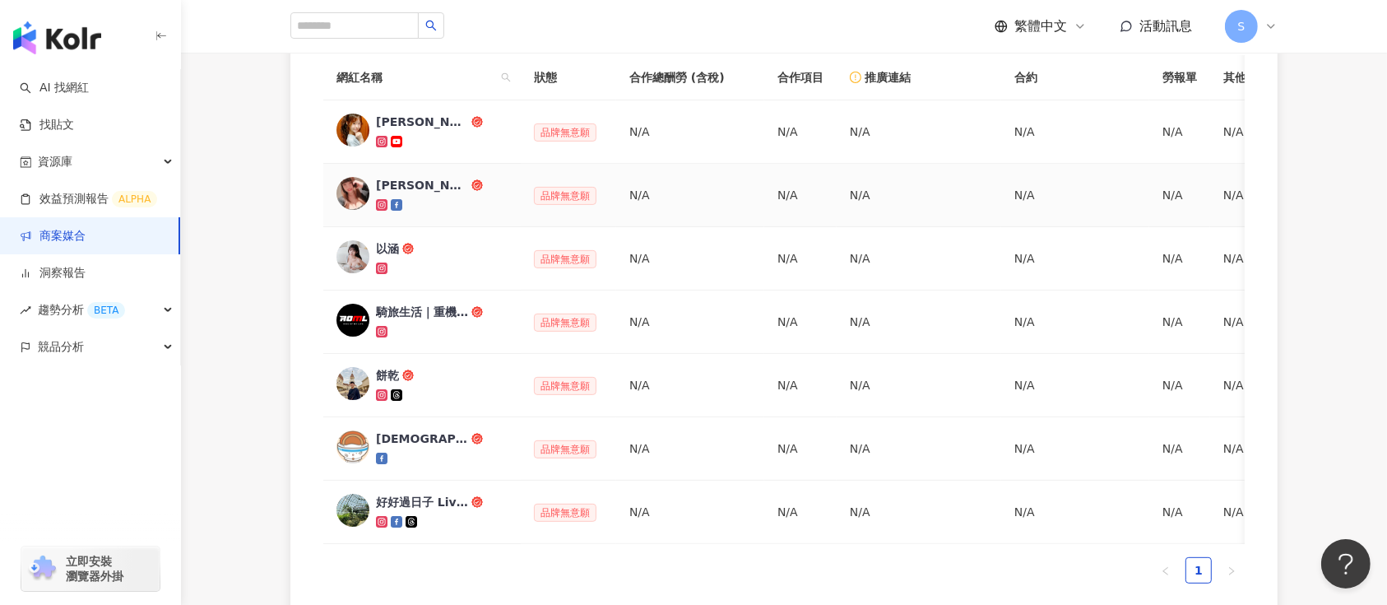
click at [406, 197] on div at bounding box center [442, 205] width 132 height 16
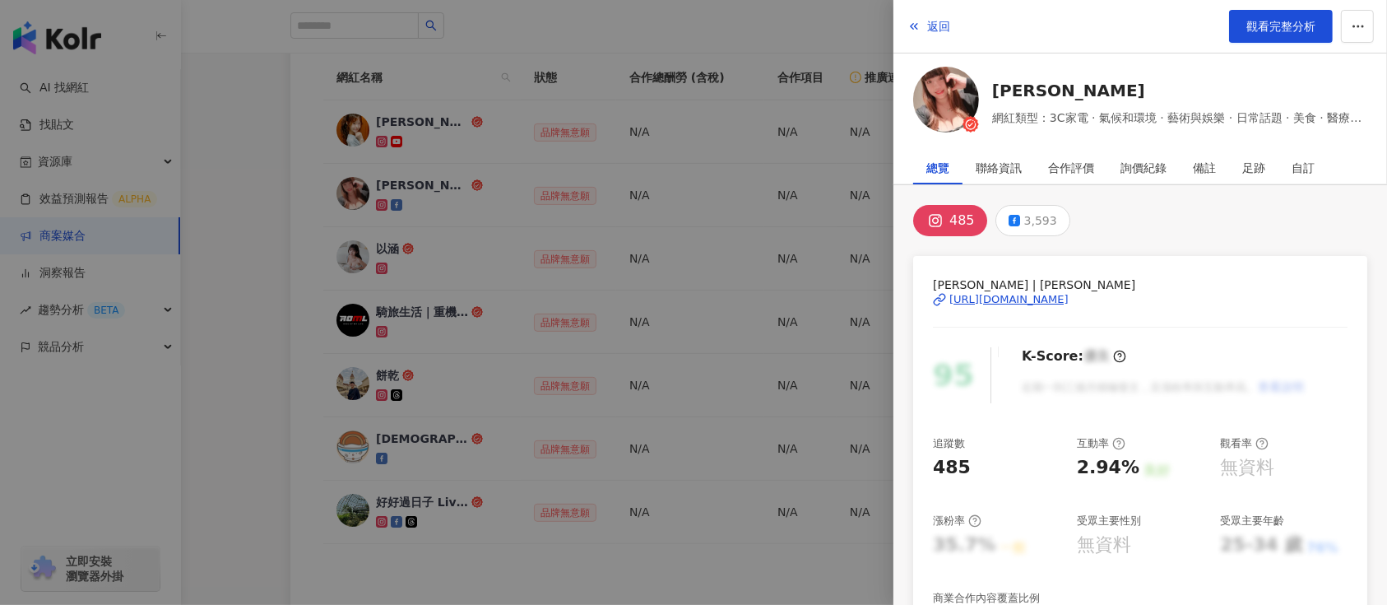
click at [424, 243] on div at bounding box center [693, 302] width 1387 height 605
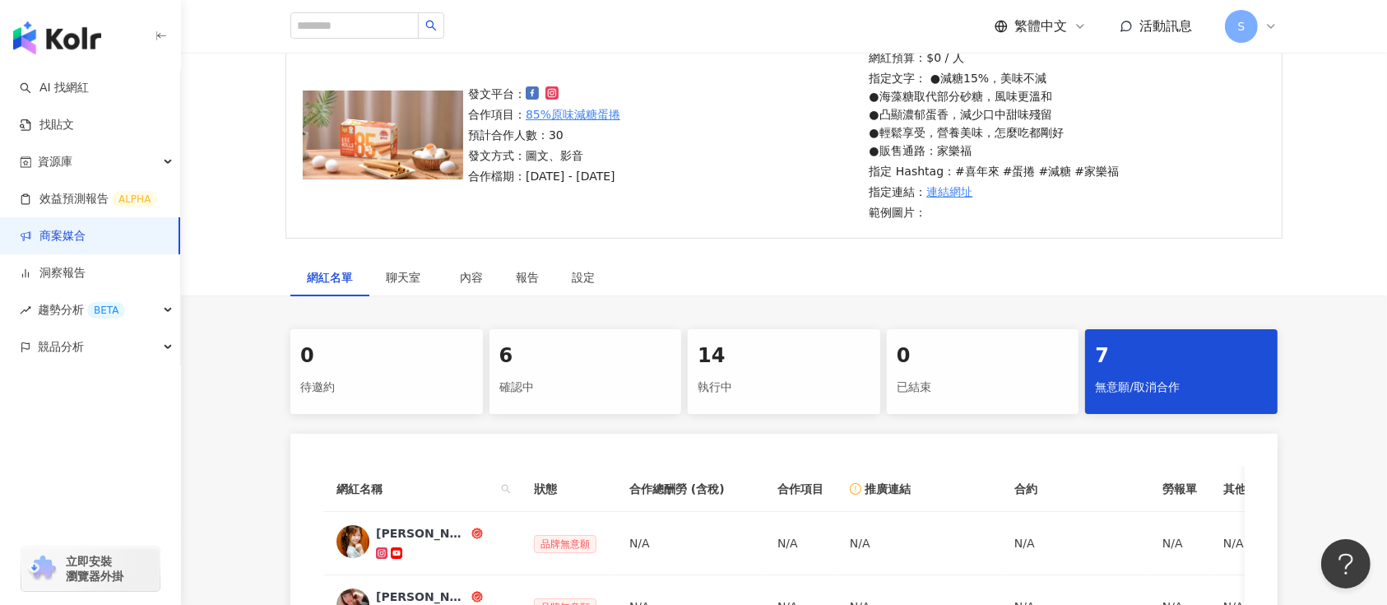
scroll to position [7, 0]
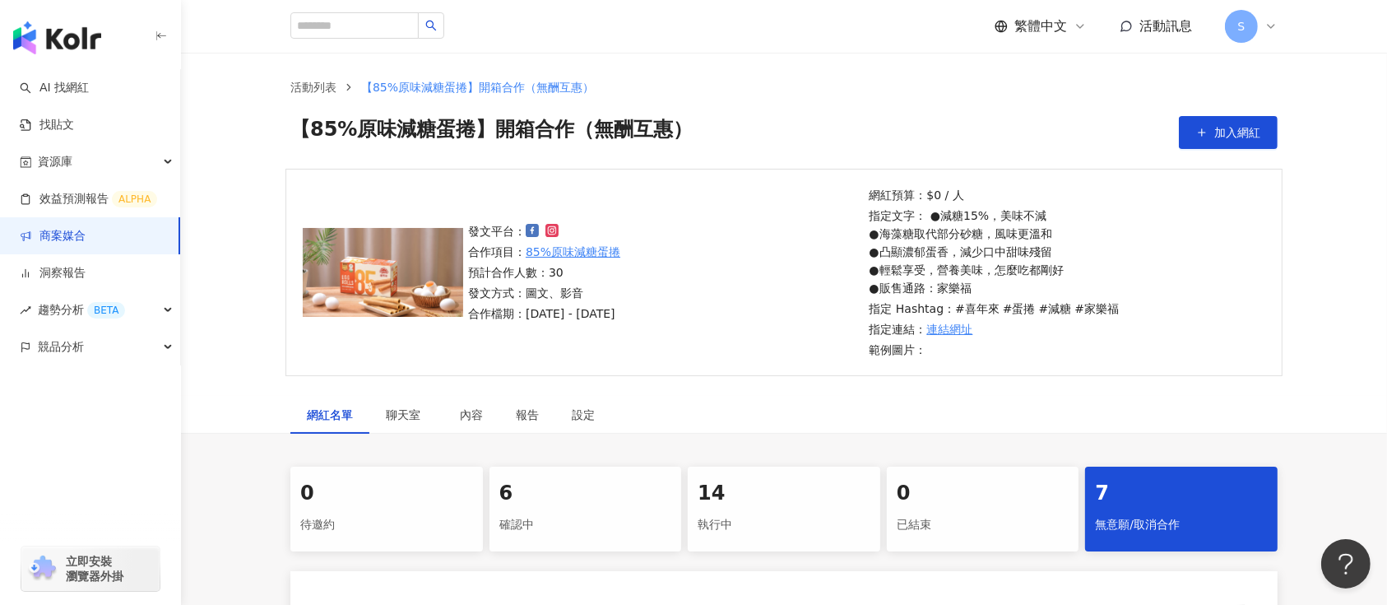
click at [86, 239] on link "商案媒合" at bounding box center [53, 236] width 66 height 16
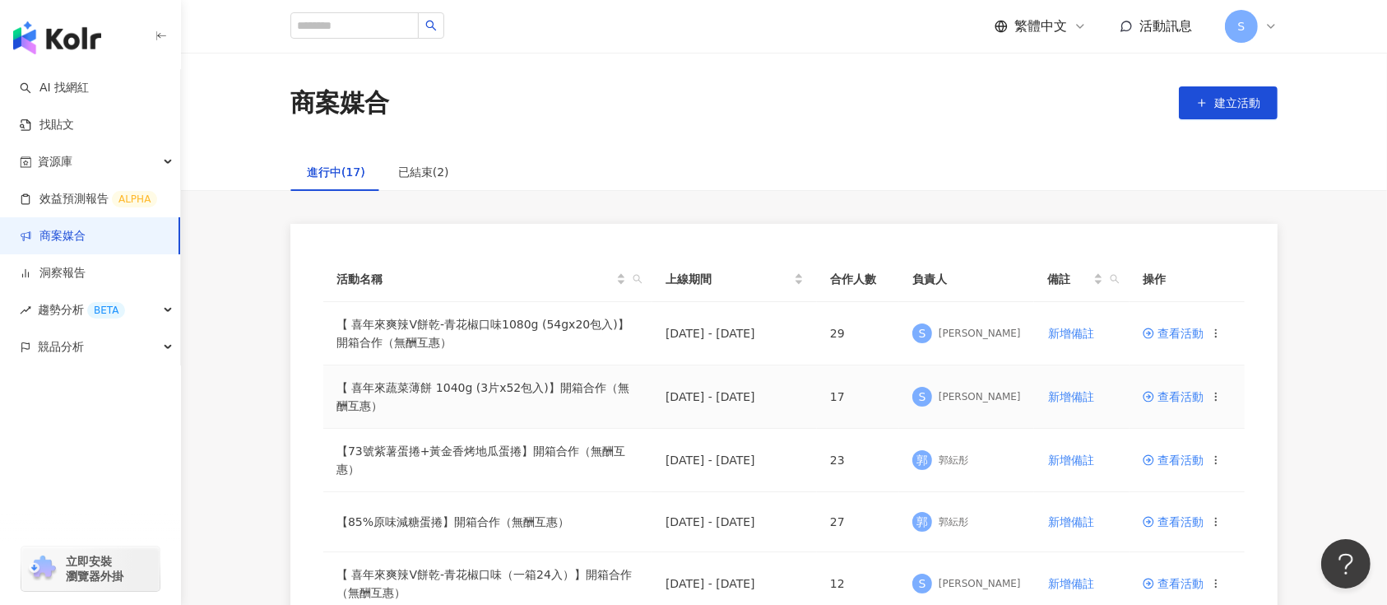
scroll to position [109, 0]
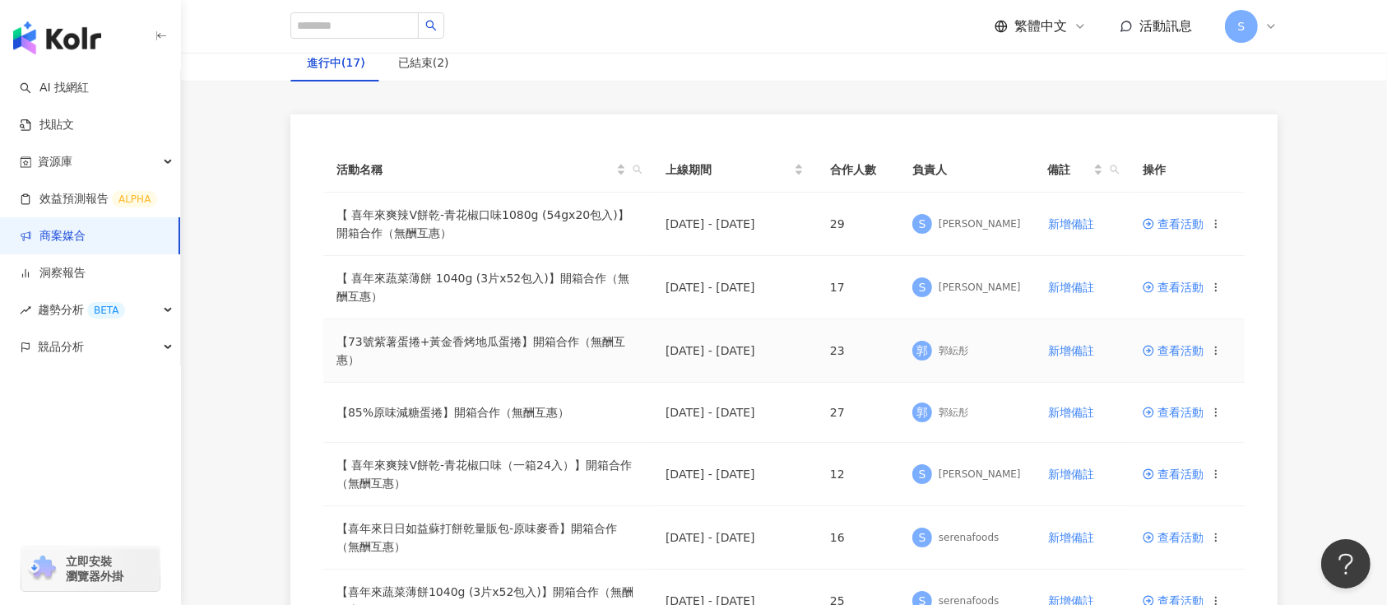
click at [1160, 355] on span "查看活動" at bounding box center [1173, 351] width 61 height 12
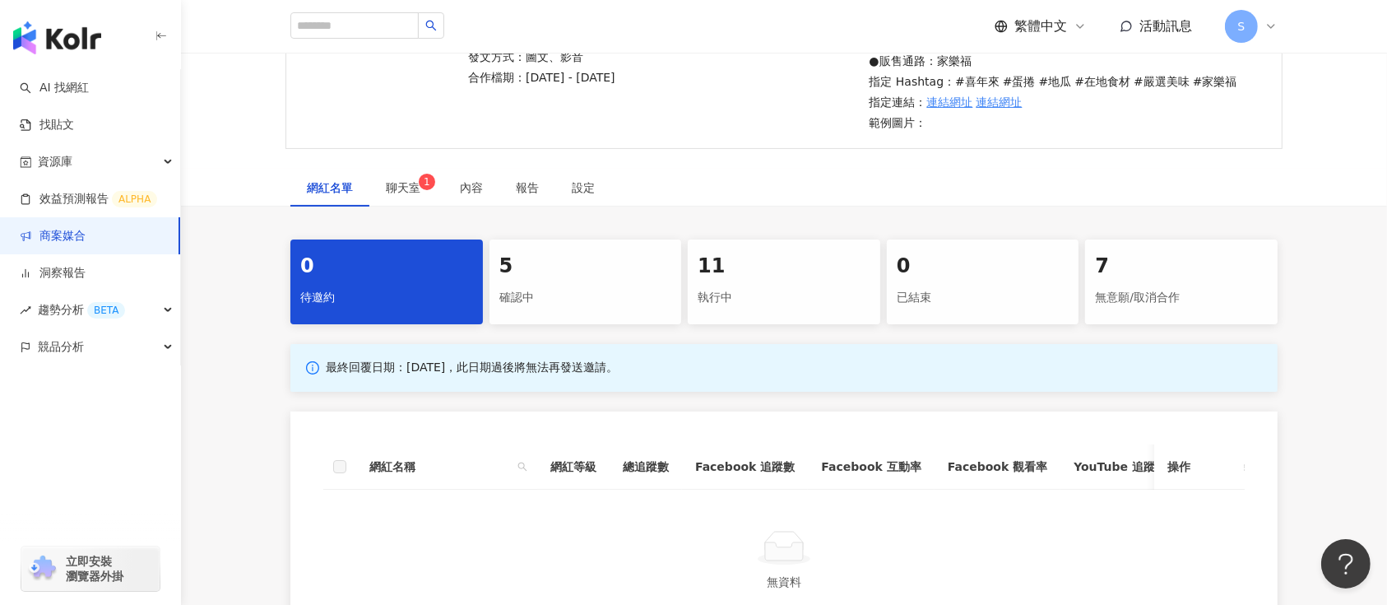
scroll to position [329, 0]
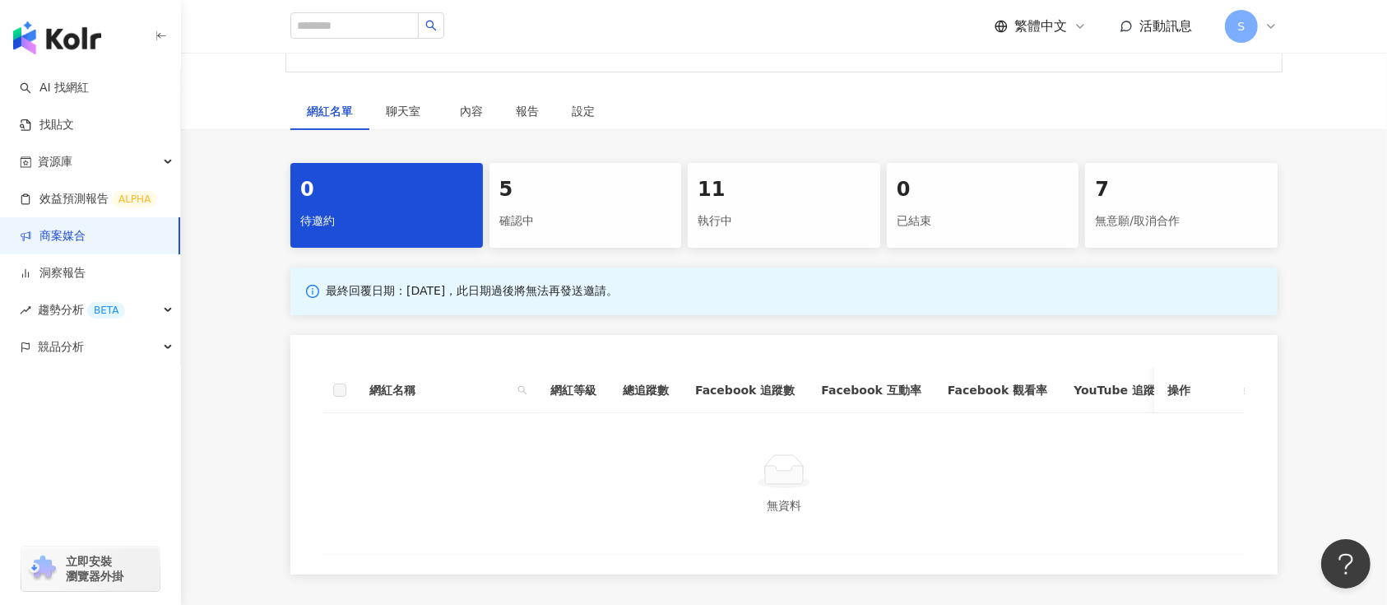
click at [546, 204] on div "5 確認中" at bounding box center [586, 205] width 193 height 85
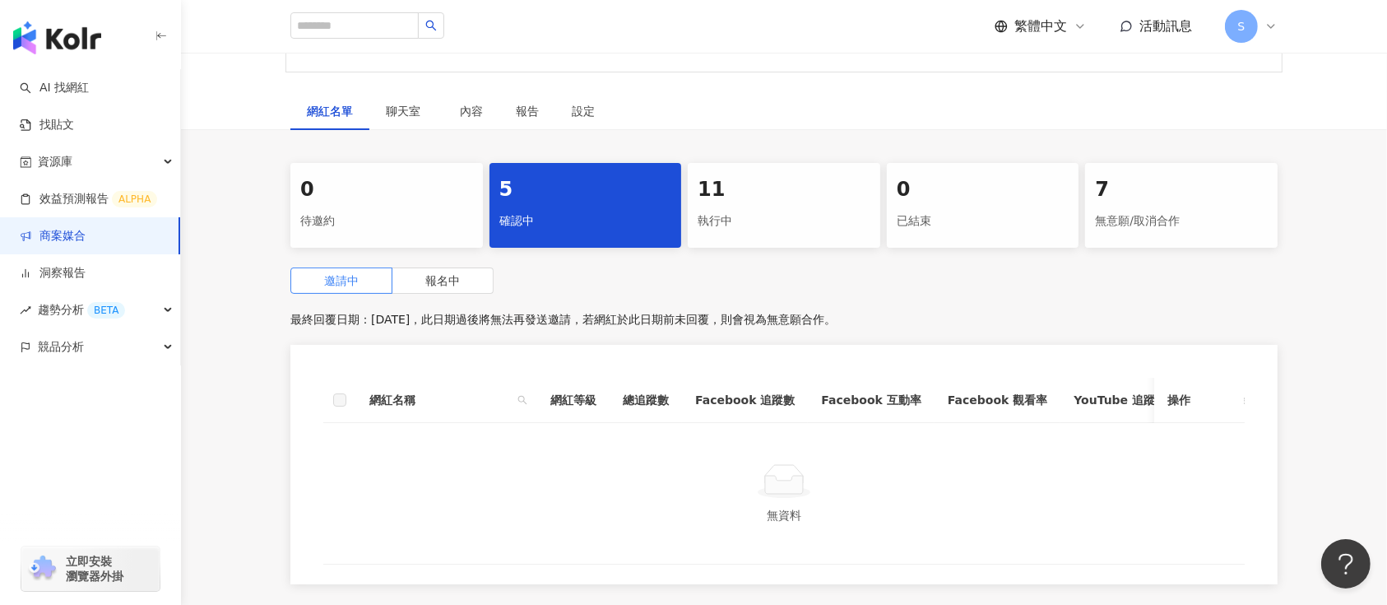
scroll to position [518, 0]
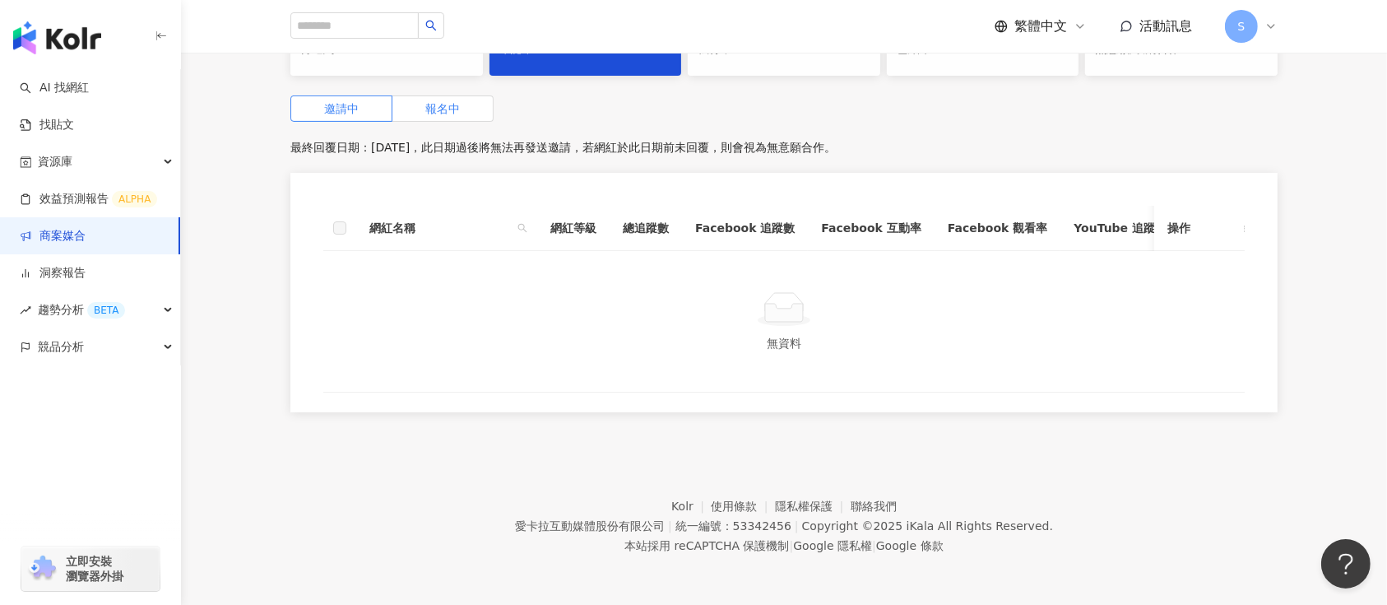
click at [443, 102] on span "報名中" at bounding box center [442, 108] width 35 height 13
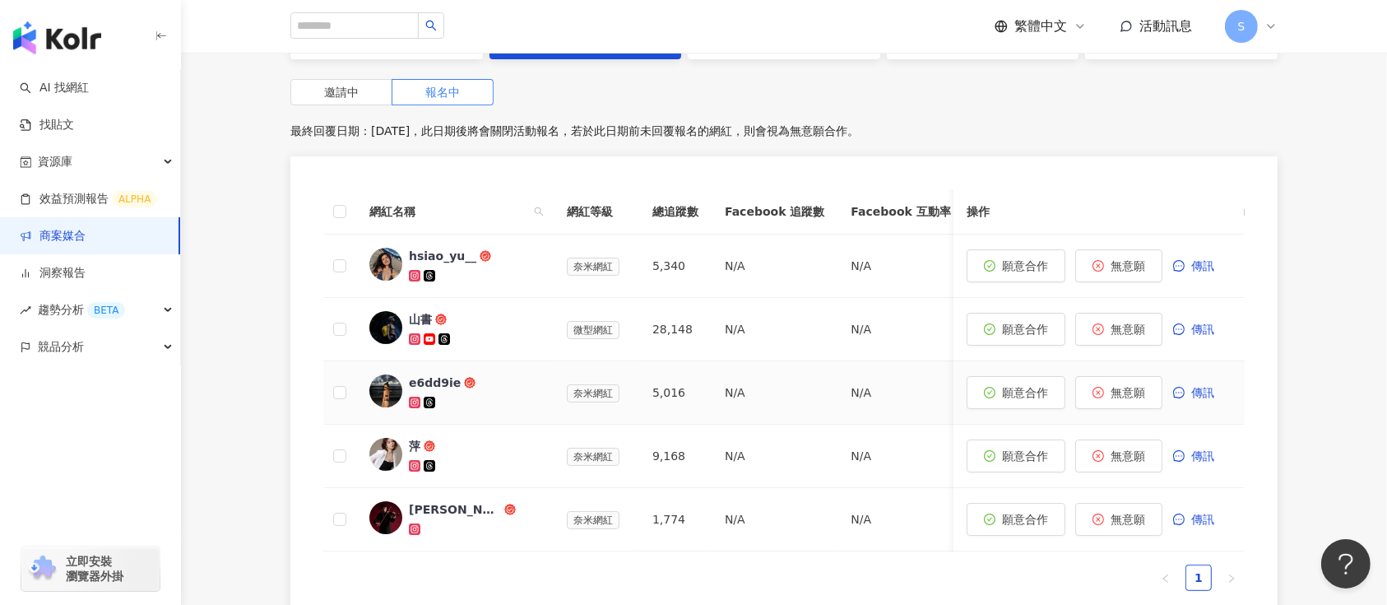
click at [416, 385] on div "e6dd9ie" at bounding box center [435, 382] width 52 height 16
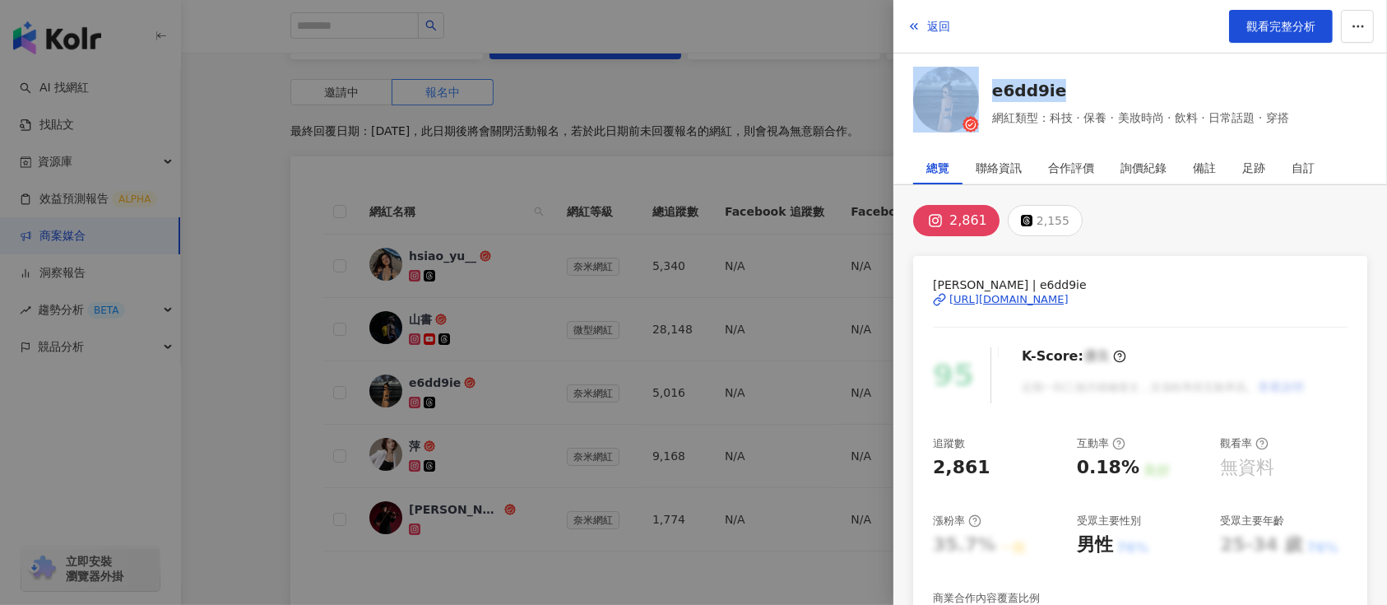
drag, startPoint x: 1354, startPoint y: 86, endPoint x: 982, endPoint y: 91, distance: 371.1
click at [982, 91] on div "e6dd9ie 網紅類型：科技 · 保養 · 美妝時尚 · 飲料 · 日常話題 · 穿搭" at bounding box center [1140, 103] width 454 height 72
click at [1341, 290] on div "希希Ashley | e6dd9ie https://www.instagram.com/e6dd9ie/ 95 K-Score : 優良 近期一到三個月積極…" at bounding box center [1140, 555] width 454 height 599
drag, startPoint x: 1302, startPoint y: 294, endPoint x: 1070, endPoint y: 282, distance: 233.1
click at [1070, 282] on div "希希Ashley | e6dd9ie https://www.instagram.com/e6dd9ie/ 95 K-Score : 優良 近期一到三個月積極…" at bounding box center [1140, 555] width 454 height 599
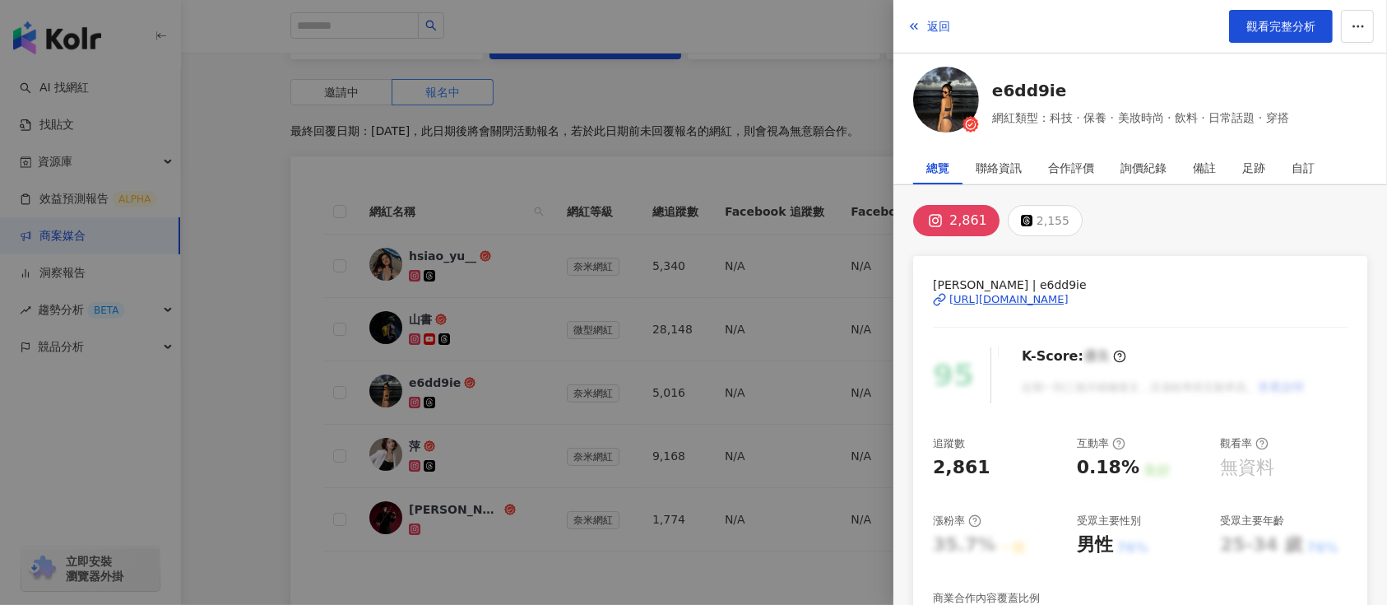
drag, startPoint x: 806, startPoint y: 301, endPoint x: 527, endPoint y: 349, distance: 283.0
click at [806, 301] on div at bounding box center [693, 302] width 1387 height 605
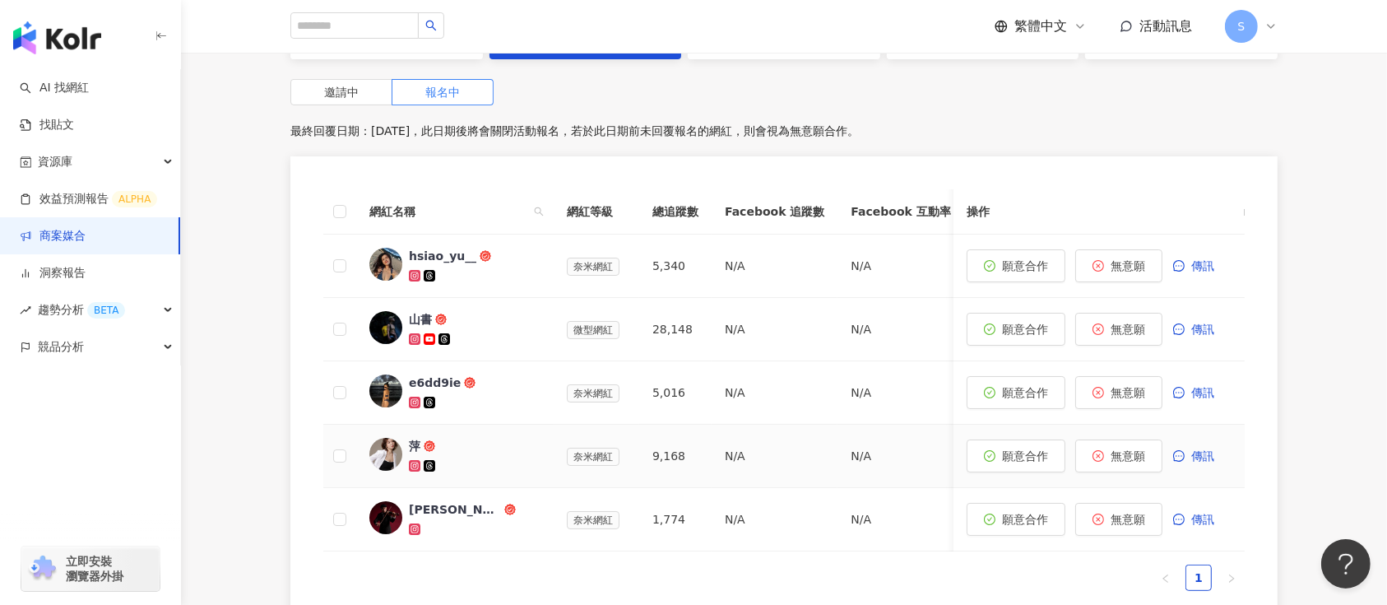
click at [409, 444] on div "萍" at bounding box center [415, 446] width 12 height 16
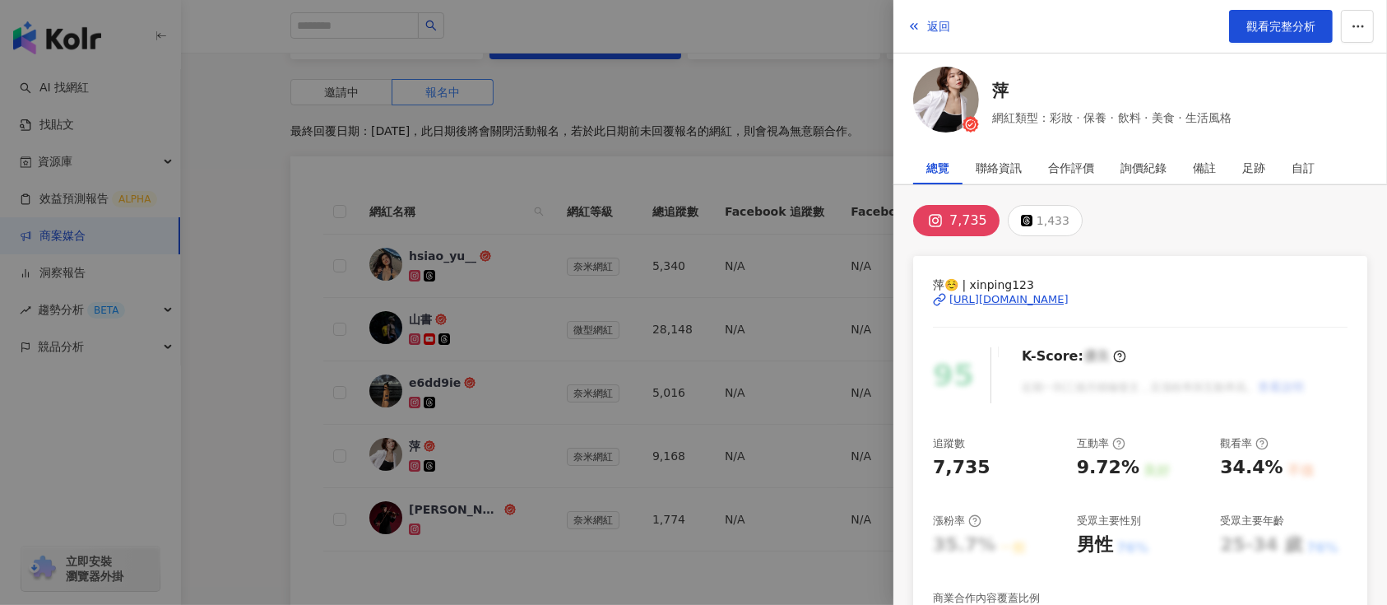
drag, startPoint x: 634, startPoint y: 429, endPoint x: 500, endPoint y: 523, distance: 163.5
click at [634, 430] on div at bounding box center [693, 302] width 1387 height 605
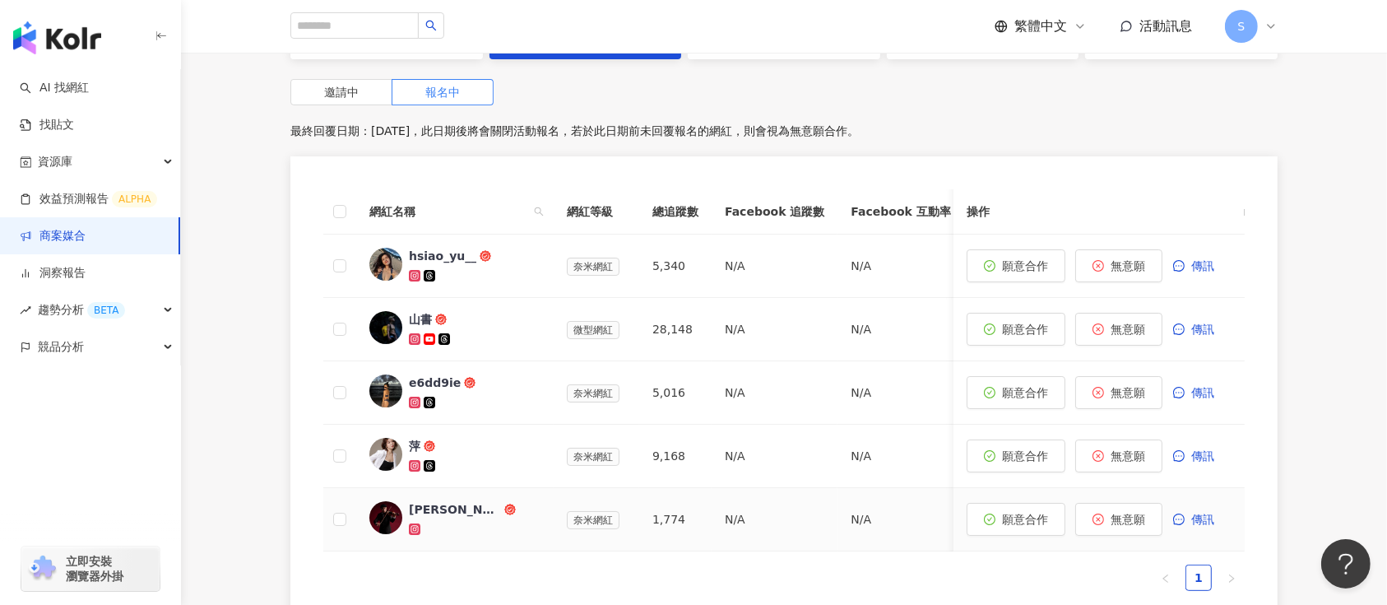
drag, startPoint x: 1040, startPoint y: 514, endPoint x: 696, endPoint y: 182, distance: 478.3
click at [1040, 514] on span "願意合作" at bounding box center [1025, 519] width 46 height 13
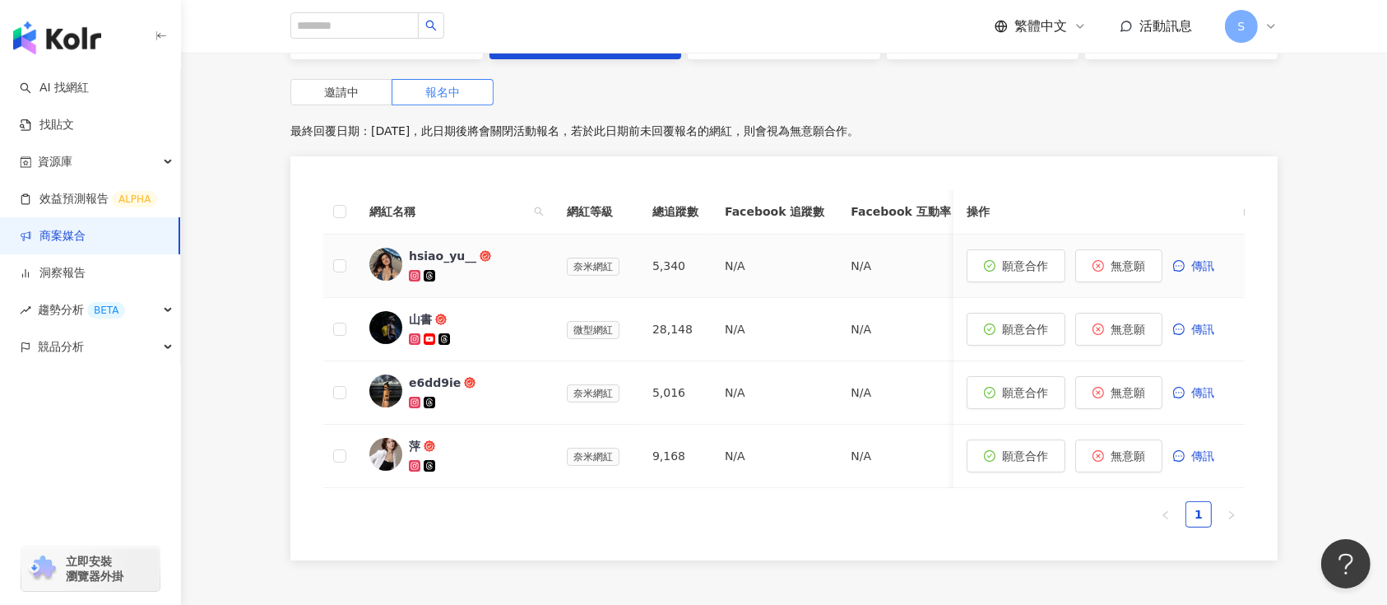
scroll to position [298, 0]
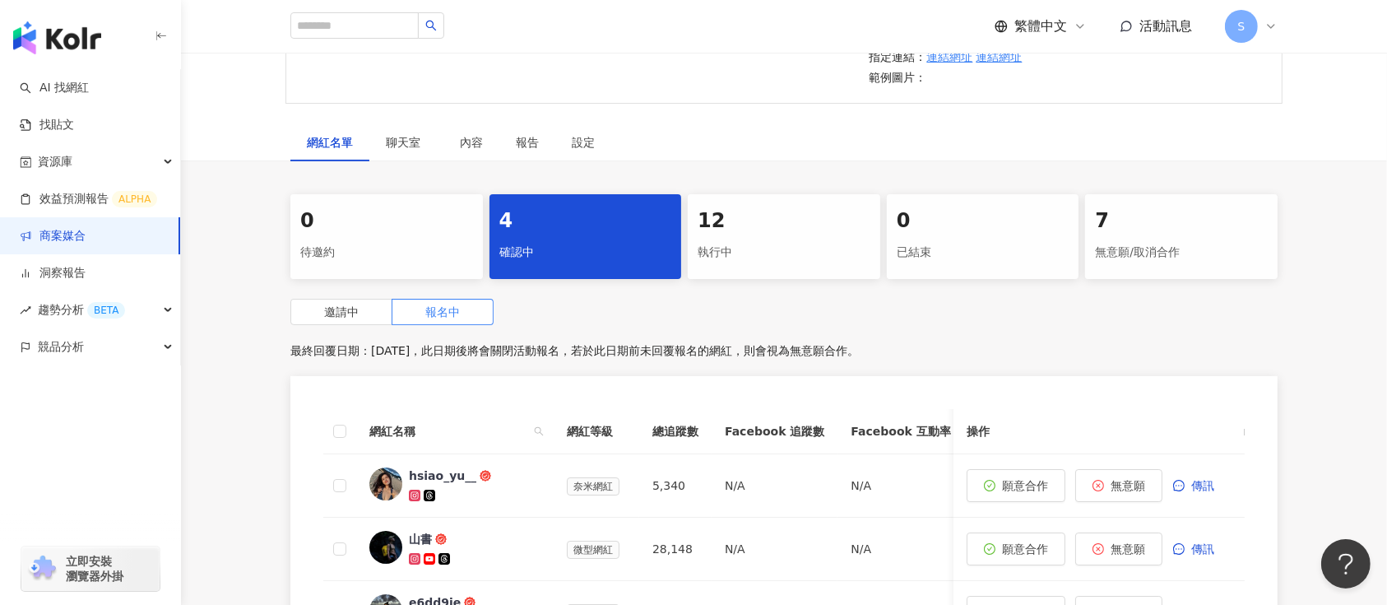
click at [1196, 214] on div "7" at bounding box center [1181, 221] width 173 height 28
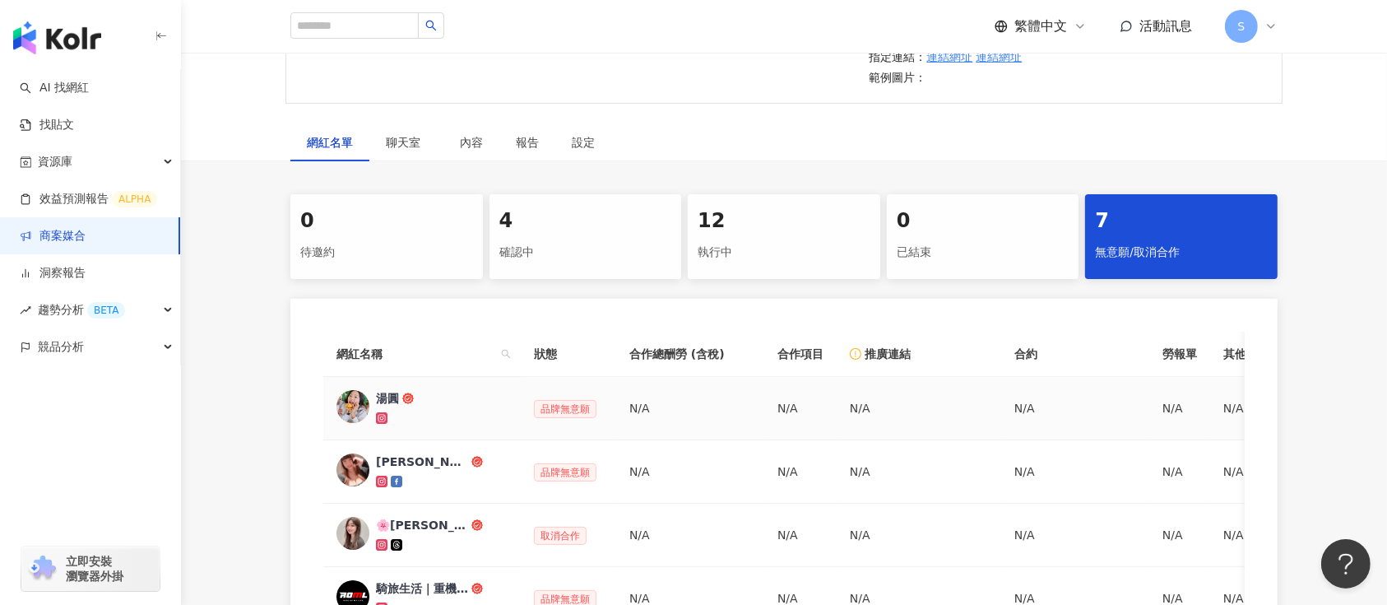
click at [388, 398] on div "湯圓" at bounding box center [387, 398] width 23 height 16
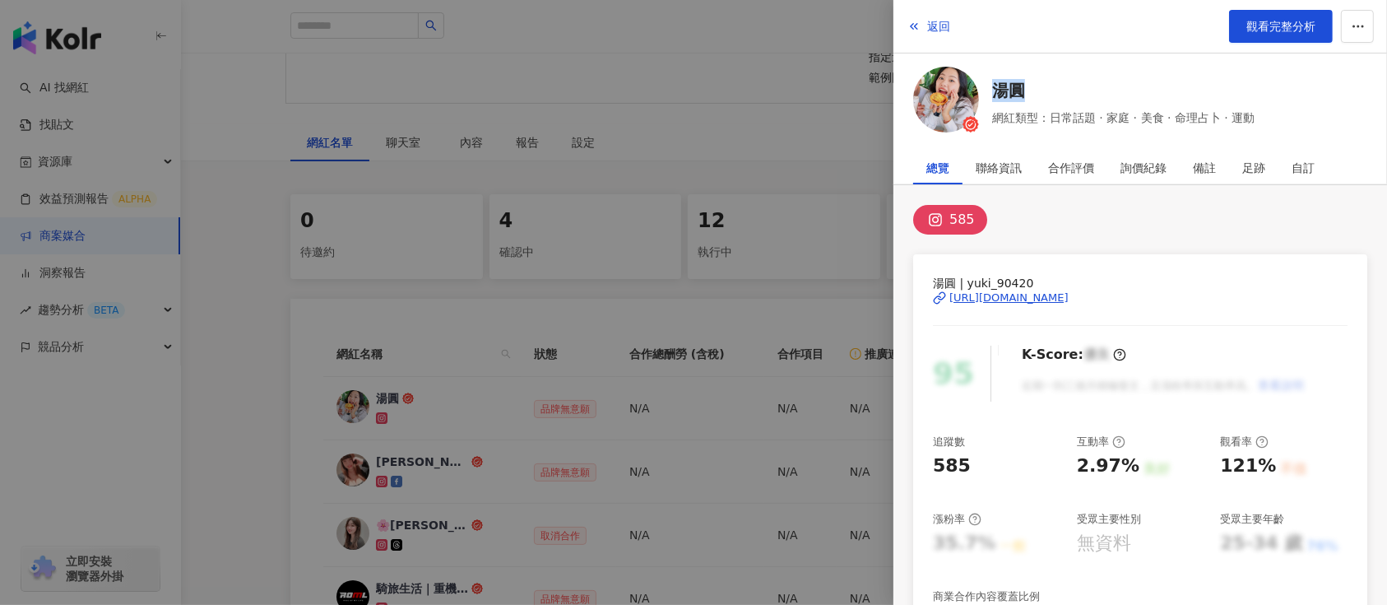
drag, startPoint x: 1337, startPoint y: 72, endPoint x: 987, endPoint y: 75, distance: 349.7
click at [987, 75] on div "湯圓 網紅類型：日常話題 · 家庭 · 美食 · 命理占卜 · 運動" at bounding box center [1140, 103] width 454 height 72
drag, startPoint x: 1326, startPoint y: 283, endPoint x: 1228, endPoint y: 307, distance: 100.0
click at [1183, 307] on div "湯圓 | yuki_90420 https://www.instagram.com/yuki_90420/" at bounding box center [1140, 310] width 415 height 72
click at [1137, 271] on div "湯圓 | yuki_90420 https://www.instagram.com/yuki_90420/ 95 K-Score : 優良 近期一到三個月積極…" at bounding box center [1140, 553] width 454 height 599
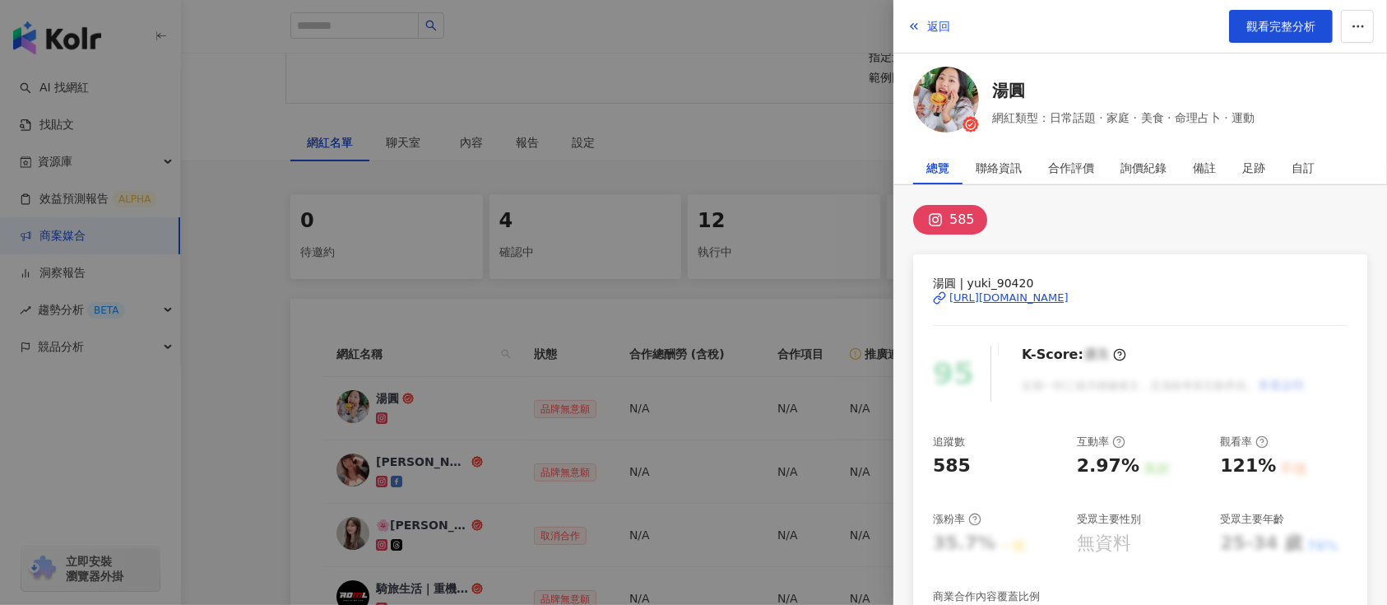
click at [686, 223] on div at bounding box center [693, 302] width 1387 height 605
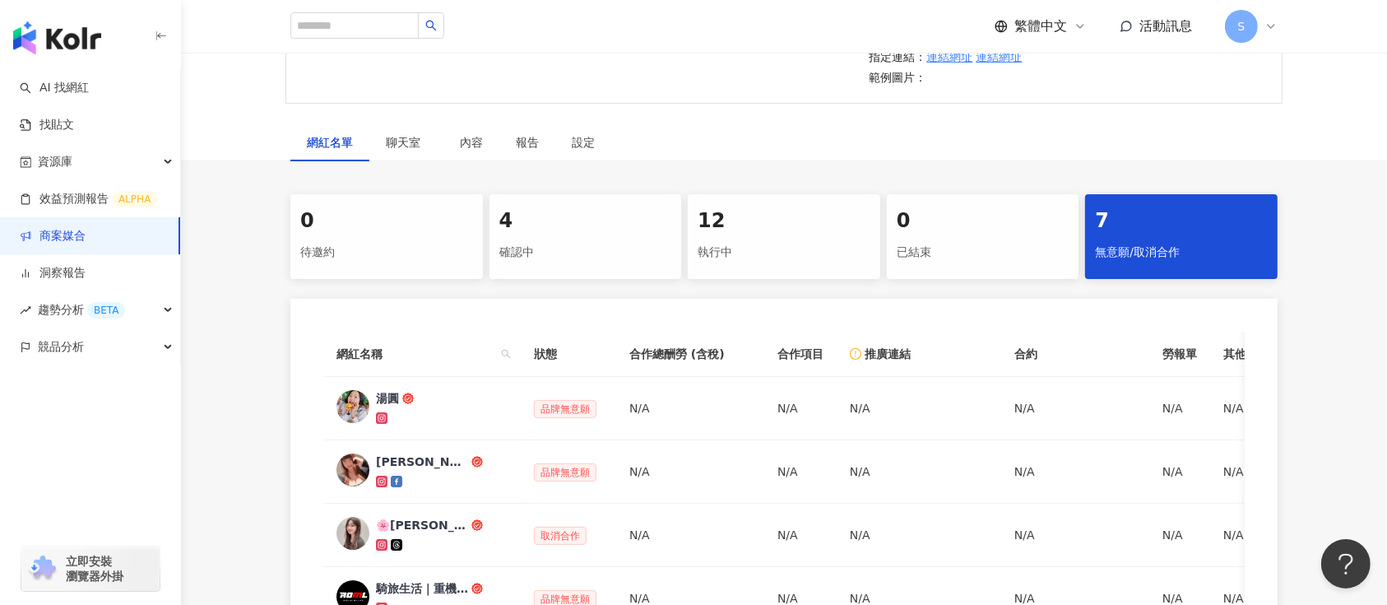
drag, startPoint x: 1139, startPoint y: 149, endPoint x: 1103, endPoint y: 109, distance: 53.0
click at [1139, 149] on div "網紅名單 聊天室 內容 報告 設定" at bounding box center [784, 142] width 1053 height 38
